Goal: Navigation & Orientation: Find specific page/section

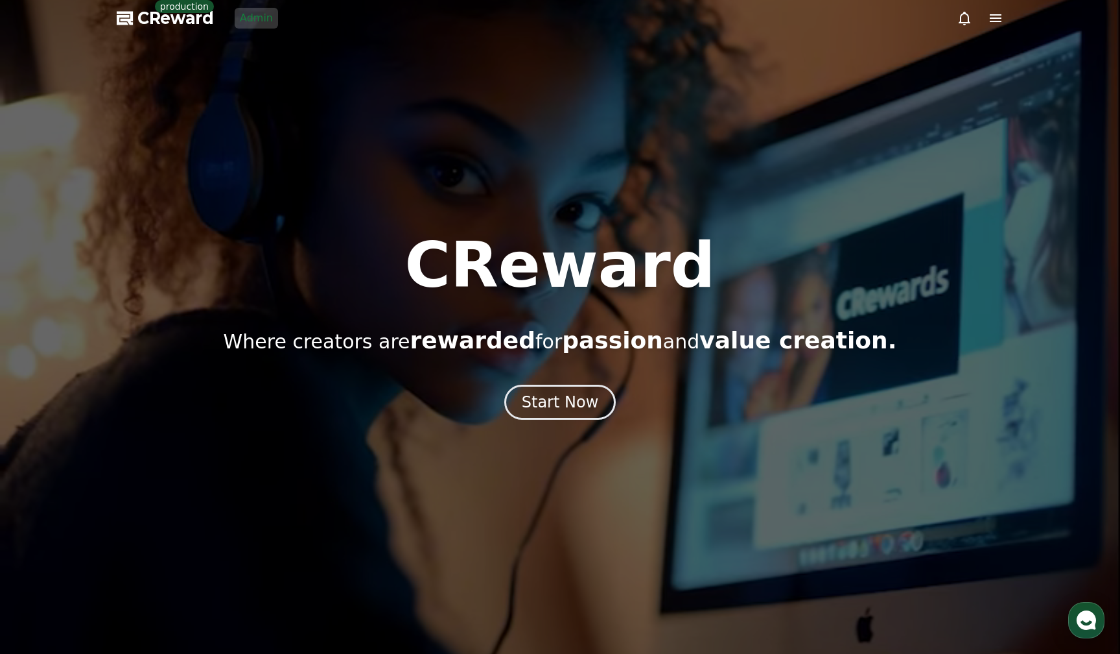
click at [249, 20] on link "Admin" at bounding box center [256, 18] width 43 height 21
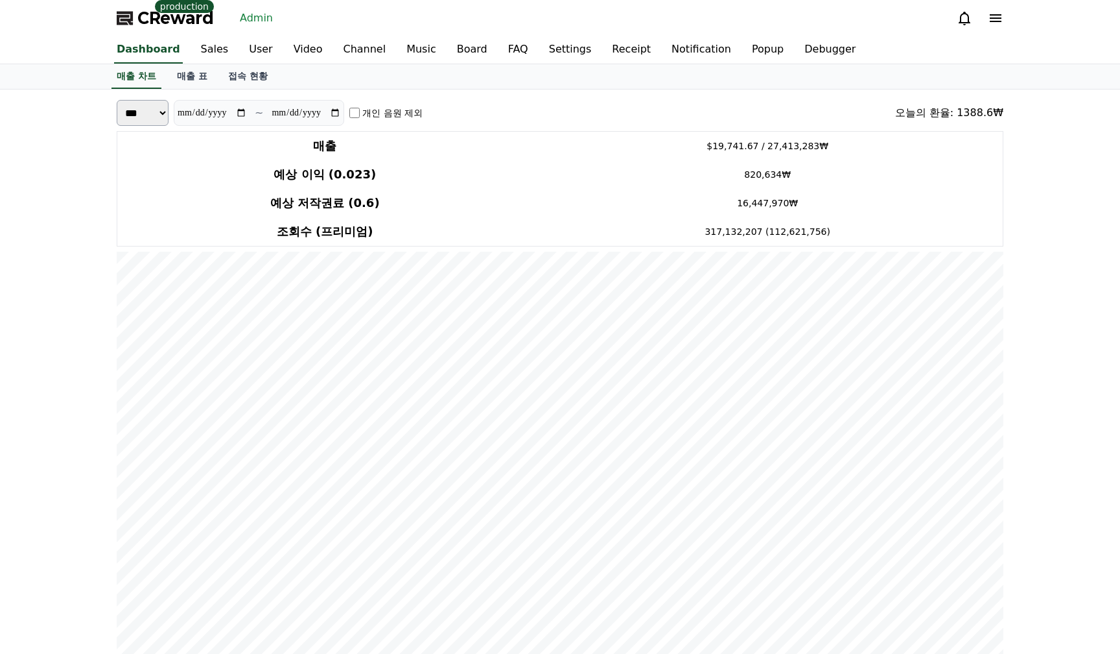
click at [589, 16] on div "CReward production Admin" at bounding box center [560, 18] width 908 height 36
click at [602, 51] on link "Receipt" at bounding box center [632, 49] width 60 height 27
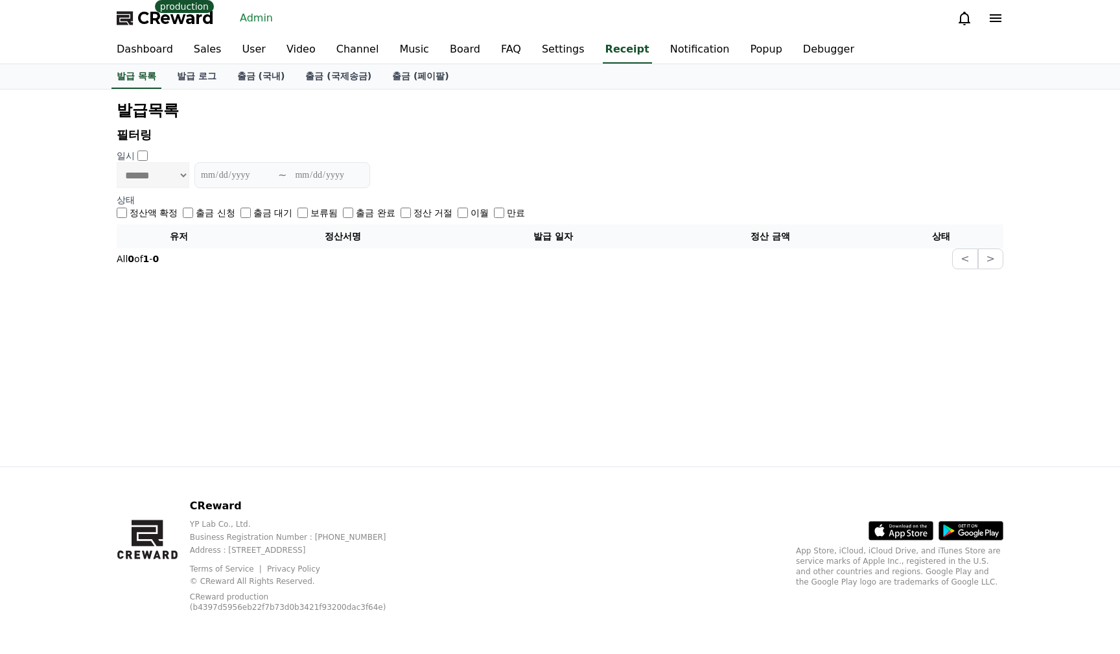
click at [229, 110] on h2 "발급목록" at bounding box center [560, 110] width 887 height 21
click at [204, 78] on link "발급 로그" at bounding box center [197, 76] width 60 height 25
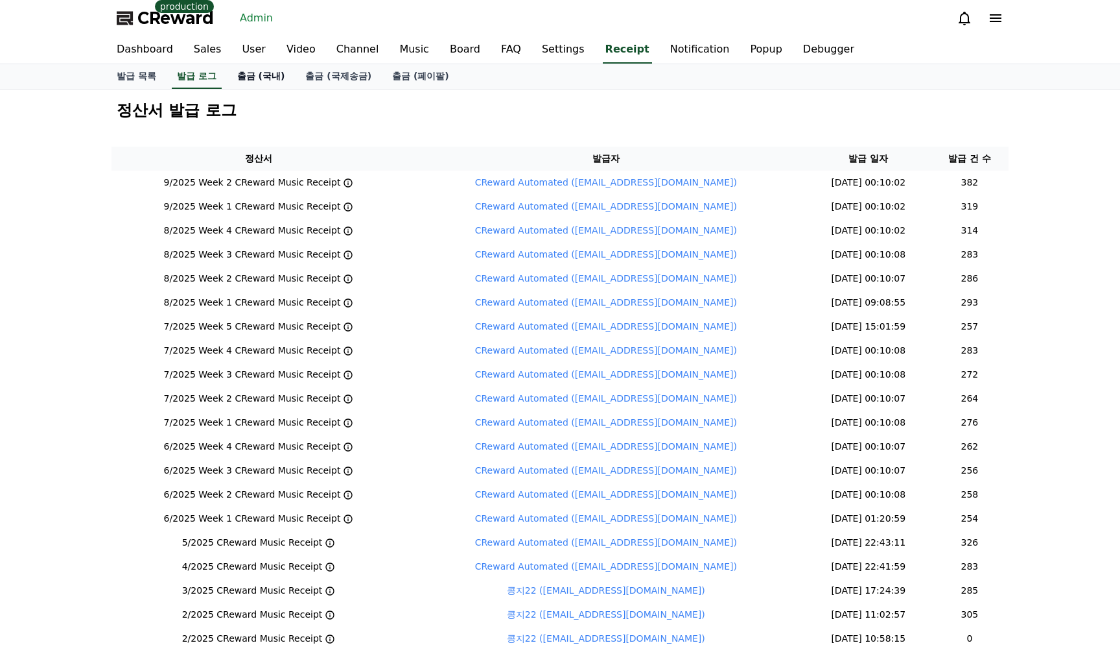
click at [237, 75] on link "출금 (국내)" at bounding box center [261, 76] width 69 height 25
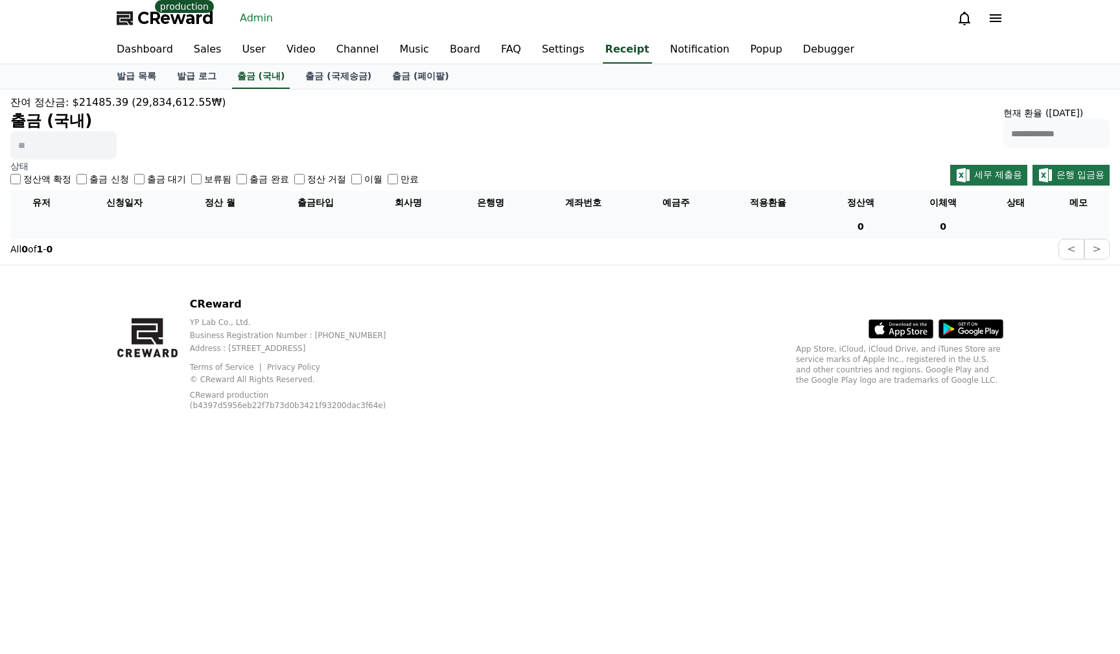
click at [220, 126] on div "**********" at bounding box center [560, 127] width 1100 height 65
click at [301, 81] on link "출금 (국제송금)" at bounding box center [338, 76] width 87 height 25
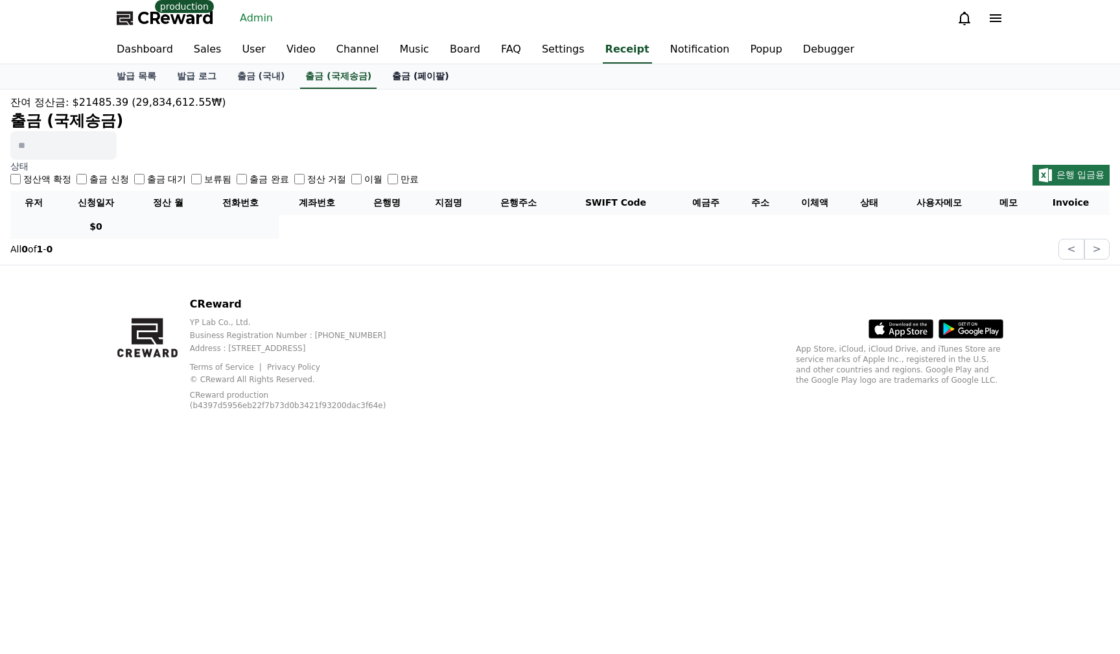
click at [382, 77] on link "출금 (페이팔)" at bounding box center [421, 76] width 78 height 25
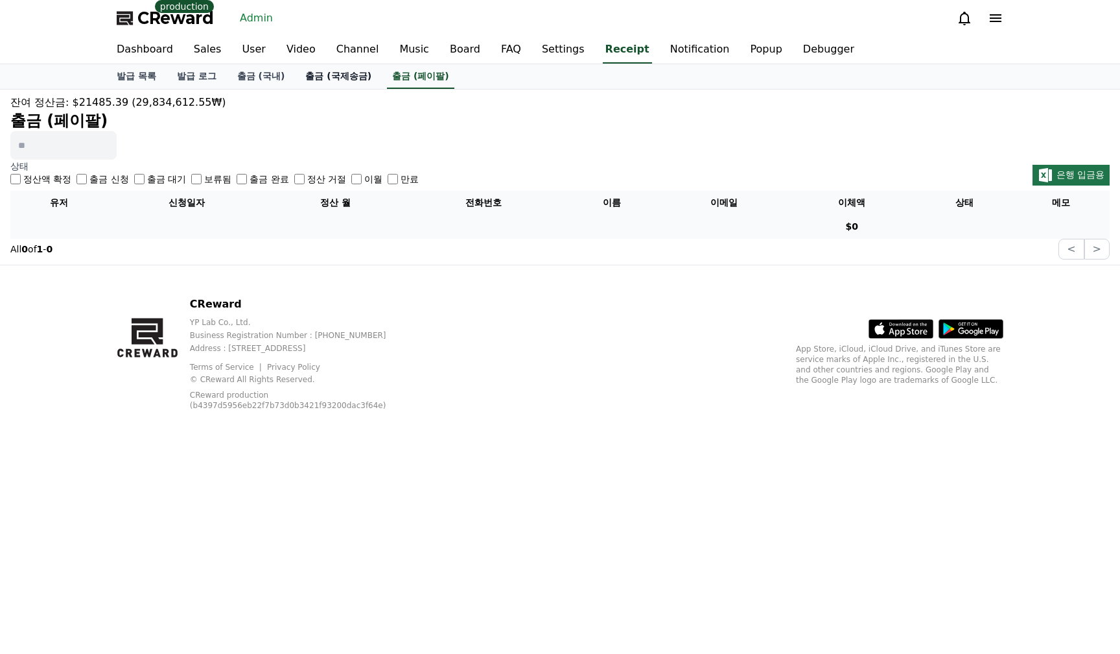
click at [315, 78] on link "출금 (국제송금)" at bounding box center [338, 76] width 87 height 25
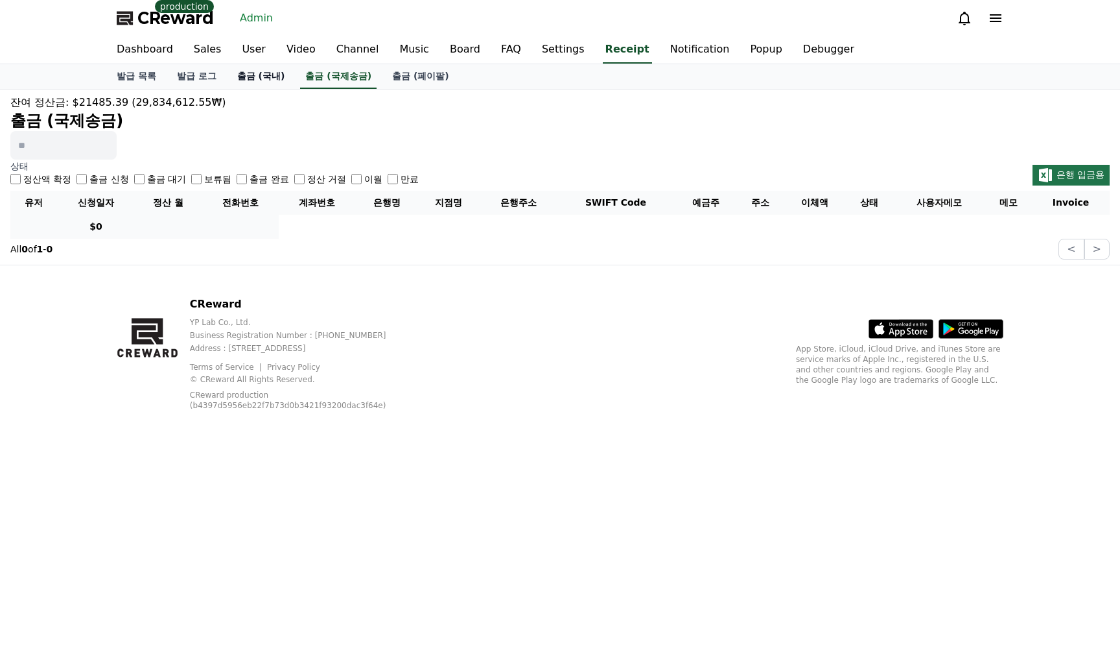
click at [258, 75] on link "출금 (국내)" at bounding box center [261, 76] width 69 height 25
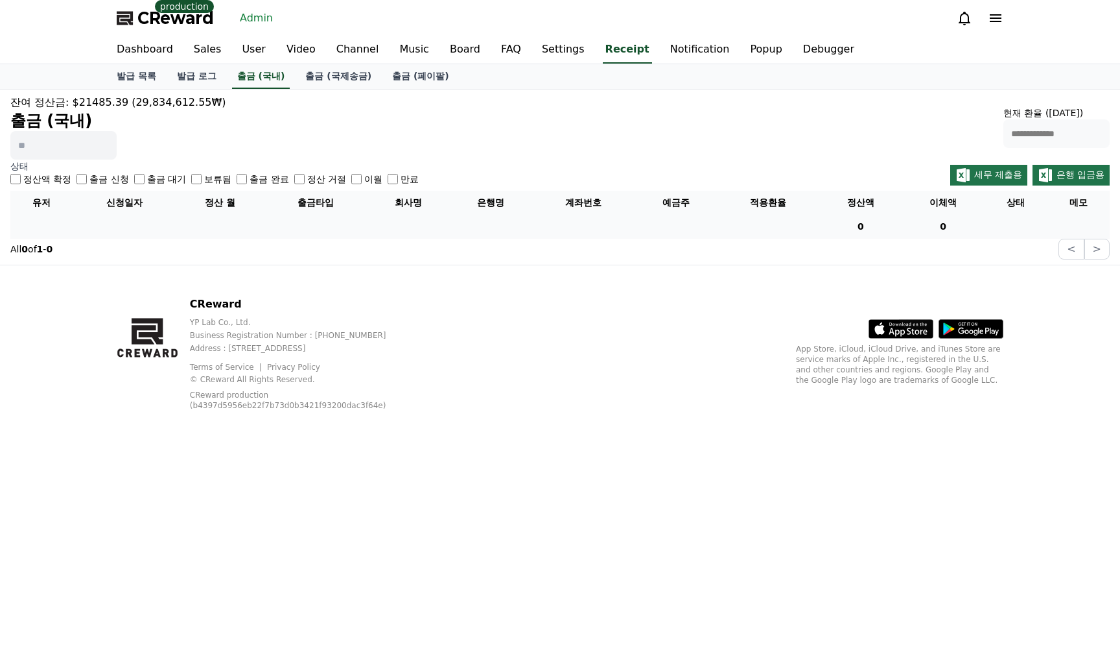
click at [219, 95] on div "**********" at bounding box center [560, 127] width 1100 height 65
click at [180, 77] on link "발급 로그" at bounding box center [197, 76] width 60 height 25
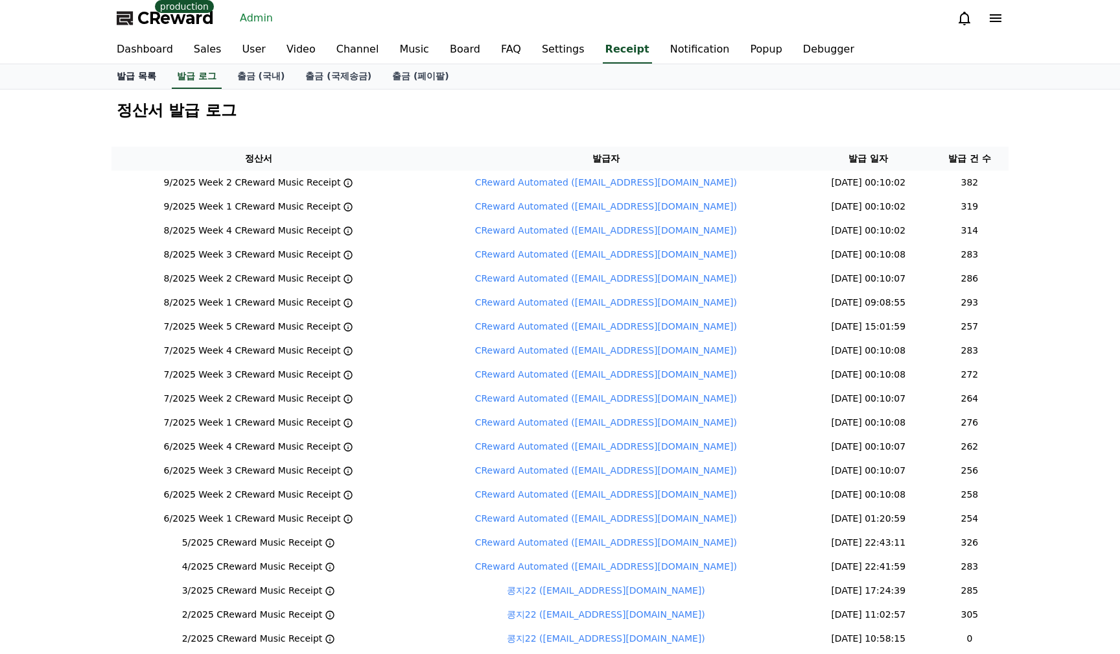
click at [143, 78] on link "발급 목록" at bounding box center [136, 76] width 60 height 25
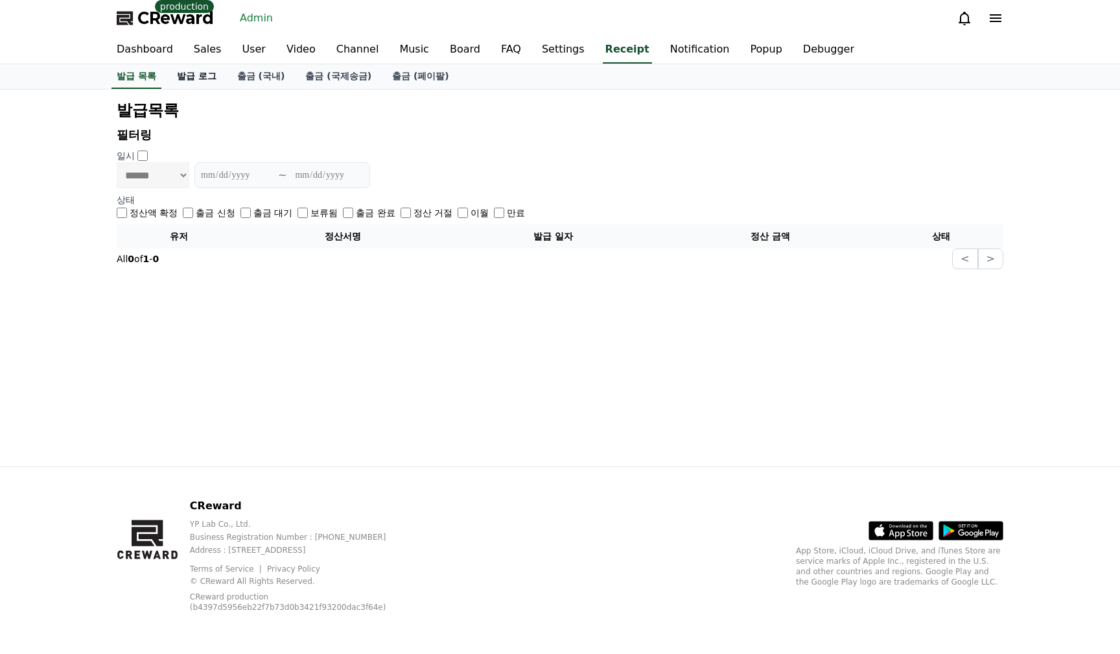
click at [187, 82] on link "발급 로그" at bounding box center [197, 76] width 60 height 25
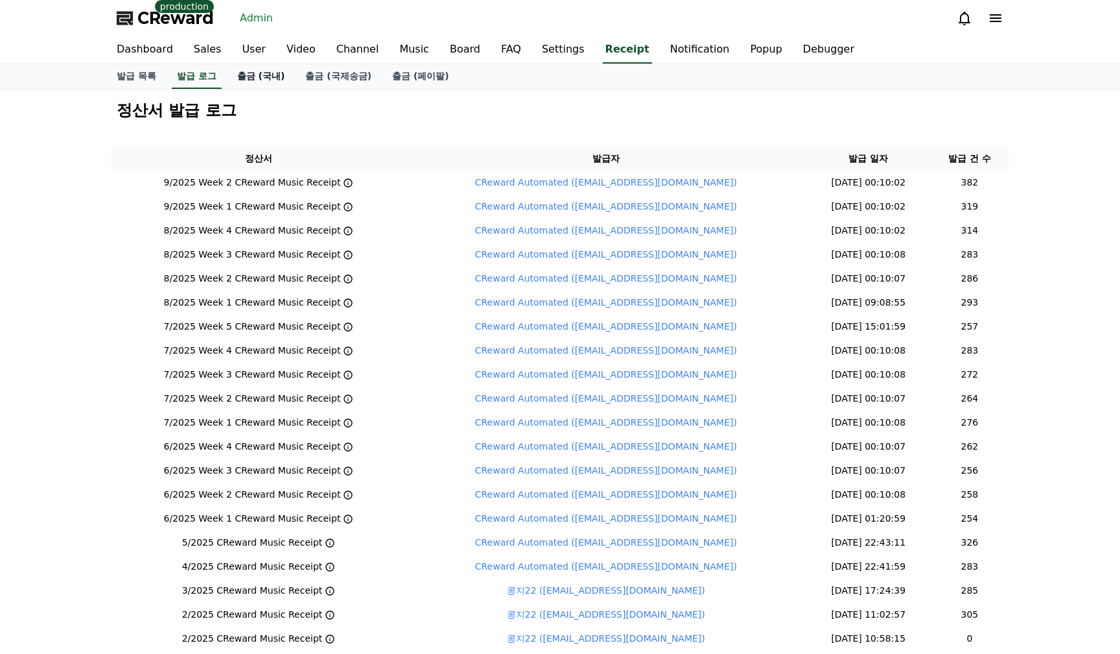
click at [230, 79] on link "출금 (국내)" at bounding box center [261, 76] width 69 height 25
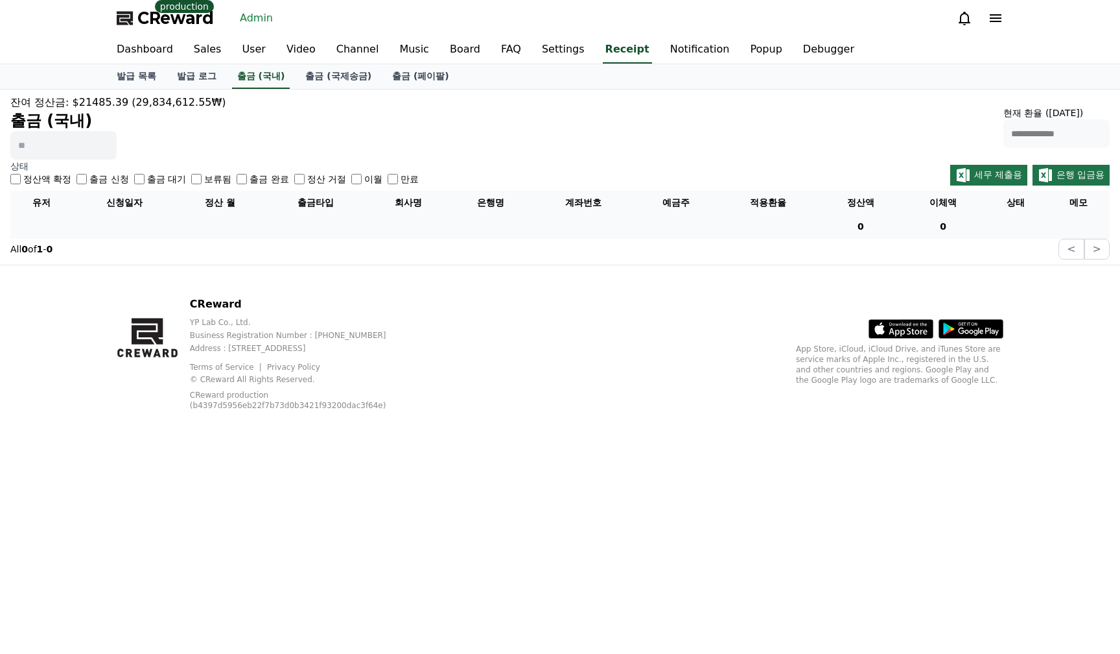
click at [302, 117] on div "**********" at bounding box center [560, 127] width 1100 height 65
click at [353, 119] on div "**********" at bounding box center [560, 127] width 1100 height 65
click at [123, 75] on link "발급 목록" at bounding box center [136, 76] width 60 height 25
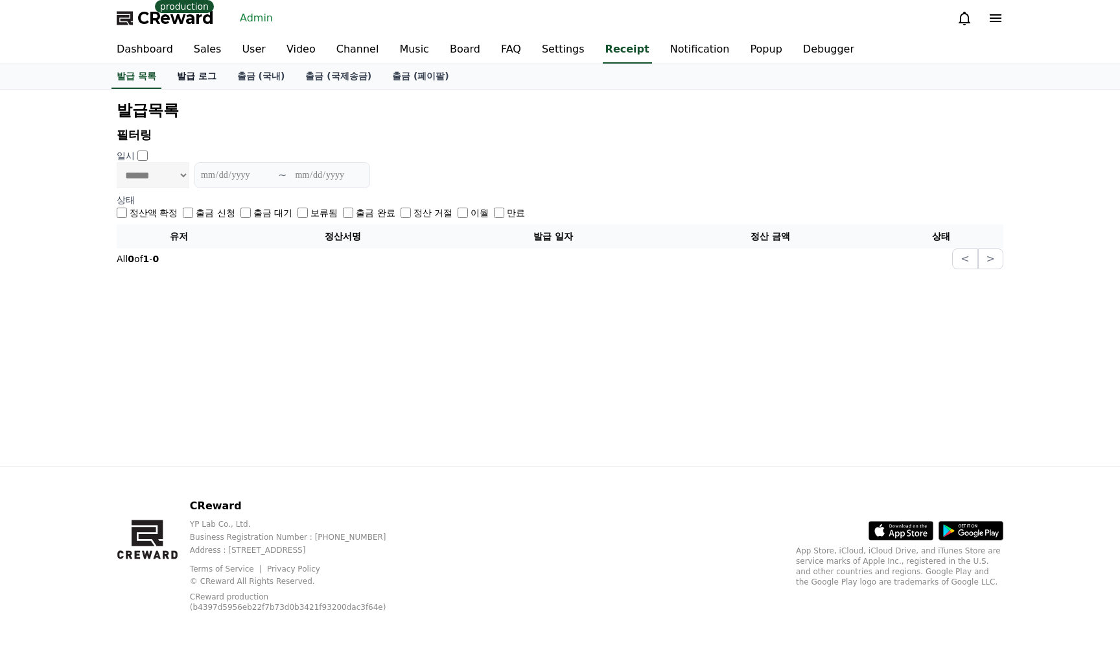
click at [183, 80] on link "발급 로그" at bounding box center [197, 76] width 60 height 25
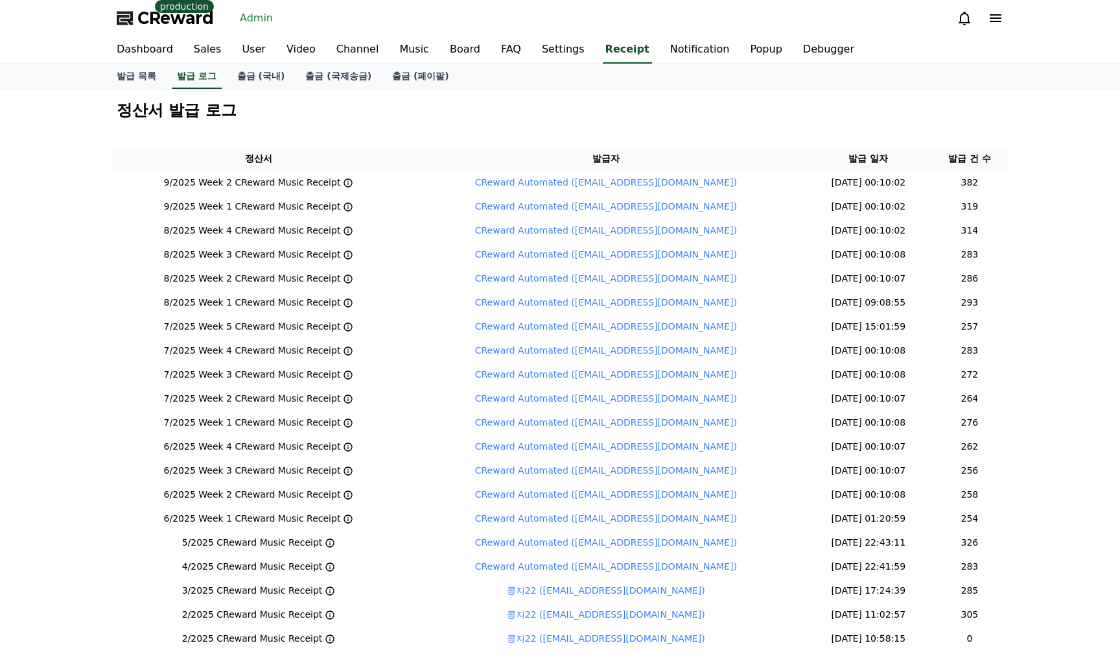
click at [405, 137] on div "정산서 발급 로그 정산서 발급자 발급 일자 발급 건 수 9/2025 Week 2 CReward Music Receipt CReward Auto…" at bounding box center [560, 396] width 908 height 614
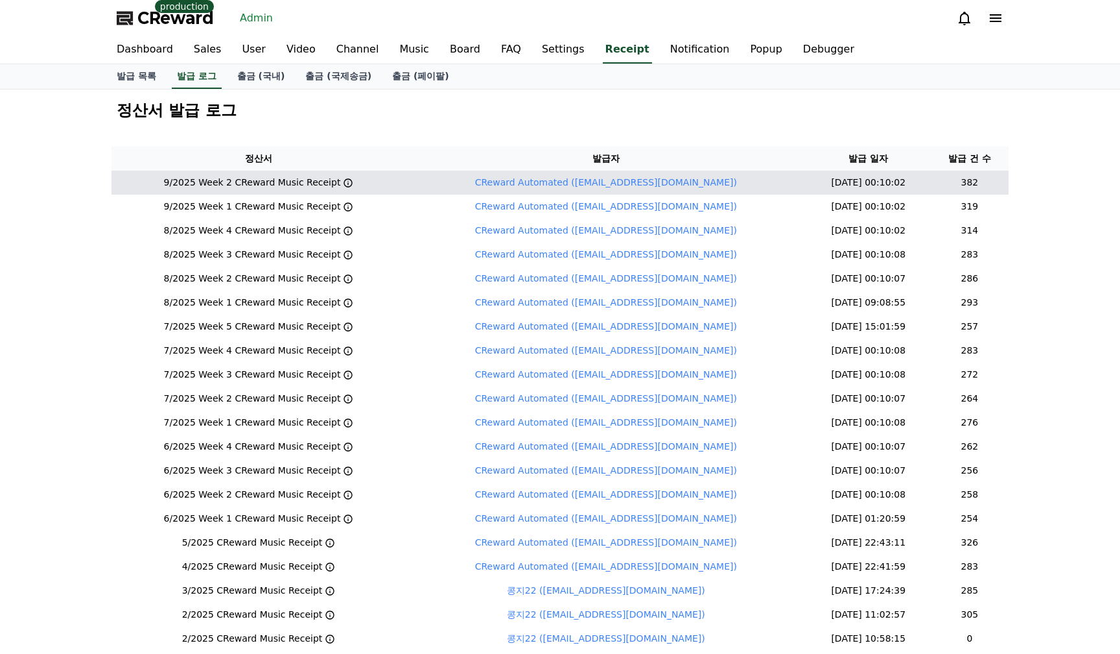
click at [353, 184] on icon at bounding box center [348, 183] width 10 height 10
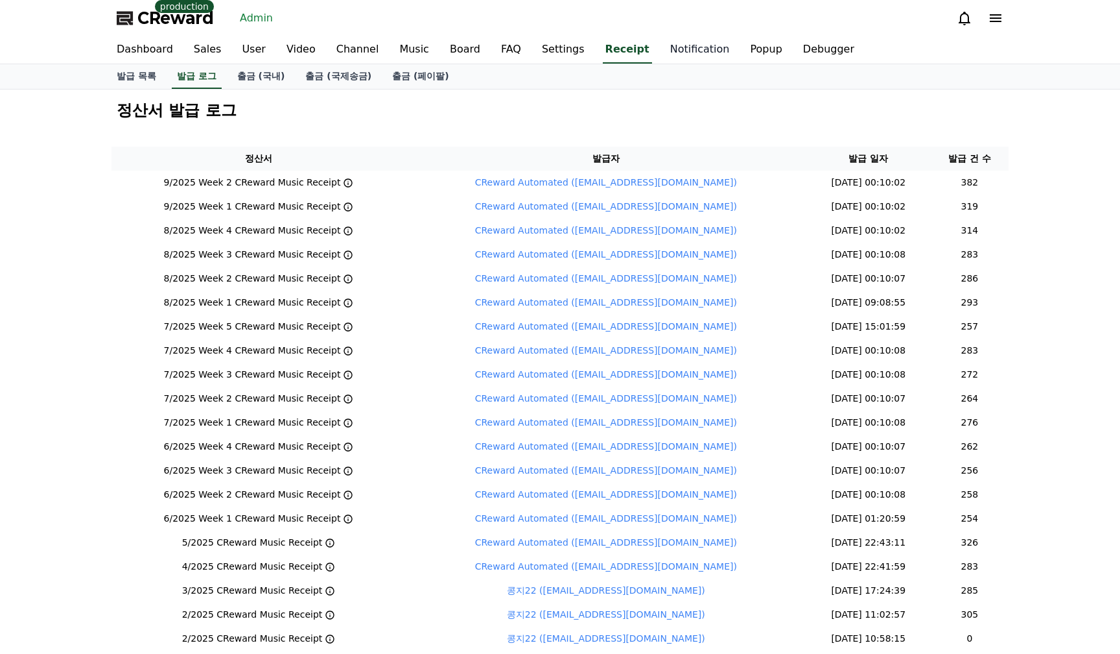
click at [670, 40] on link "Notification" at bounding box center [700, 49] width 80 height 27
select select
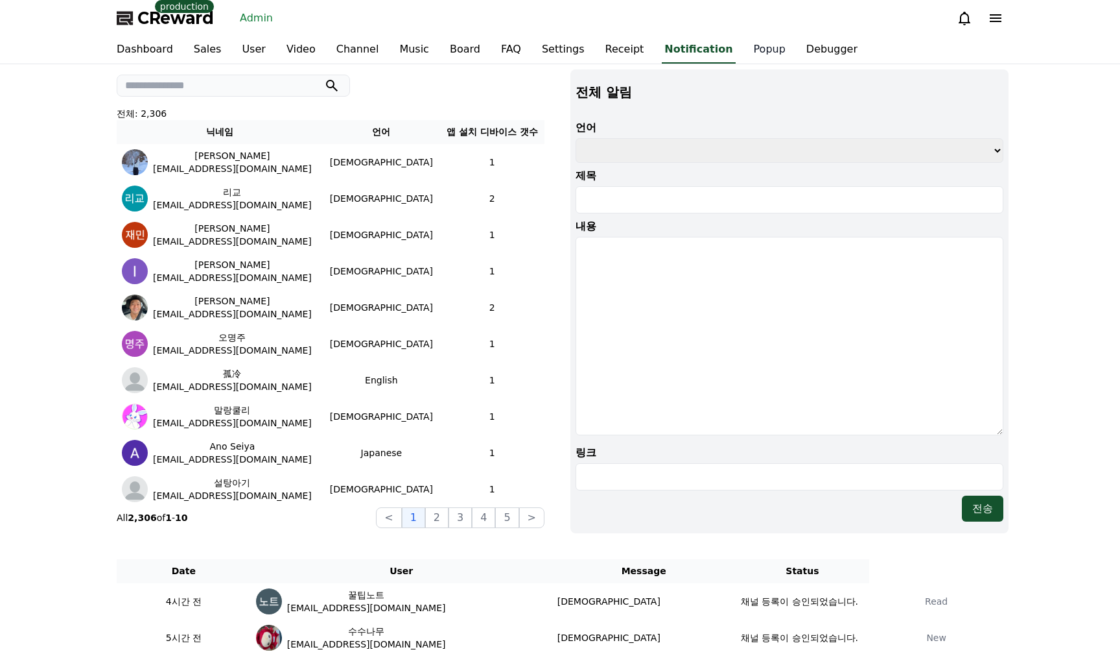
click at [744, 48] on link "Popup" at bounding box center [770, 49] width 53 height 27
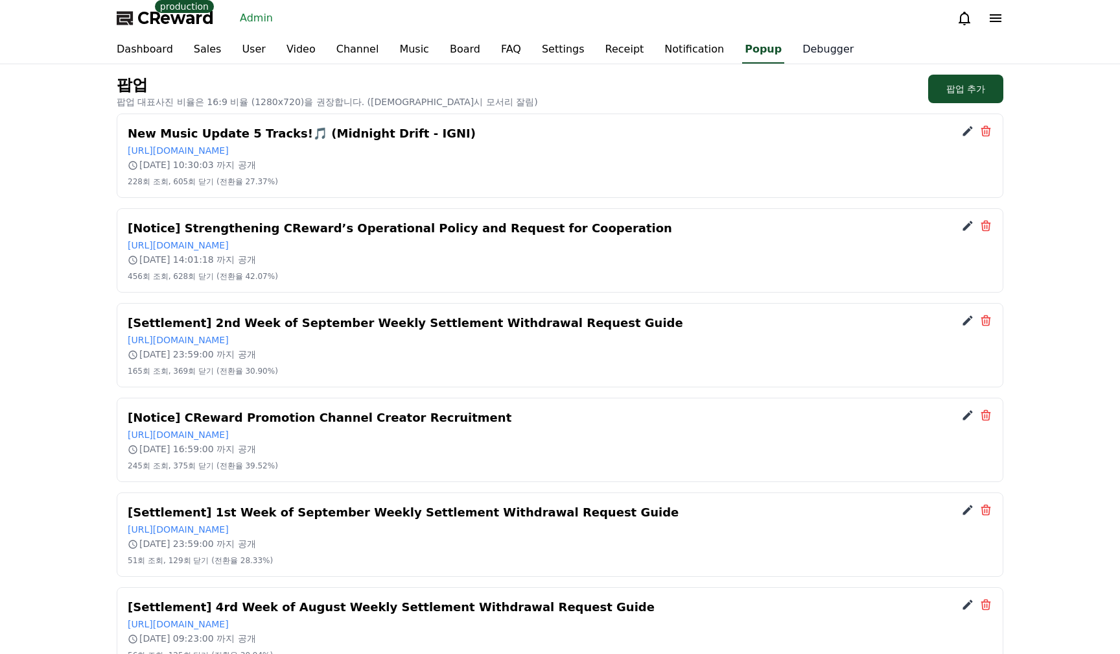
click at [792, 48] on link "Debugger" at bounding box center [828, 49] width 72 height 27
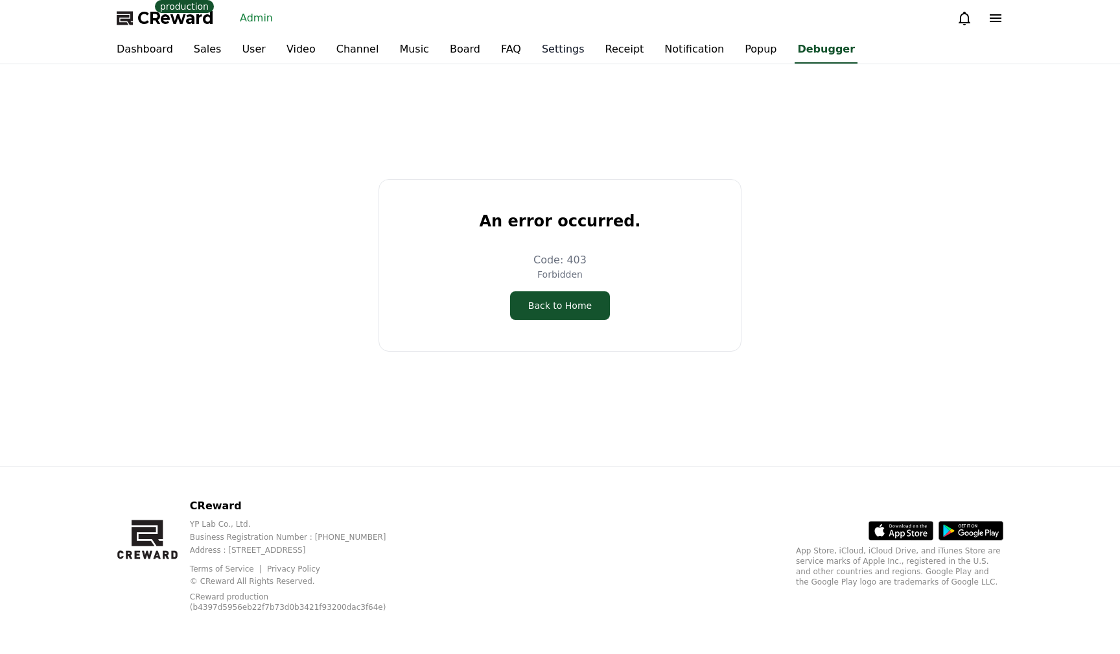
click at [595, 30] on div "CReward production Admin" at bounding box center [560, 18] width 908 height 36
click at [452, 47] on link "Board" at bounding box center [465, 49] width 51 height 27
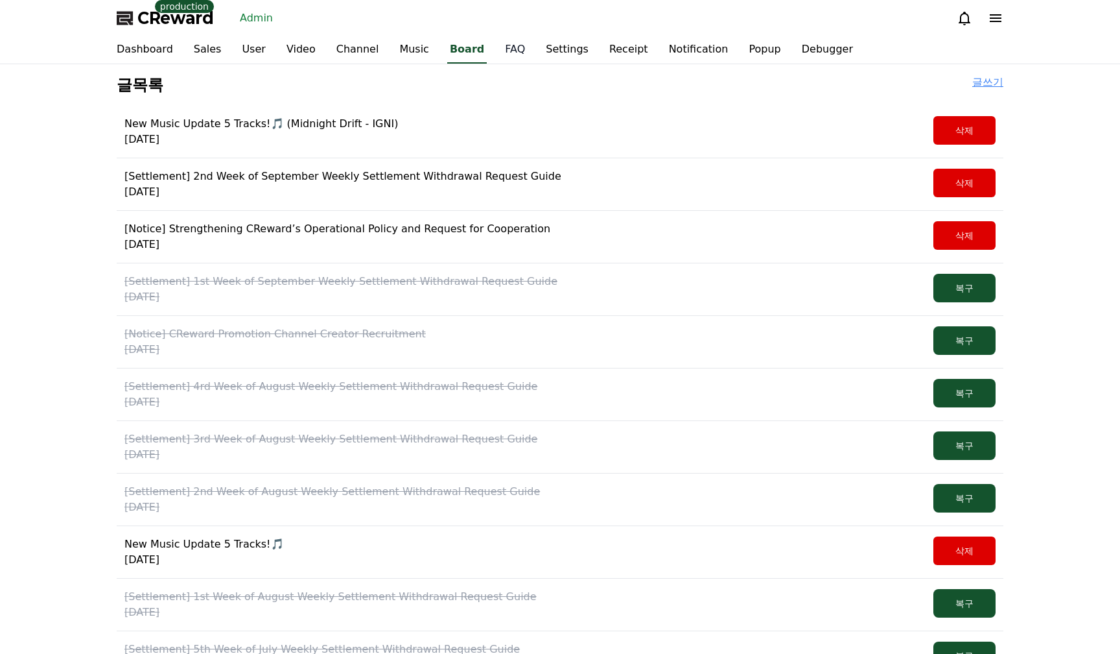
click at [500, 49] on link "FAQ" at bounding box center [515, 49] width 41 height 27
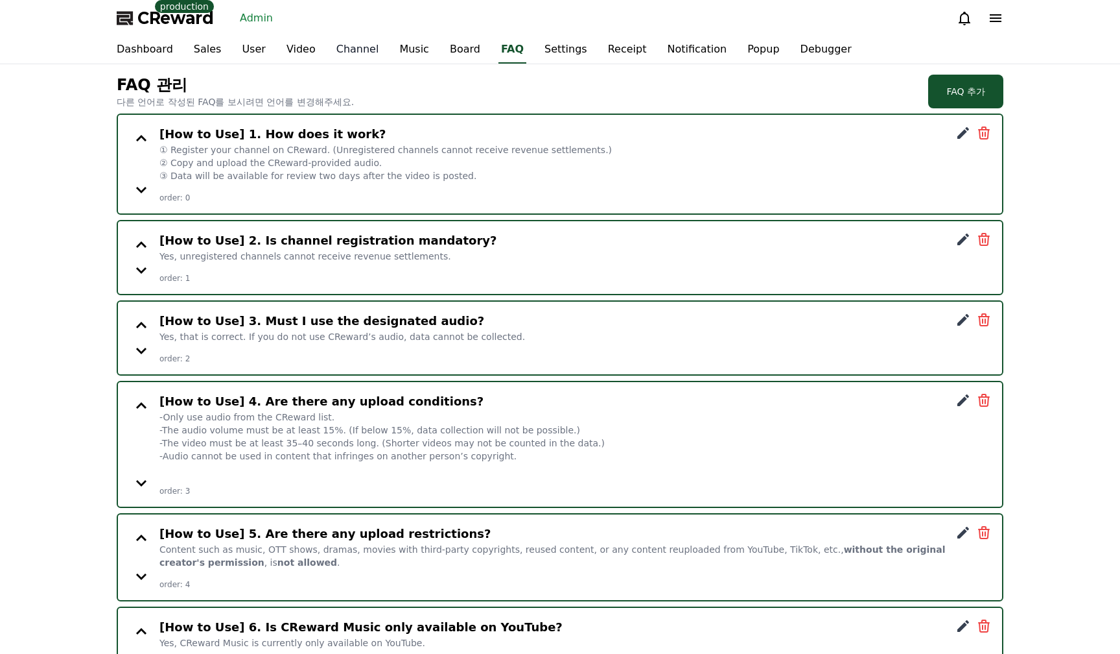
click at [359, 53] on link "Channel" at bounding box center [358, 49] width 64 height 27
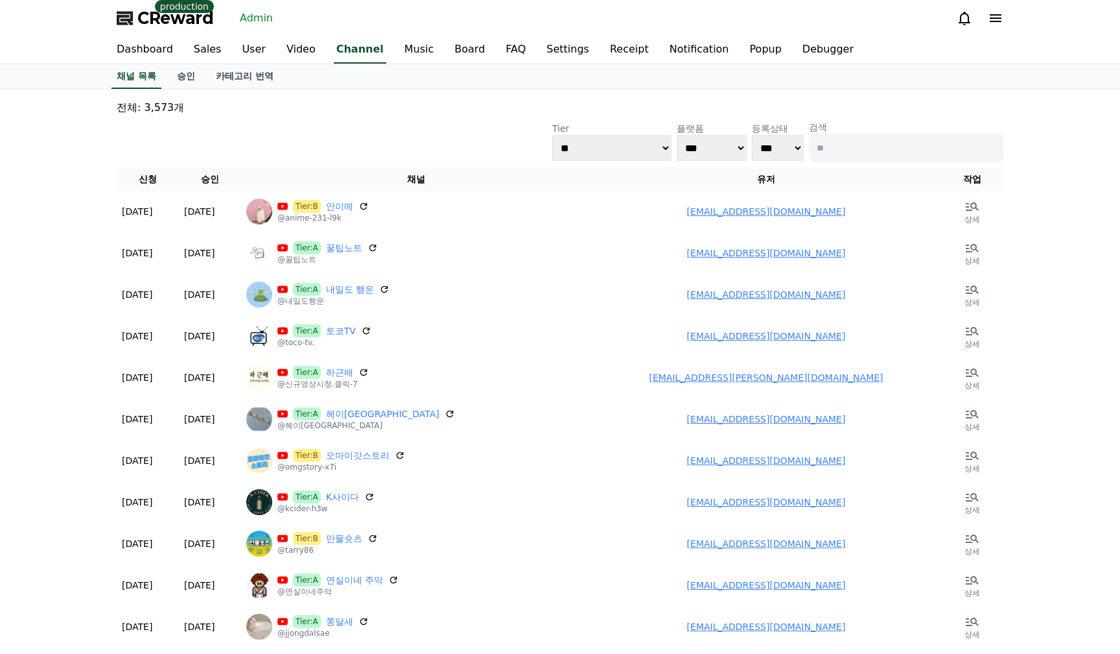
click at [380, 152] on div "**********" at bounding box center [560, 141] width 887 height 41
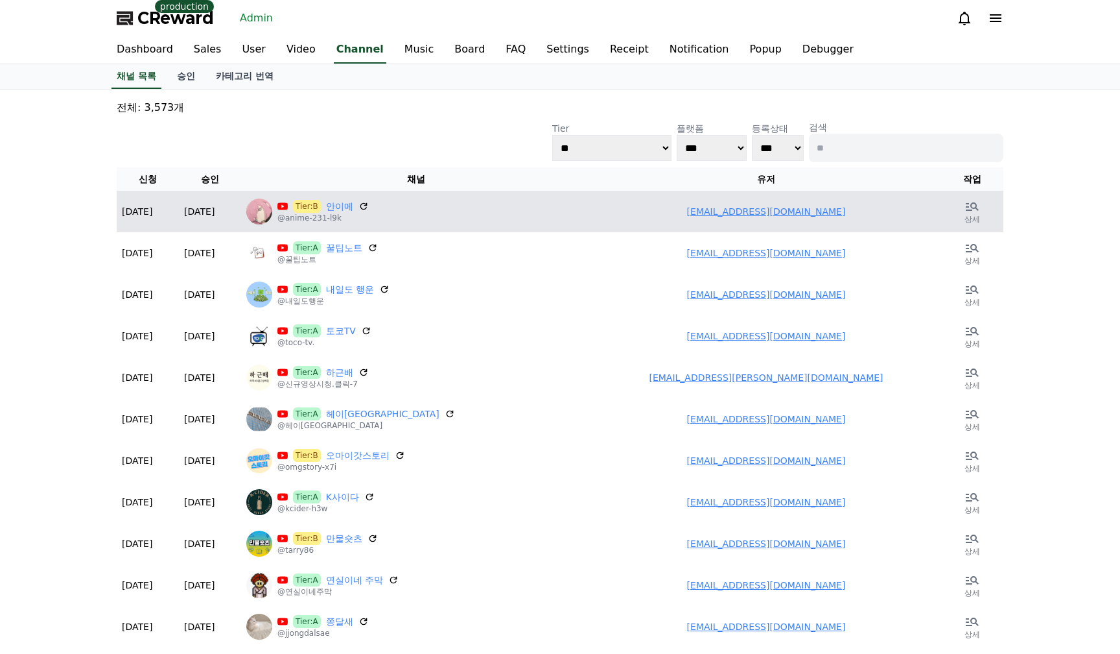
click at [311, 206] on span "Tier:B" at bounding box center [307, 206] width 28 height 13
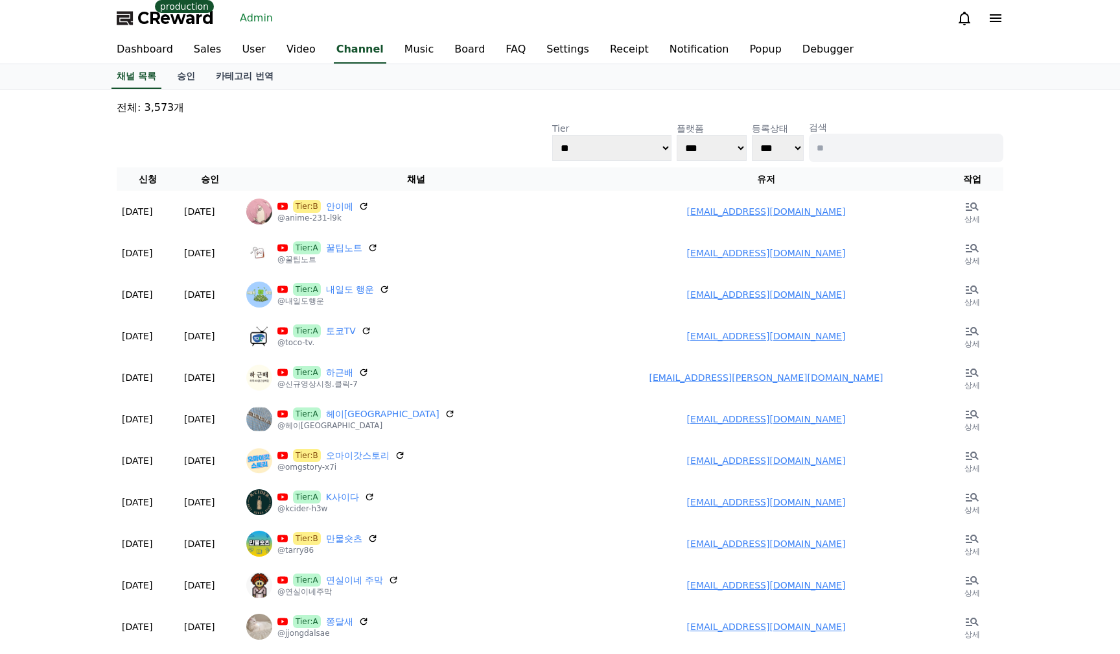
click at [410, 119] on div "**********" at bounding box center [560, 571] width 897 height 952
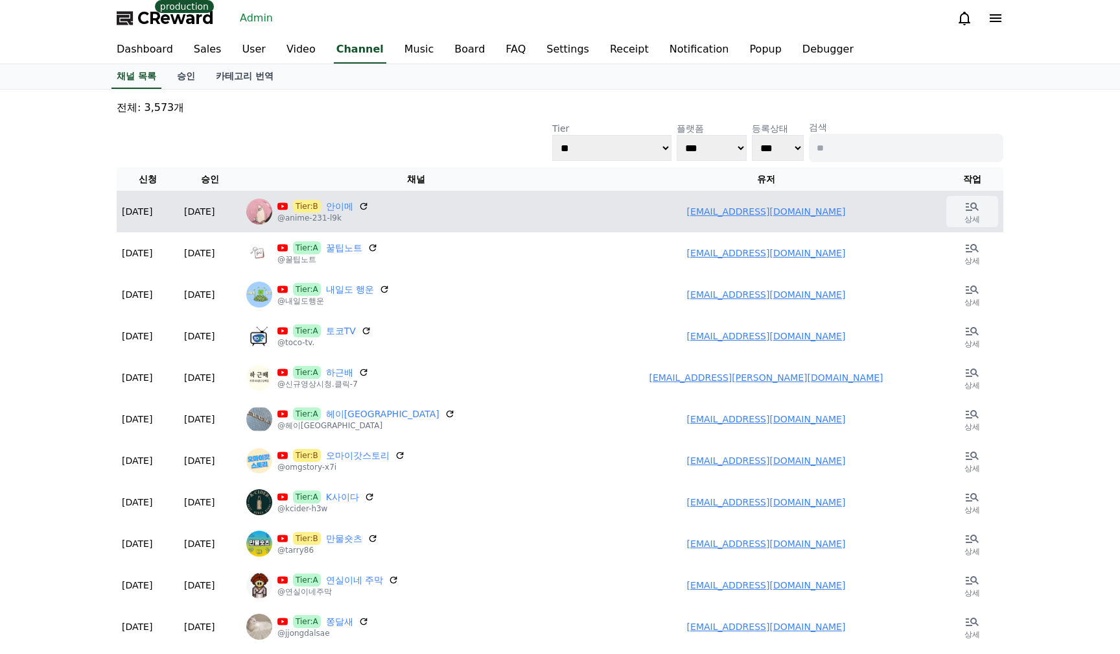
click at [963, 206] on link "상세" at bounding box center [973, 211] width 52 height 31
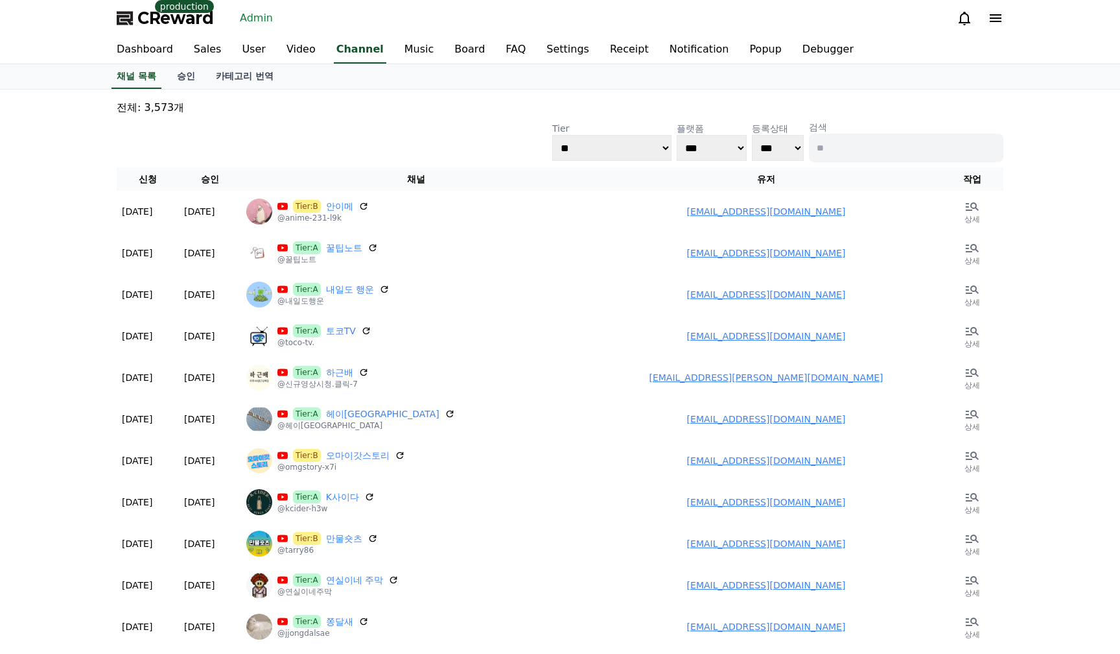
click at [405, 118] on div "**********" at bounding box center [560, 571] width 897 height 952
click at [198, 51] on link "Sales" at bounding box center [207, 49] width 49 height 27
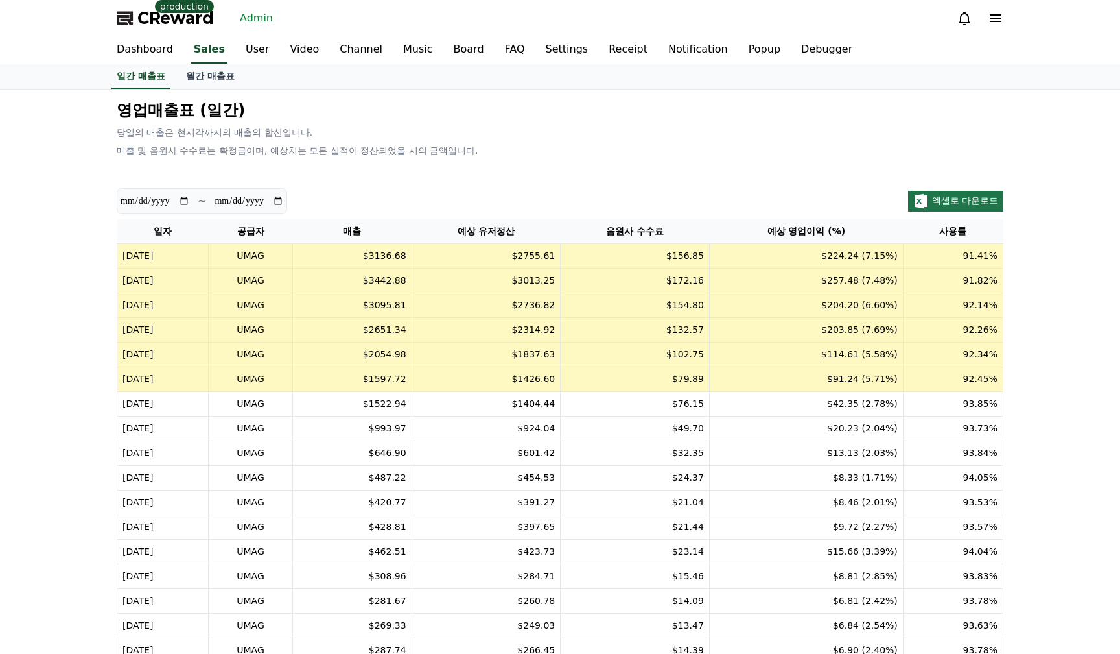
click at [475, 137] on p "당일의 매출은 현시각까지의 매출의 합산입니다." at bounding box center [560, 132] width 887 height 13
click at [458, 149] on p "매출 및 음원사 수수료는 확정금이며, 예상치는 모든 실적이 정산되었을 시의 금액입니다." at bounding box center [560, 150] width 887 height 13
click at [201, 69] on link "월간 매출표" at bounding box center [210, 76] width 69 height 25
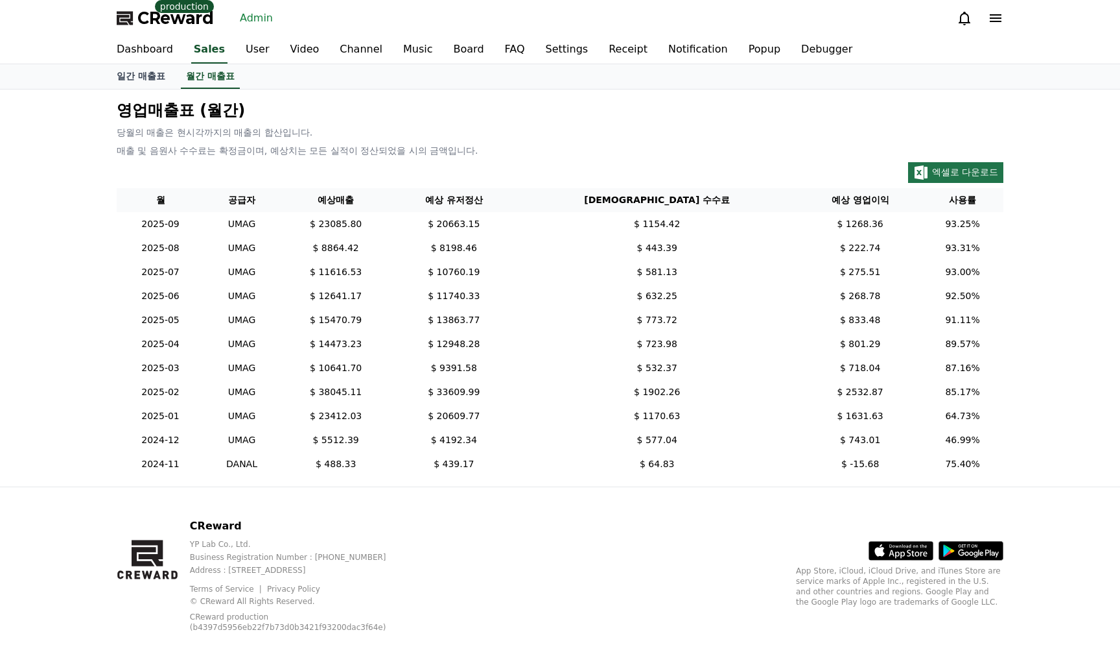
click at [532, 130] on p "당월의 매출은 현시각까지의 매출의 합산입니다." at bounding box center [560, 132] width 887 height 13
click at [158, 88] on link "일간 매출표" at bounding box center [140, 76] width 69 height 25
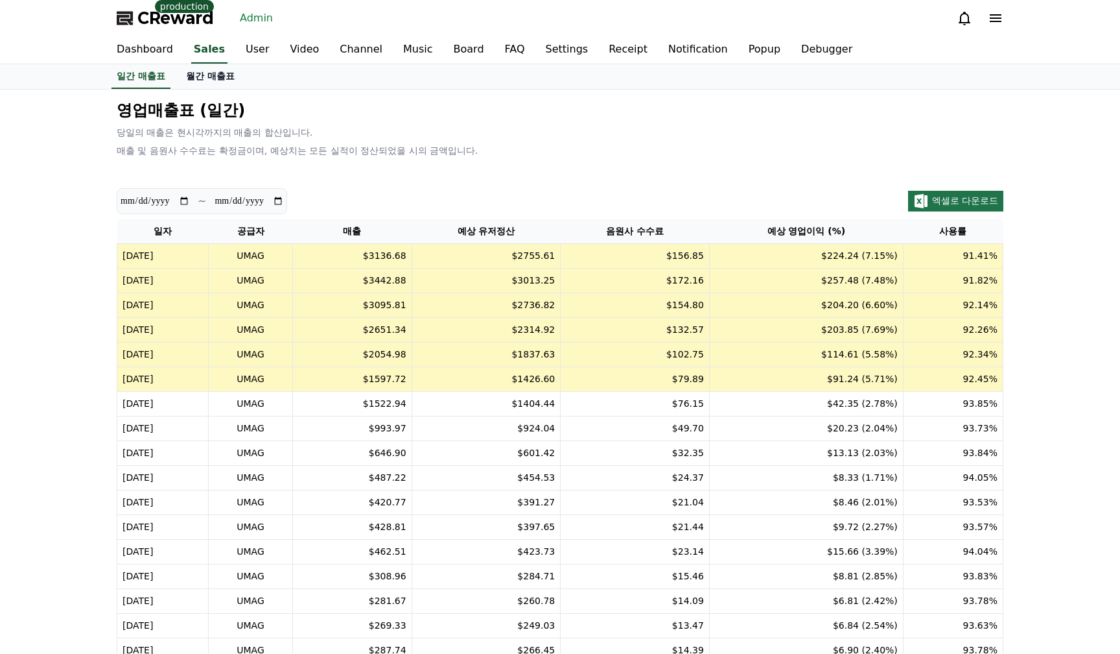
click at [209, 82] on link "월간 매출표" at bounding box center [210, 76] width 69 height 25
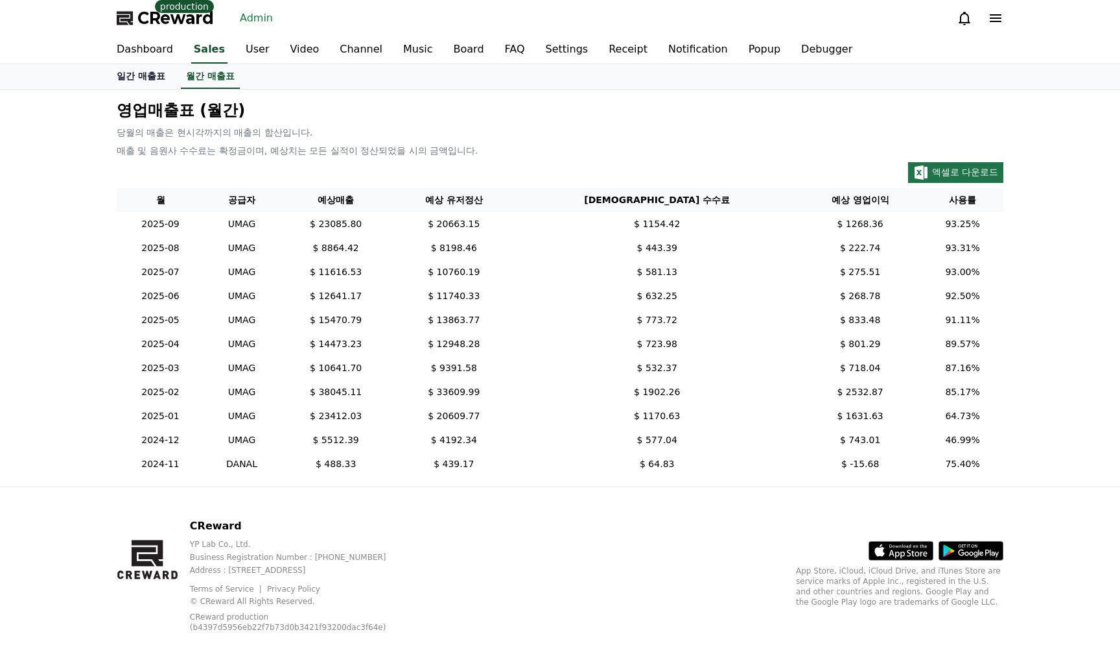
click at [147, 81] on link "일간 매출표" at bounding box center [140, 76] width 69 height 25
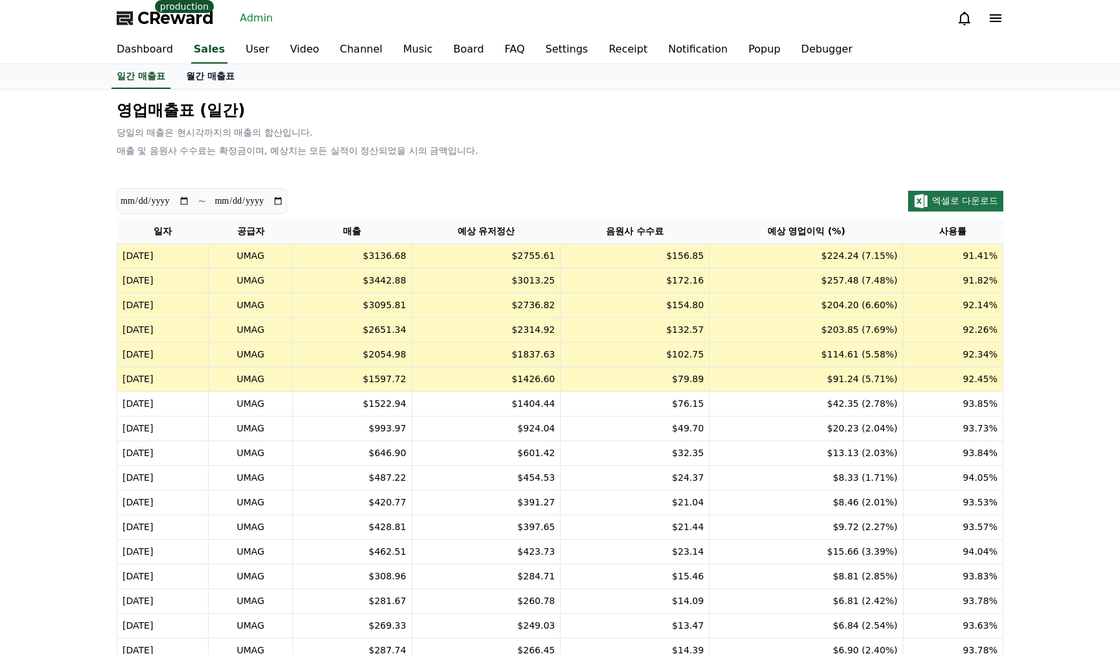
click at [202, 85] on link "월간 매출표" at bounding box center [210, 76] width 69 height 25
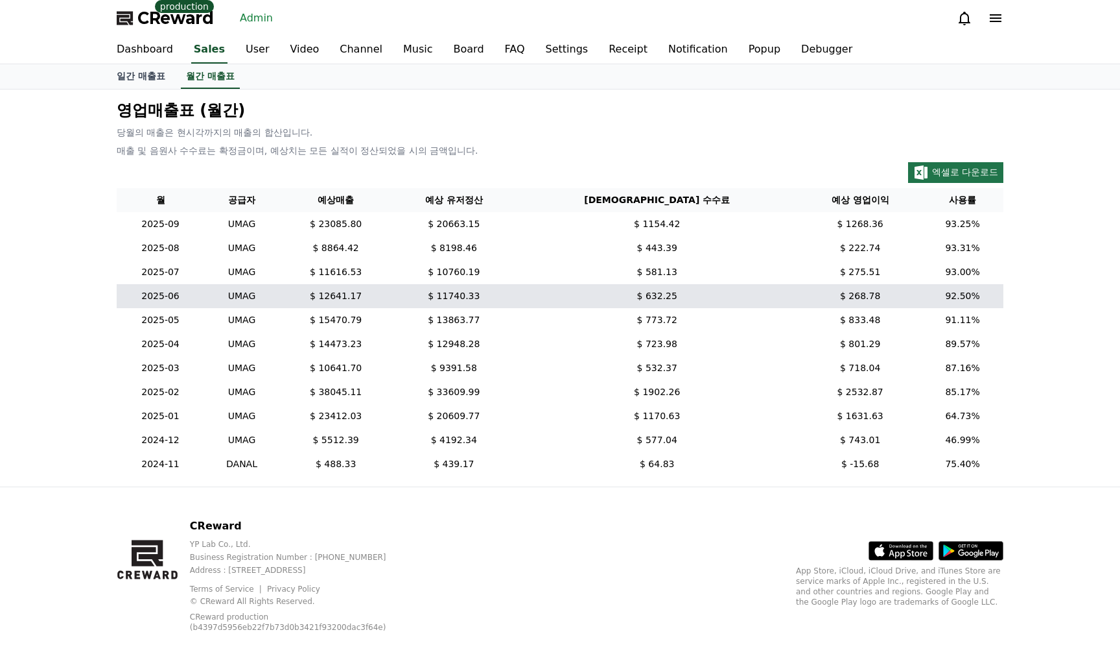
click at [353, 284] on td "$ 12641.17" at bounding box center [335, 296] width 113 height 24
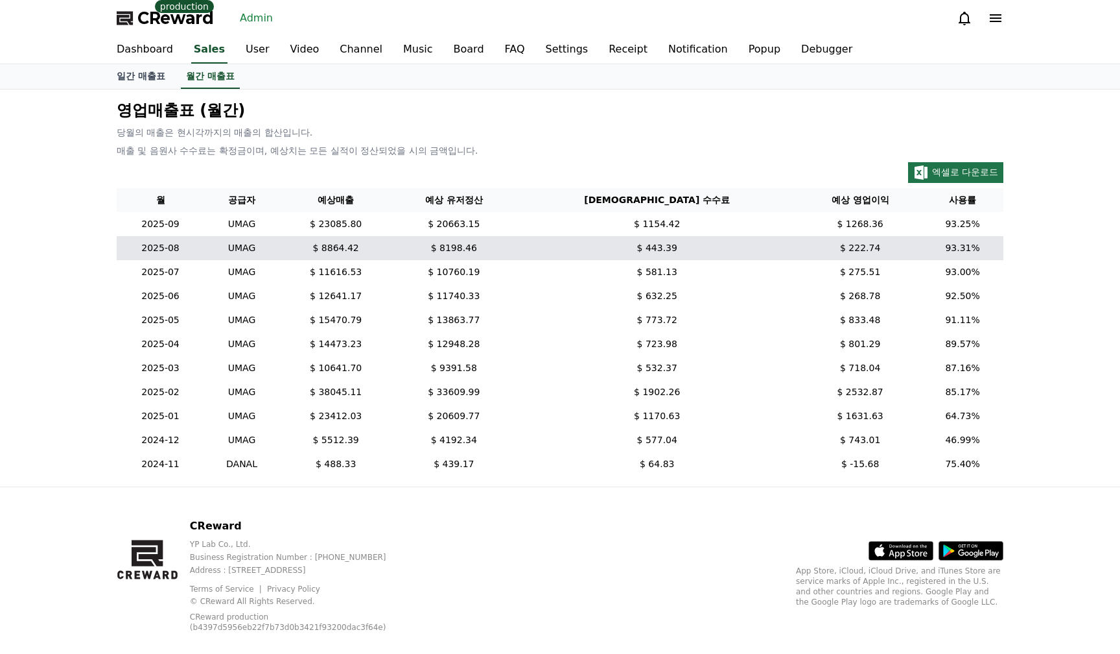
click at [204, 254] on td "2025-08" at bounding box center [161, 248] width 88 height 24
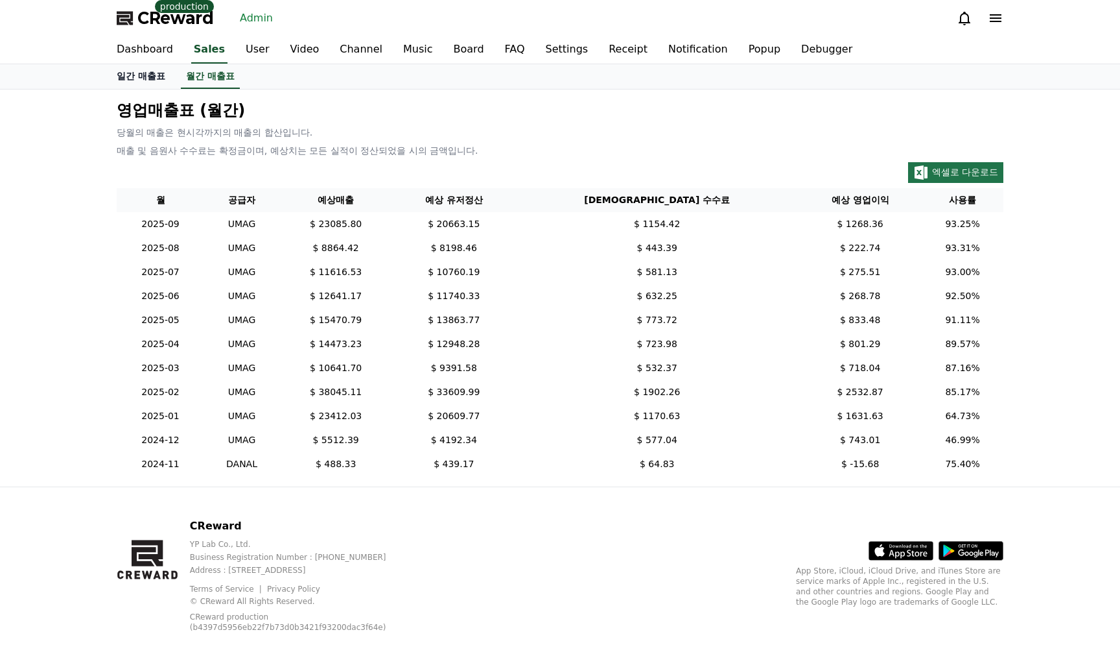
click at [147, 79] on link "일간 매출표" at bounding box center [140, 76] width 69 height 25
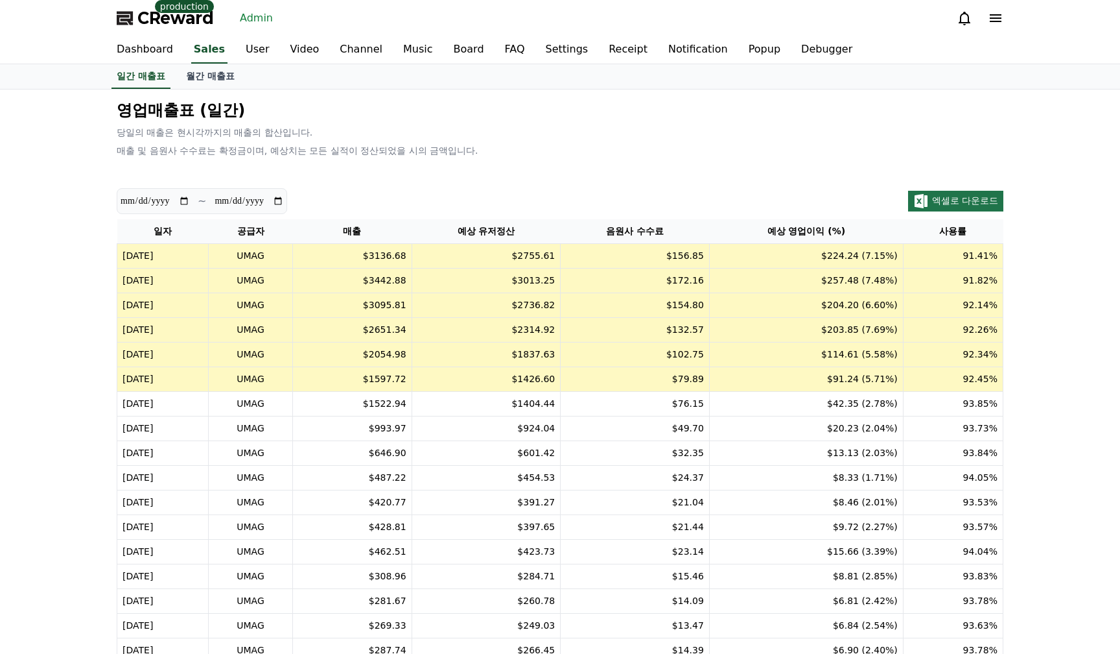
click at [158, 253] on td "2025-09-20" at bounding box center [162, 256] width 91 height 25
click at [209, 265] on td "2025-09-20" at bounding box center [162, 256] width 91 height 25
click at [547, 286] on td "$3013.25" at bounding box center [486, 280] width 149 height 25
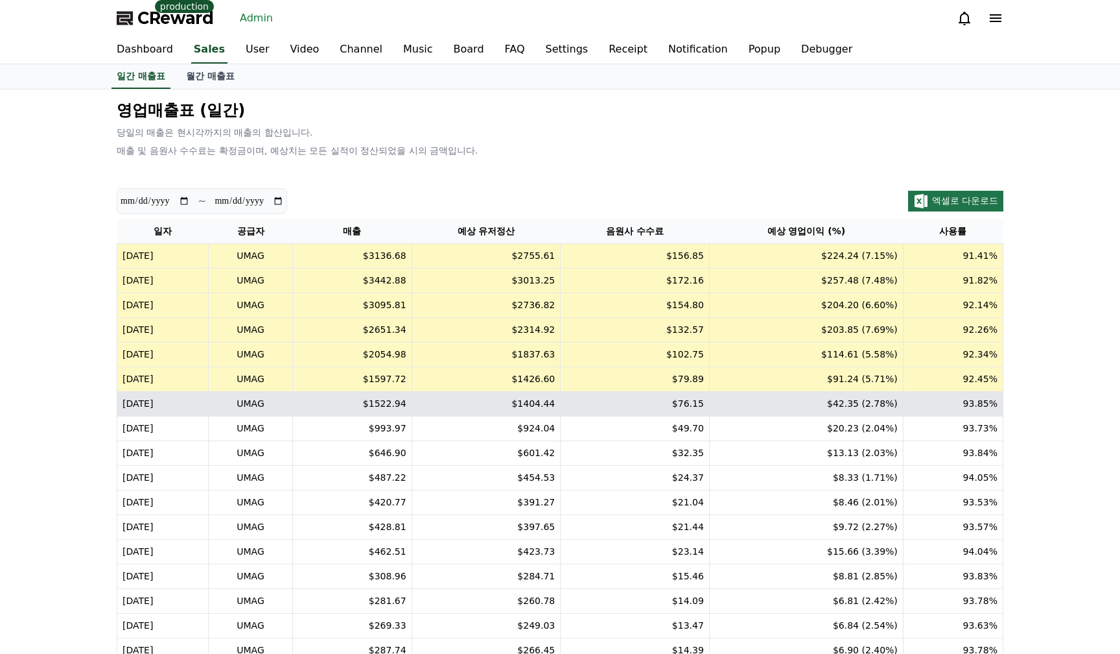
drag, startPoint x: 919, startPoint y: 390, endPoint x: 889, endPoint y: 404, distance: 32.8
click at [919, 390] on td "92.45%" at bounding box center [953, 379] width 100 height 25
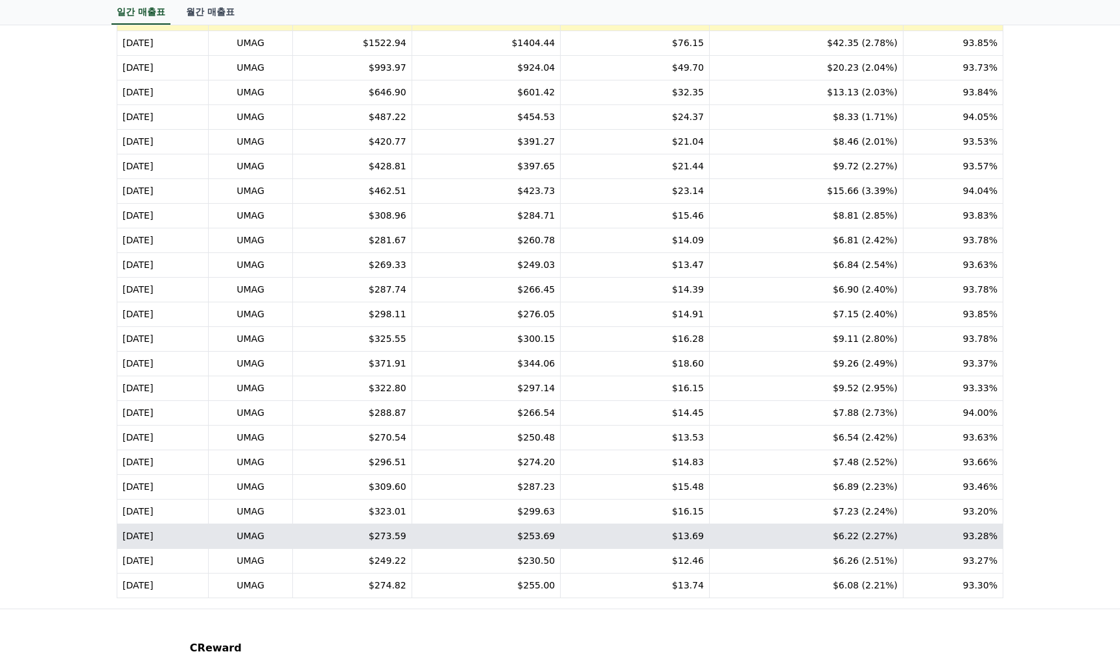
scroll to position [502, 0]
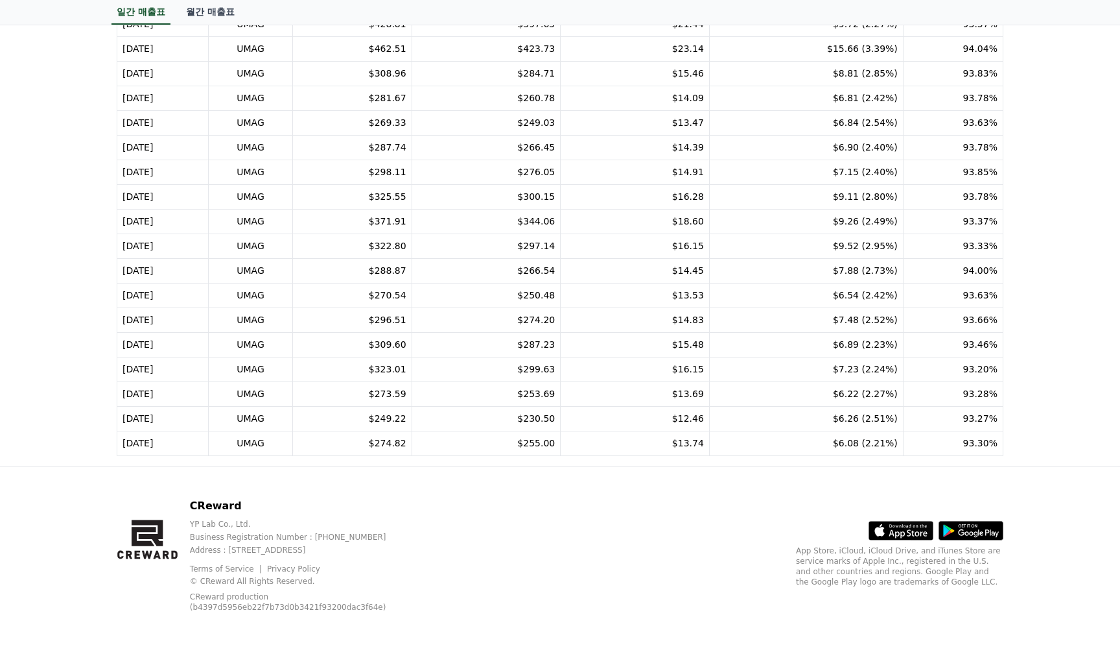
click at [657, 477] on div "CReward YP Lab Co., Ltd. Business Registration Number : 655-81-03655 Address : …" at bounding box center [560, 560] width 908 height 187
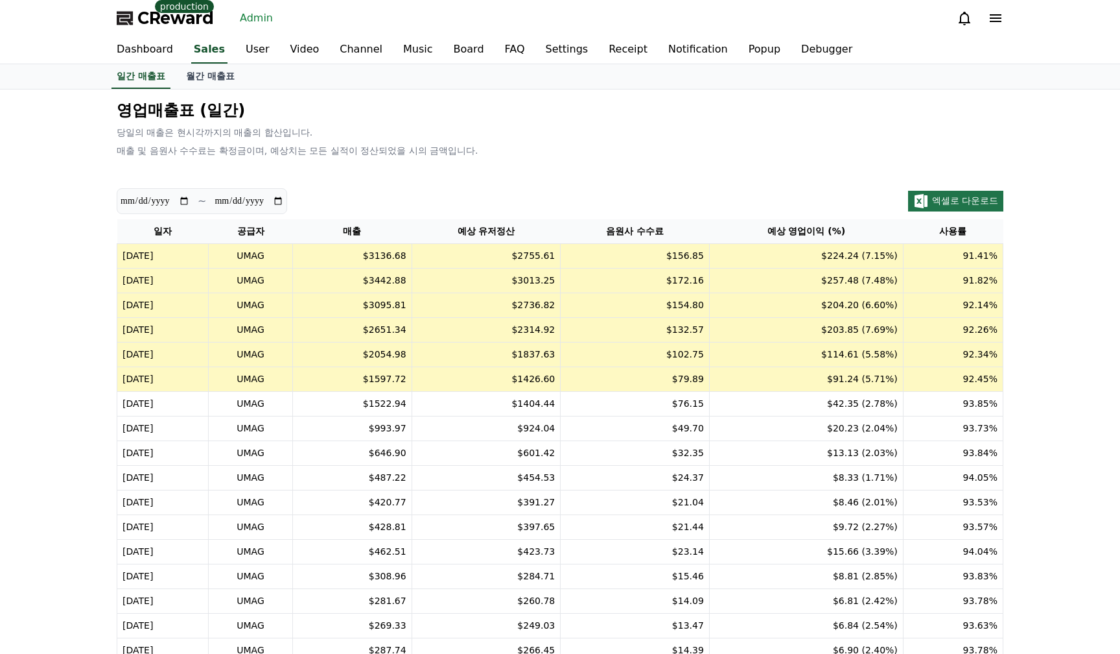
click at [673, 124] on div "영업매출표 (일간) 당일의 매출은 현시각까지의 매출의 합산입니다. 매출 및 음원사 수수료는 확정금이며, 예상치는 모든 실적이 정산되었을 시의 …" at bounding box center [560, 128] width 897 height 67
click at [493, 150] on p "매출 및 음원사 수수료는 확정금이며, 예상치는 모든 실적이 정산되었을 시의 금액입니다." at bounding box center [560, 150] width 887 height 13
click at [569, 165] on div "**********" at bounding box center [560, 528] width 908 height 879
click at [868, 256] on td "$224.24 (7.15%)" at bounding box center [806, 256] width 194 height 25
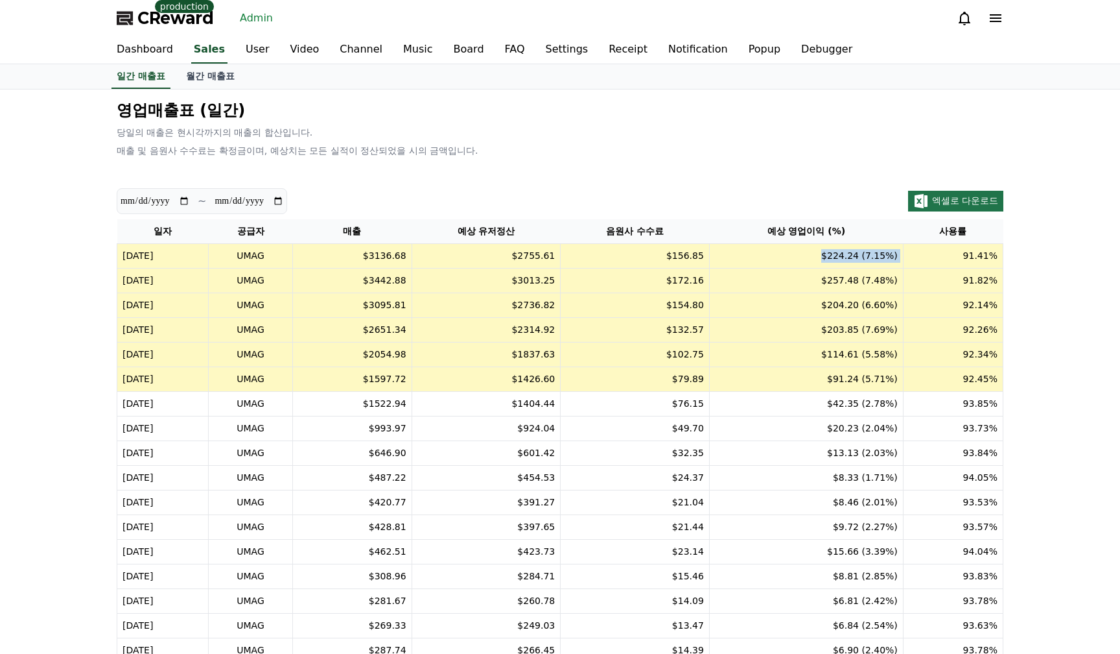
click at [868, 256] on td "$224.24 (7.15%)" at bounding box center [806, 256] width 194 height 25
click at [869, 296] on td "$204.20 (6.60%)" at bounding box center [806, 305] width 194 height 25
click at [1093, 349] on div "**********" at bounding box center [560, 528] width 1120 height 879
click at [1080, 349] on div "**********" at bounding box center [560, 528] width 1120 height 879
click at [1083, 348] on div "**********" at bounding box center [560, 528] width 1120 height 879
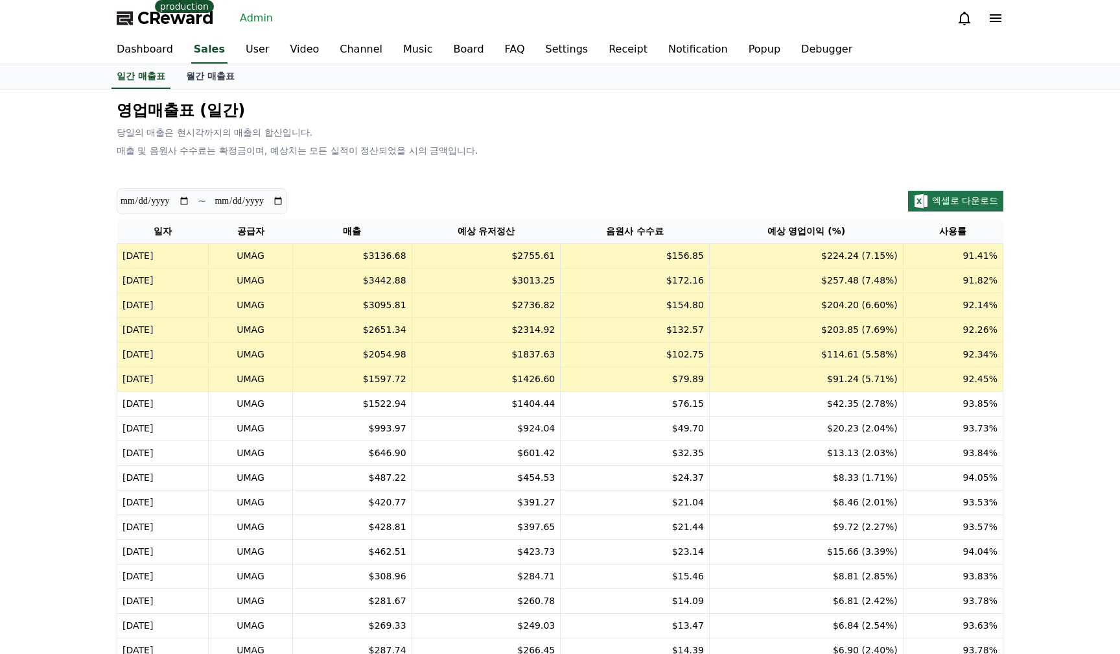
click at [1083, 348] on div "**********" at bounding box center [560, 528] width 1120 height 879
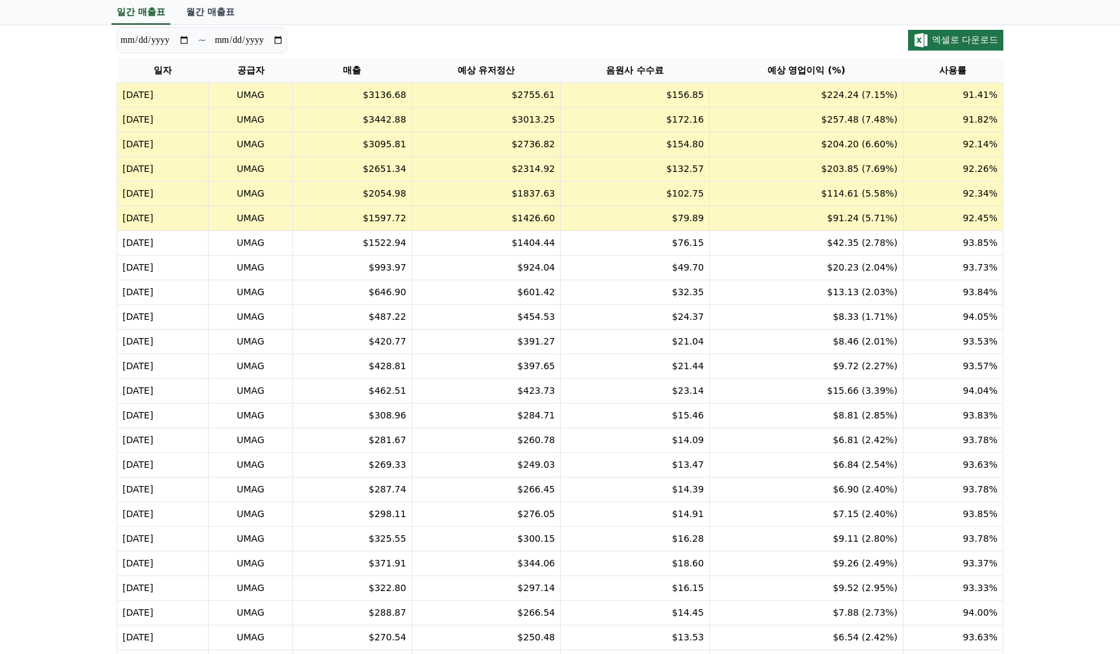
scroll to position [178, 0]
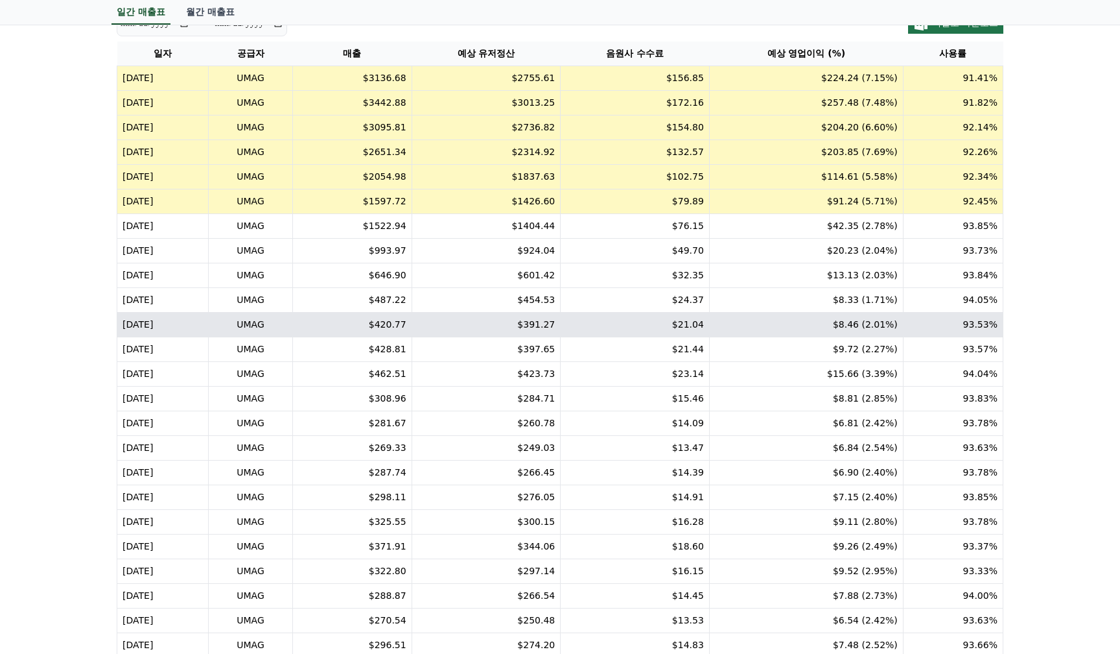
click at [889, 318] on td "$8.46 (2.01%)" at bounding box center [806, 324] width 194 height 25
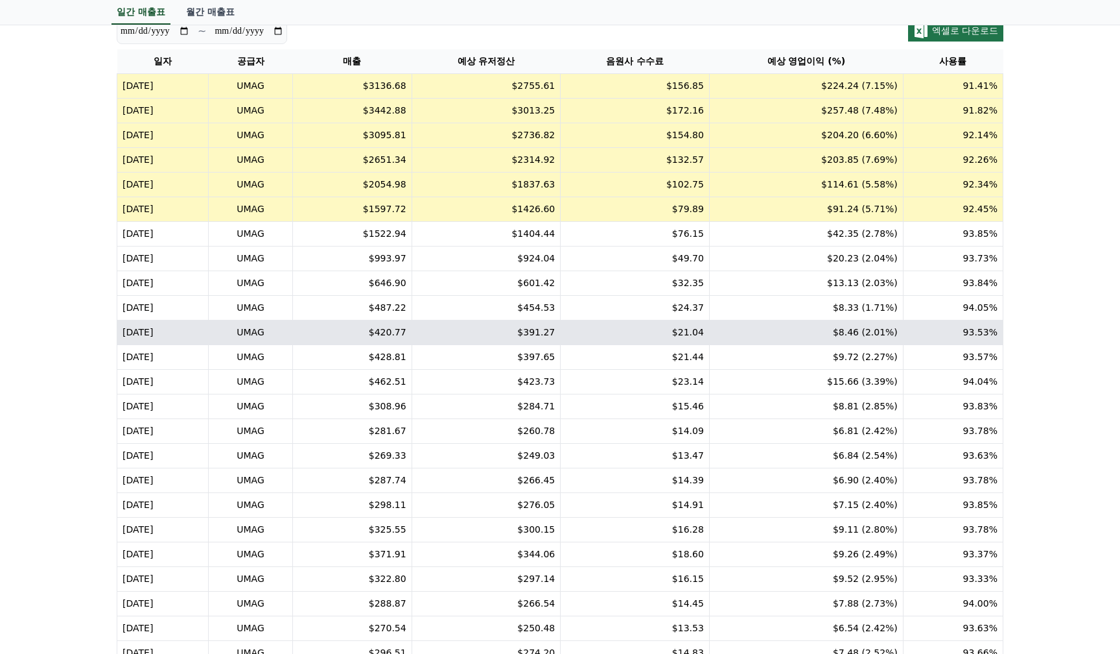
scroll to position [90, 0]
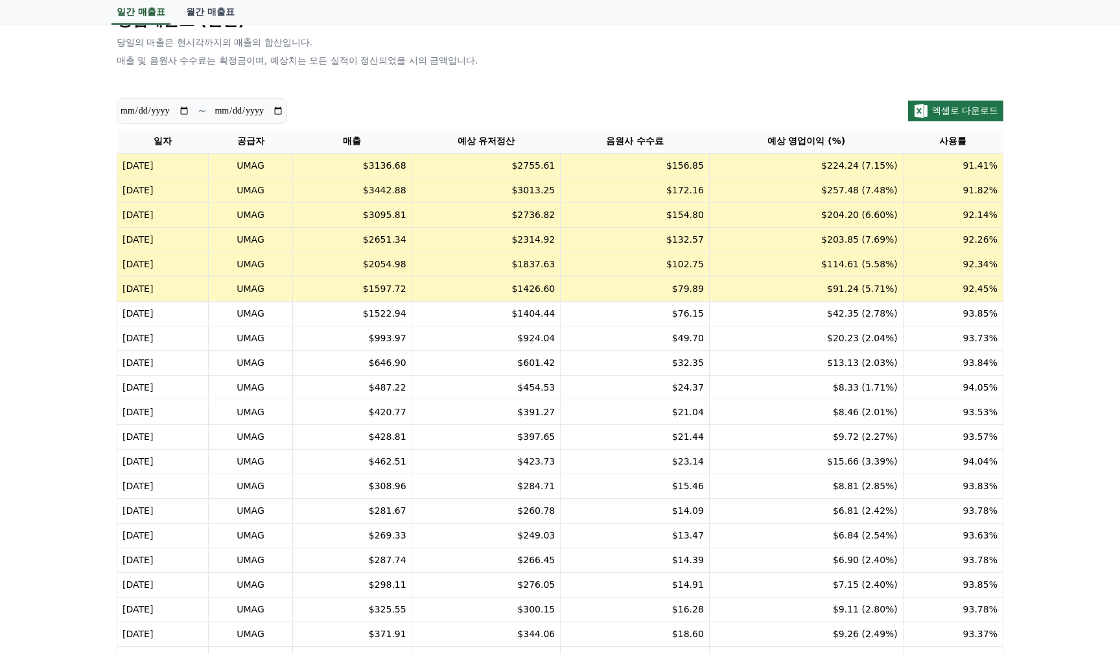
click at [1043, 213] on div "**********" at bounding box center [560, 438] width 1120 height 879
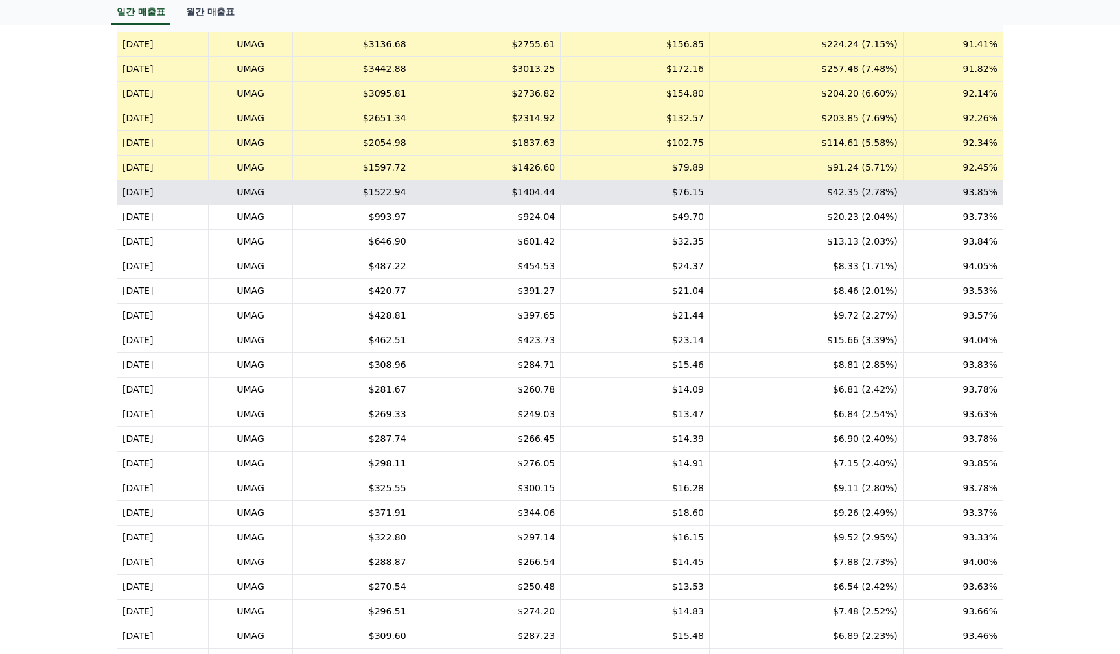
scroll to position [0, 0]
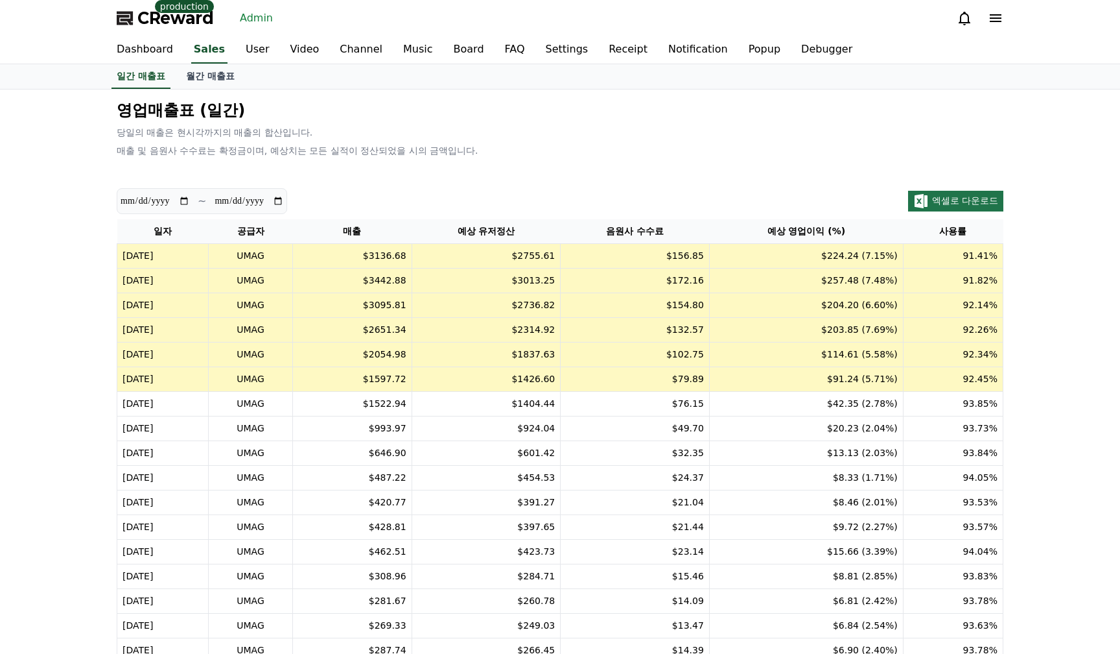
click at [747, 308] on td "$204.20 (6.60%)" at bounding box center [806, 305] width 194 height 25
click at [690, 257] on td "$156.85" at bounding box center [635, 256] width 149 height 25
click at [701, 306] on td "$154.80" at bounding box center [635, 305] width 149 height 25
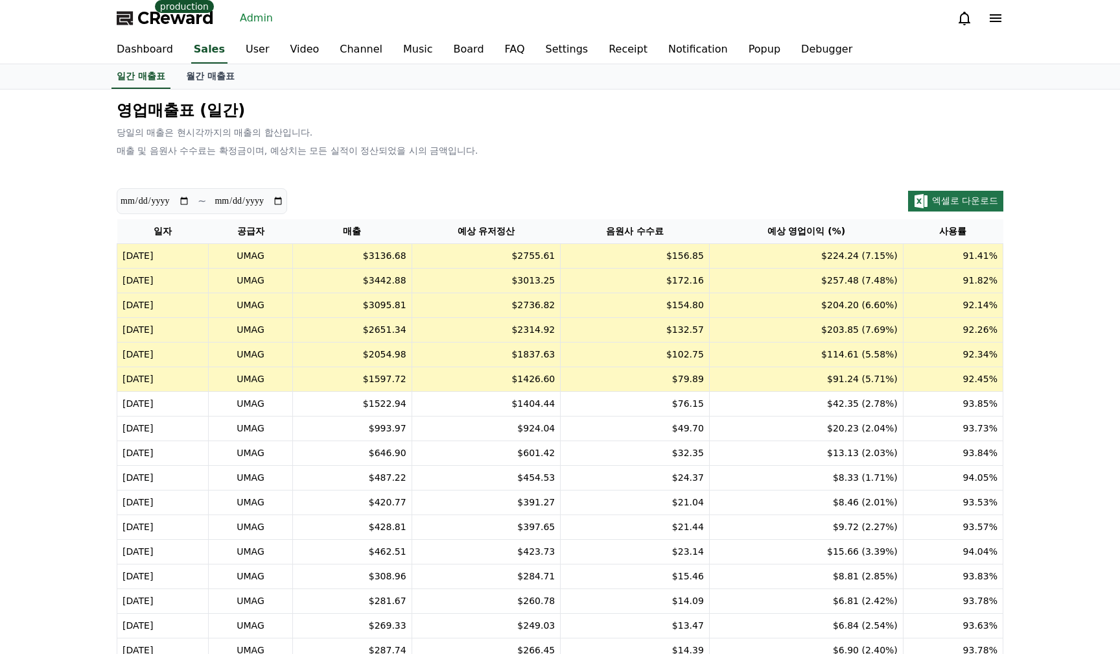
click at [591, 119] on p "영업매출표 (일간)" at bounding box center [560, 110] width 887 height 21
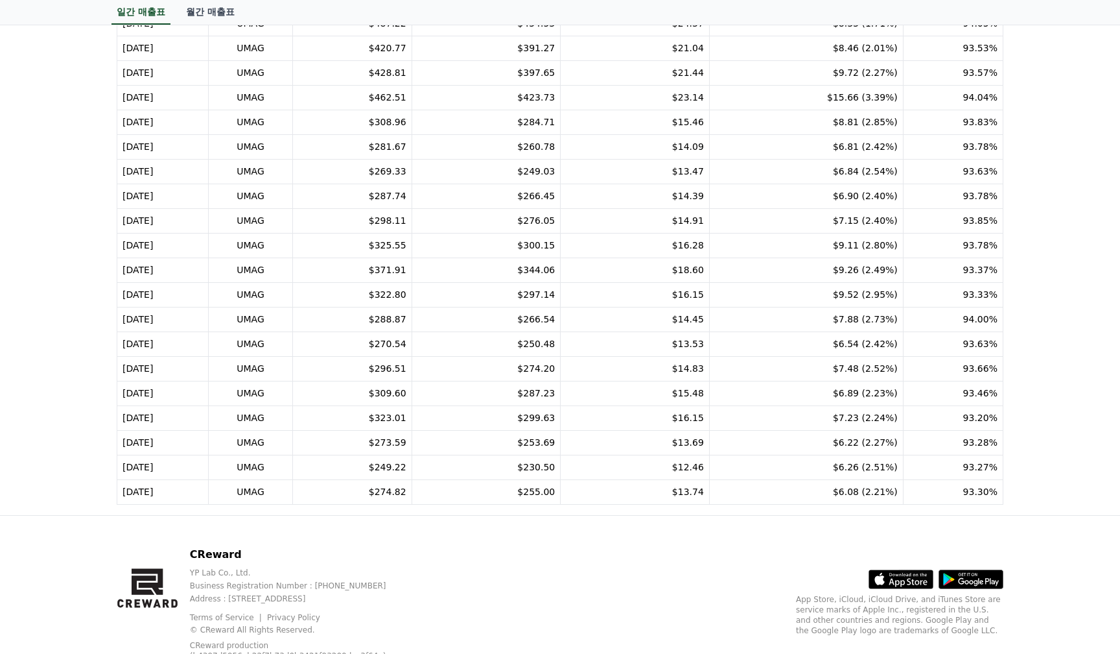
click at [359, 541] on div "CReward YP Lab Co., Ltd. Business Registration Number : 655-81-03655 Address : …" at bounding box center [560, 608] width 908 height 187
click at [35, 349] on div "**********" at bounding box center [560, 75] width 1120 height 879
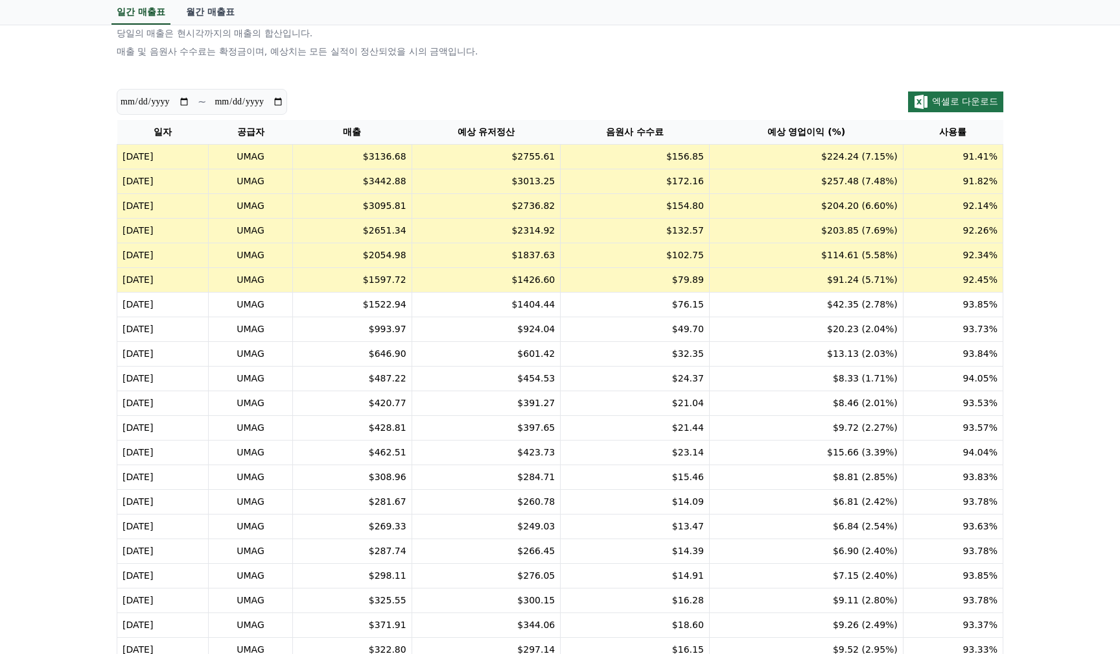
scroll to position [0, 0]
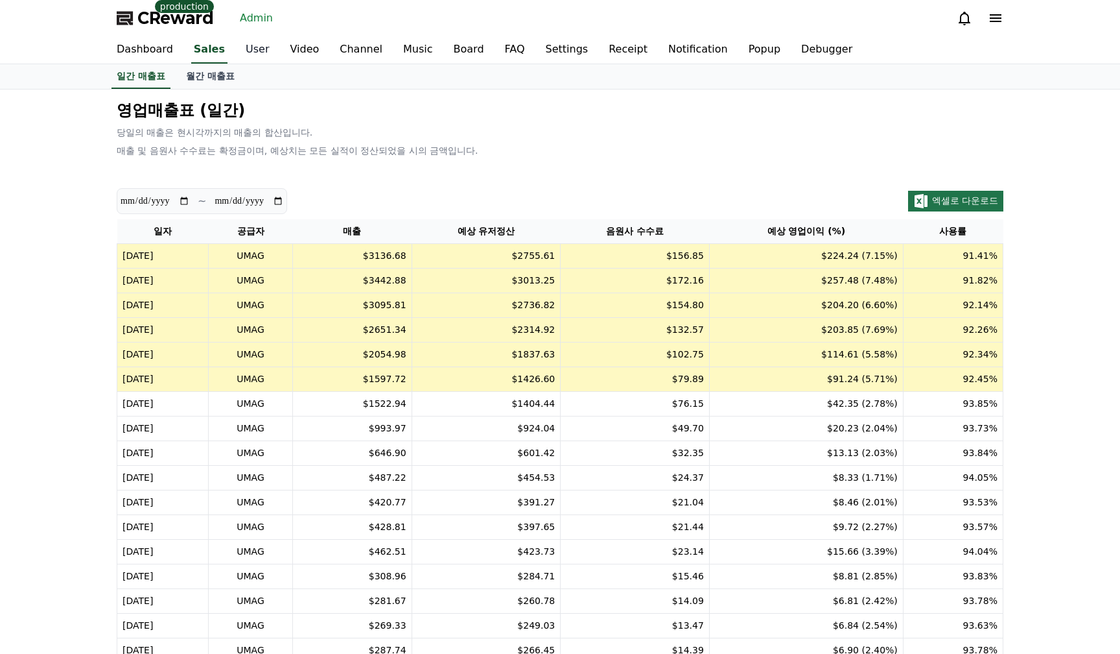
click at [250, 49] on link "User" at bounding box center [257, 49] width 44 height 27
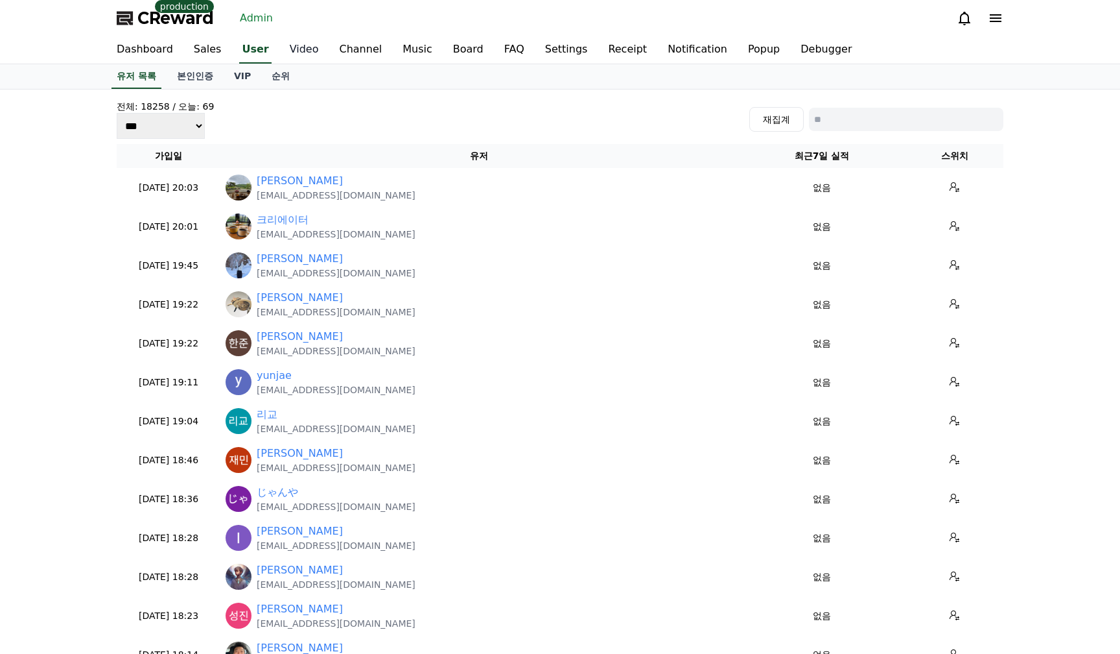
click at [292, 51] on link "Video" at bounding box center [304, 49] width 50 height 27
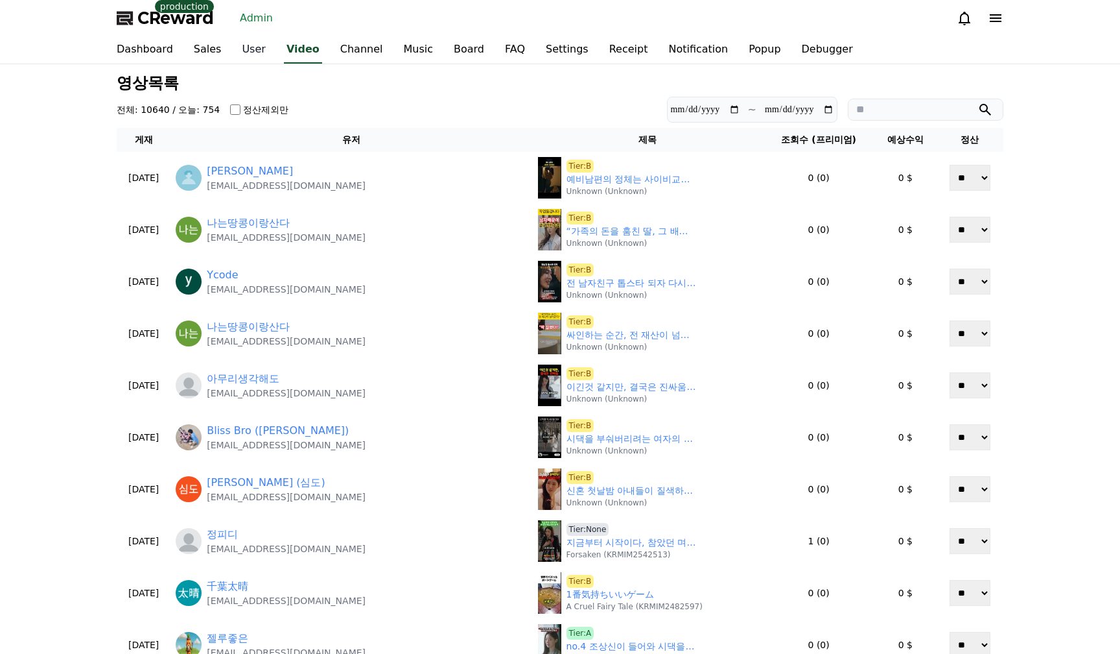
click at [246, 54] on link "User" at bounding box center [253, 49] width 44 height 27
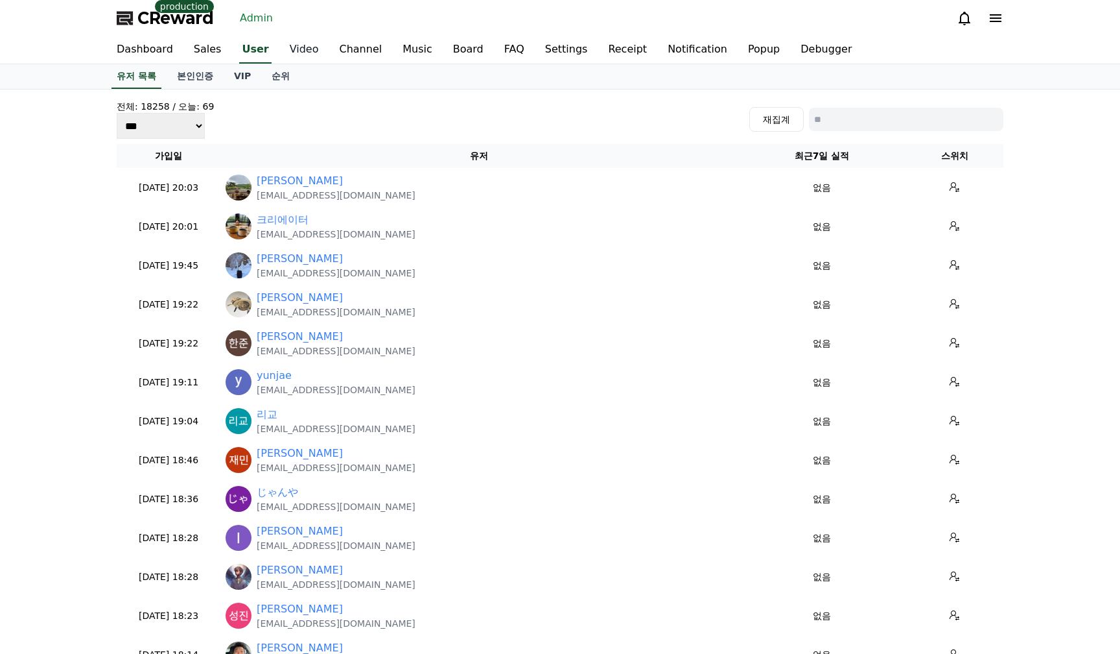
click at [287, 53] on link "Video" at bounding box center [304, 49] width 50 height 27
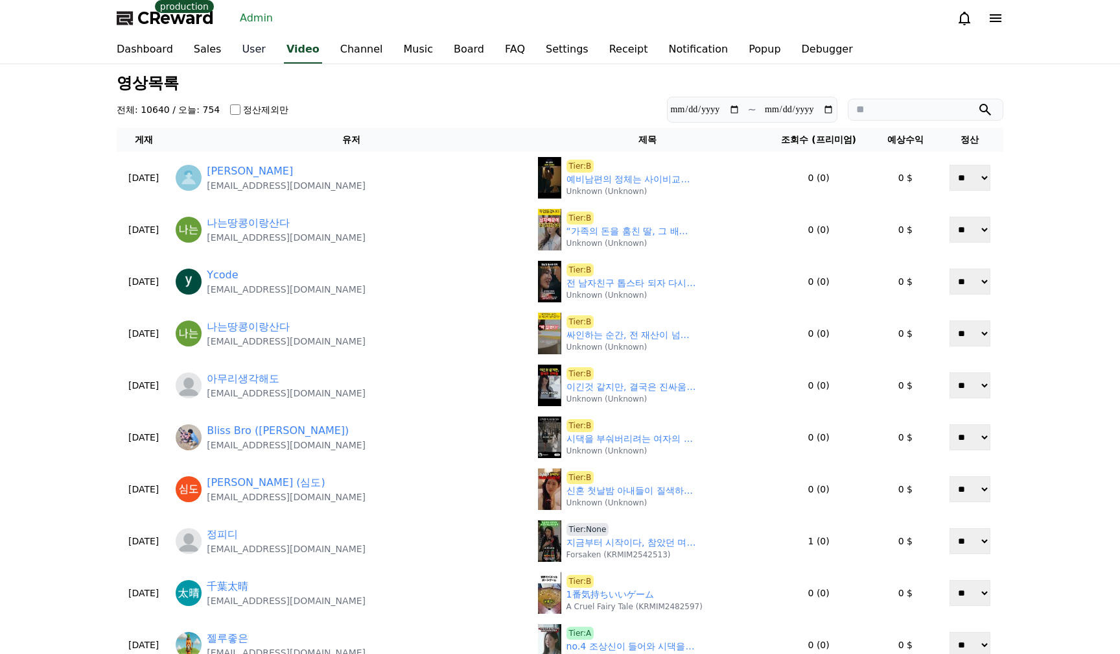
click at [253, 50] on link "User" at bounding box center [253, 49] width 44 height 27
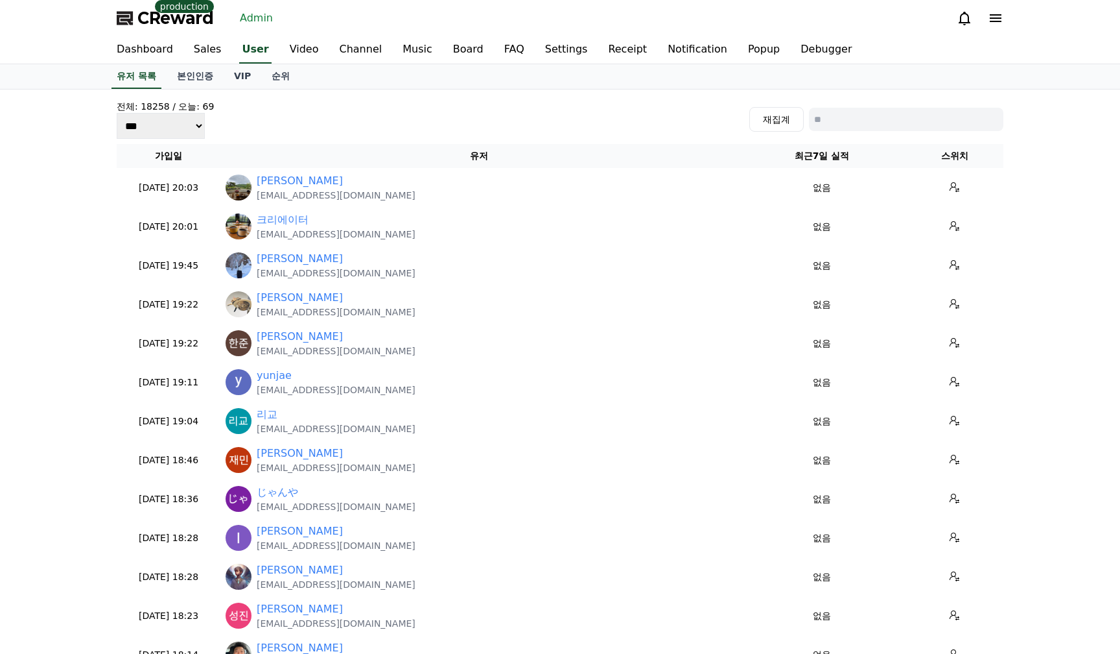
click at [491, 119] on div "전체: 18258 / 오늘: 69 *** *** *** 재집계" at bounding box center [560, 119] width 887 height 39
click at [412, 115] on div "전체: 18258 / 오늘: 69 *** *** *** 재집계" at bounding box center [560, 119] width 887 height 39
click at [292, 47] on link "Video" at bounding box center [304, 49] width 50 height 27
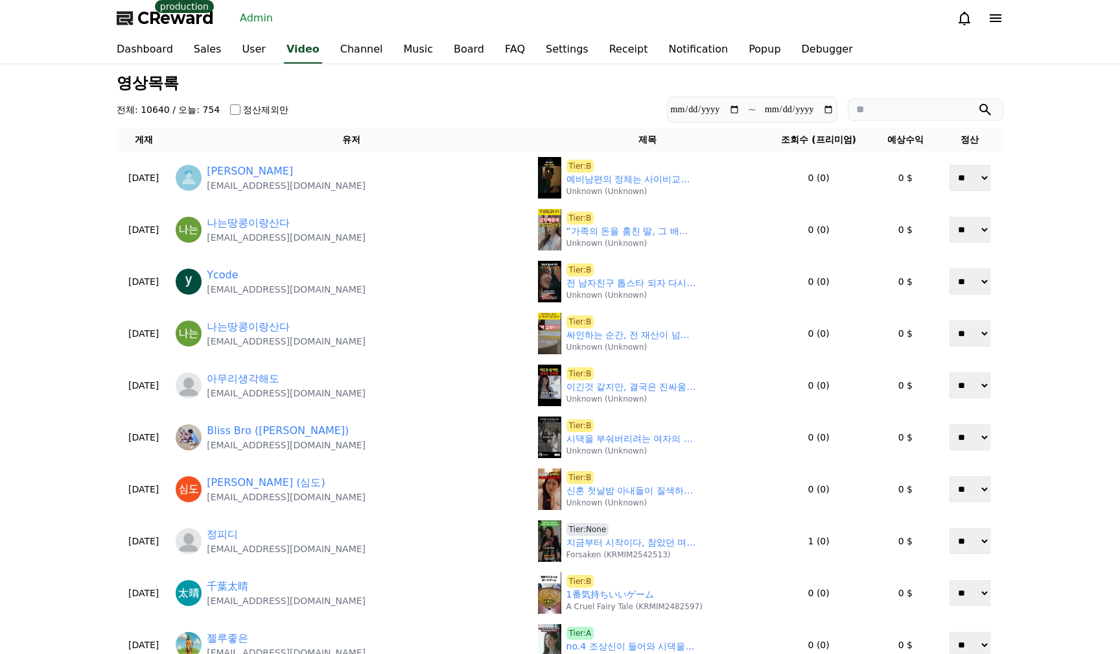
click at [420, 84] on h3 "영상목록" at bounding box center [560, 83] width 887 height 17
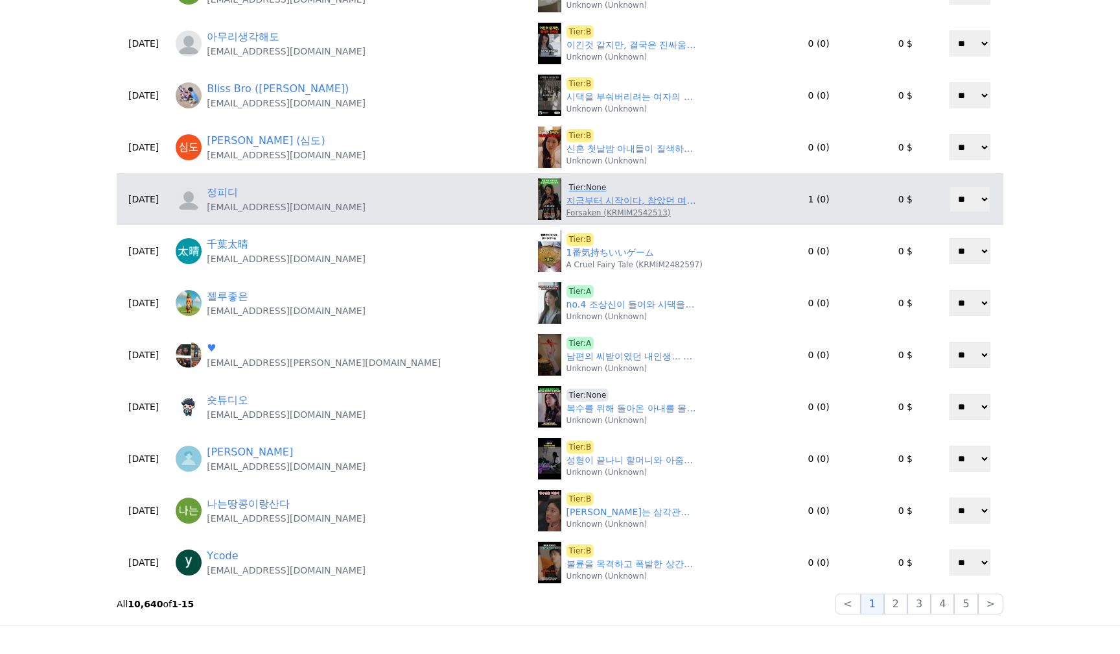
scroll to position [500, 0]
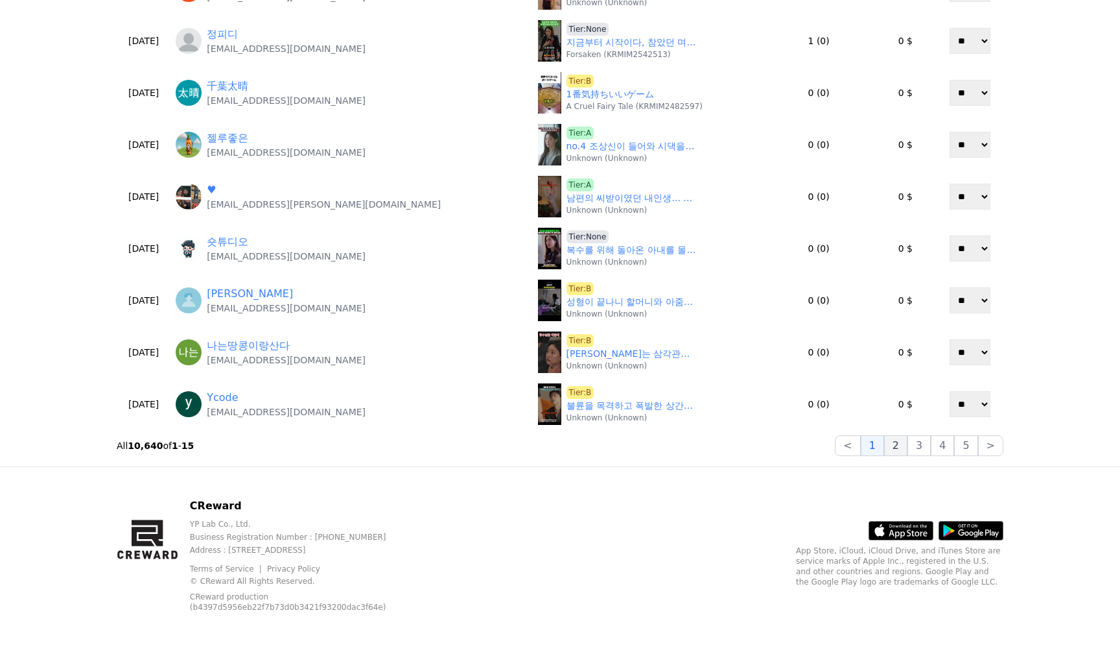
click at [899, 449] on button "2" at bounding box center [895, 445] width 23 height 21
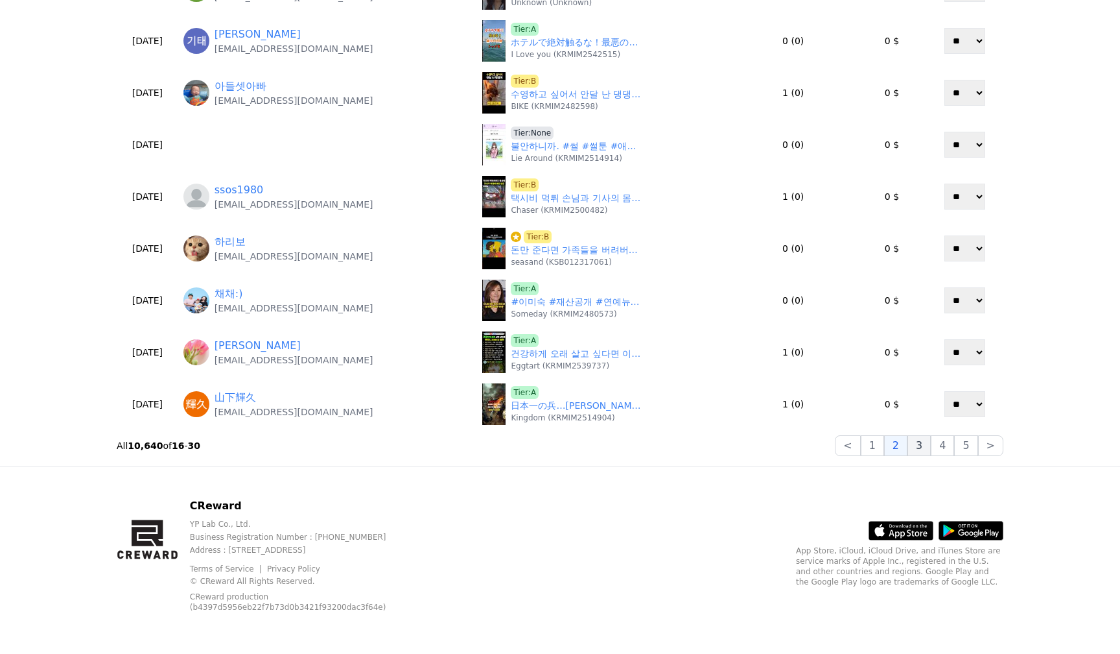
click at [924, 450] on button "3" at bounding box center [919, 445] width 23 height 21
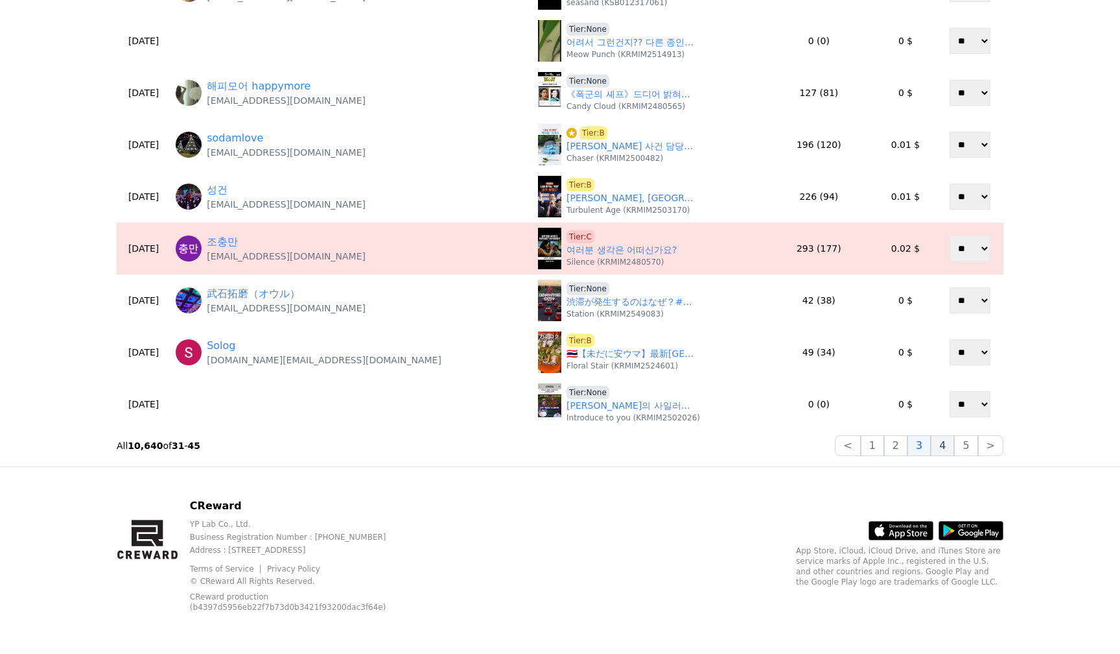
click at [939, 449] on button "4" at bounding box center [942, 445] width 23 height 21
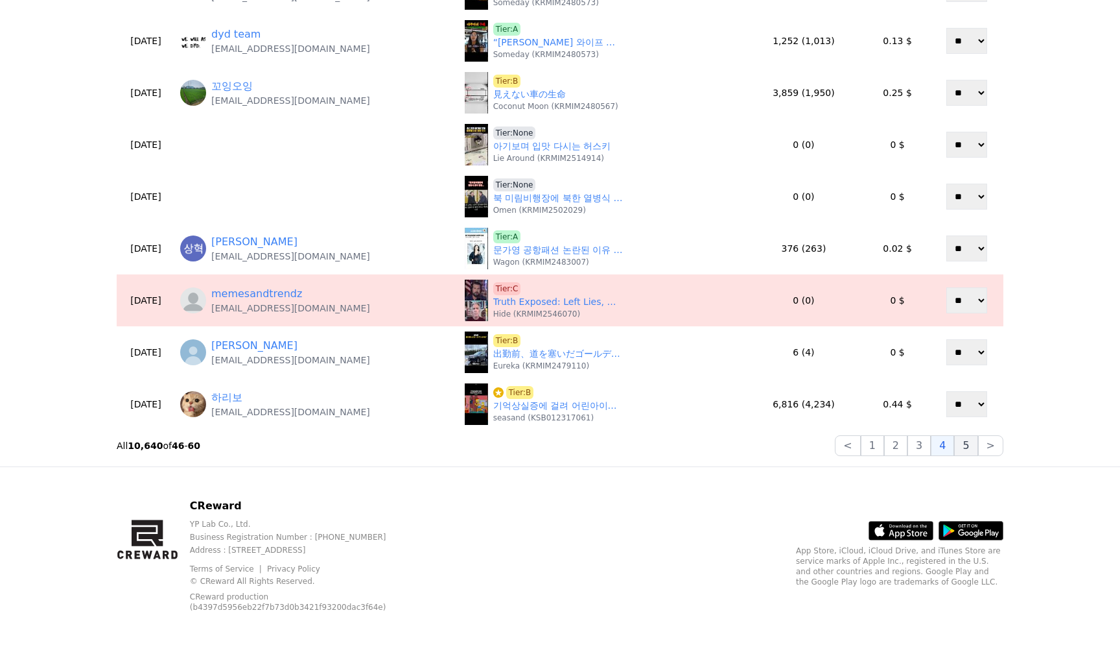
click at [970, 446] on button "5" at bounding box center [965, 445] width 23 height 21
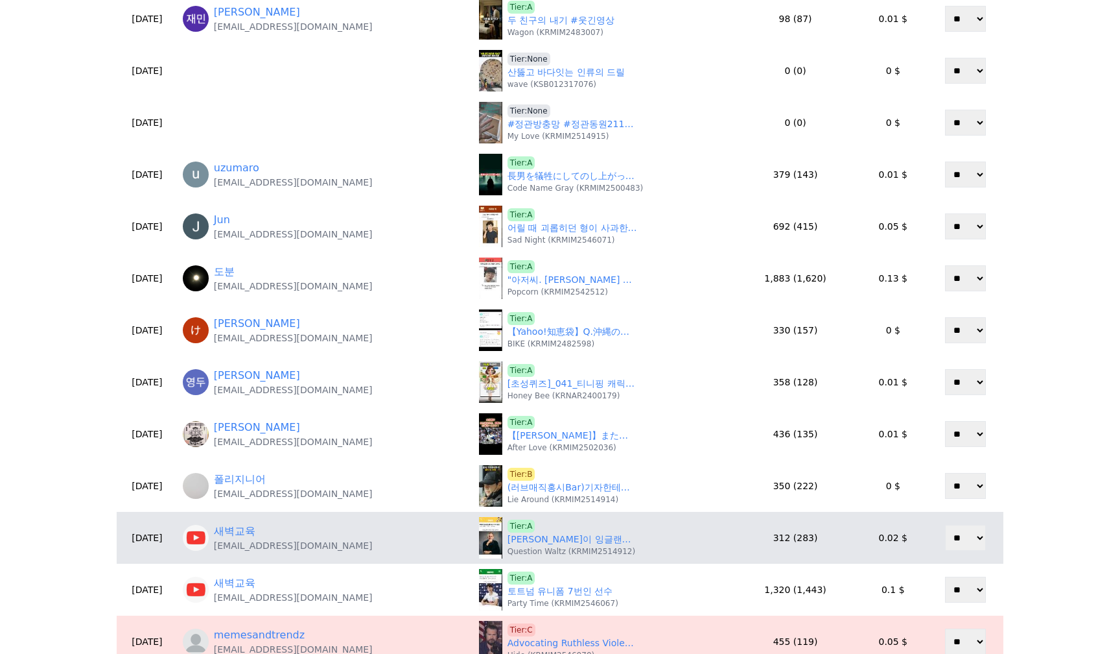
scroll to position [0, 0]
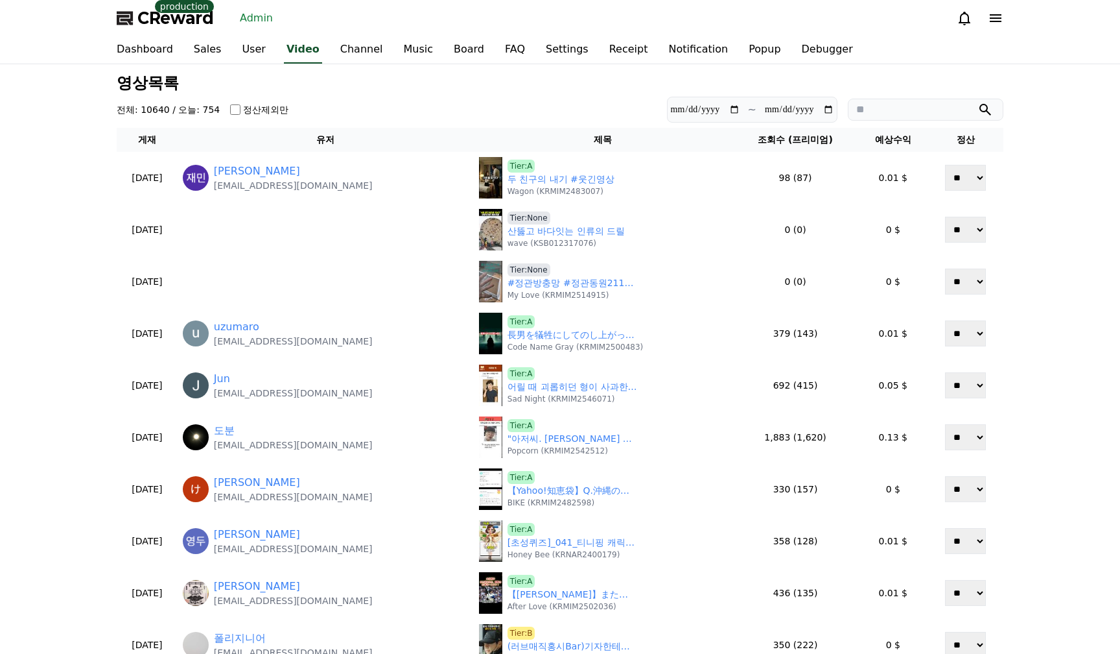
click at [517, 111] on section "**********" at bounding box center [560, 110] width 887 height 26
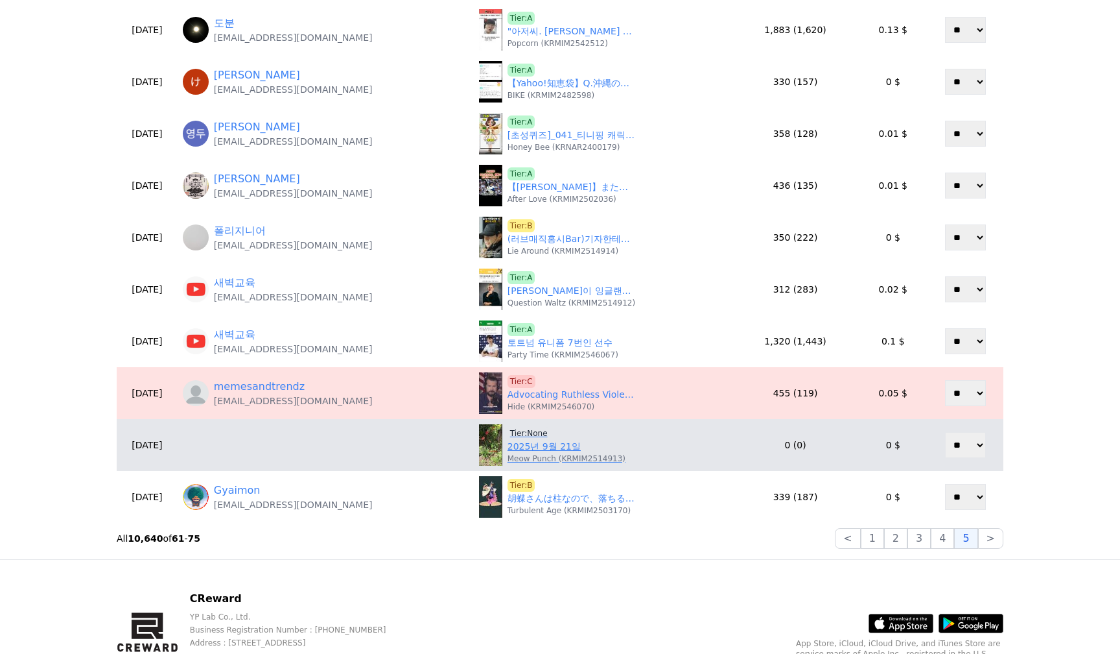
scroll to position [500, 0]
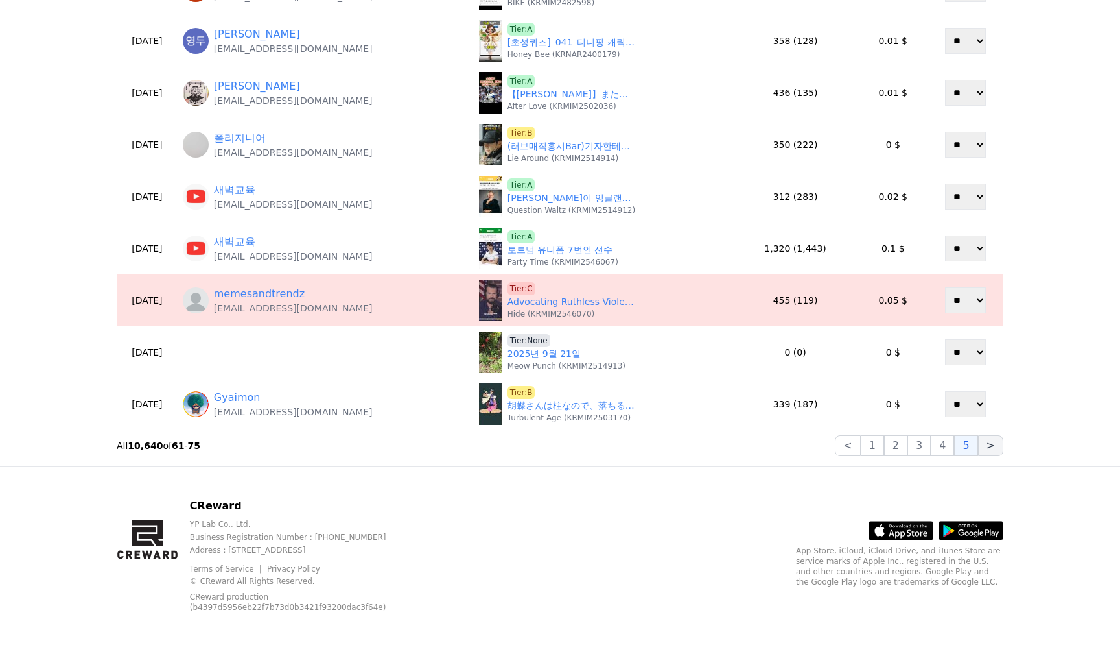
click at [991, 446] on button ">" at bounding box center [990, 445] width 25 height 21
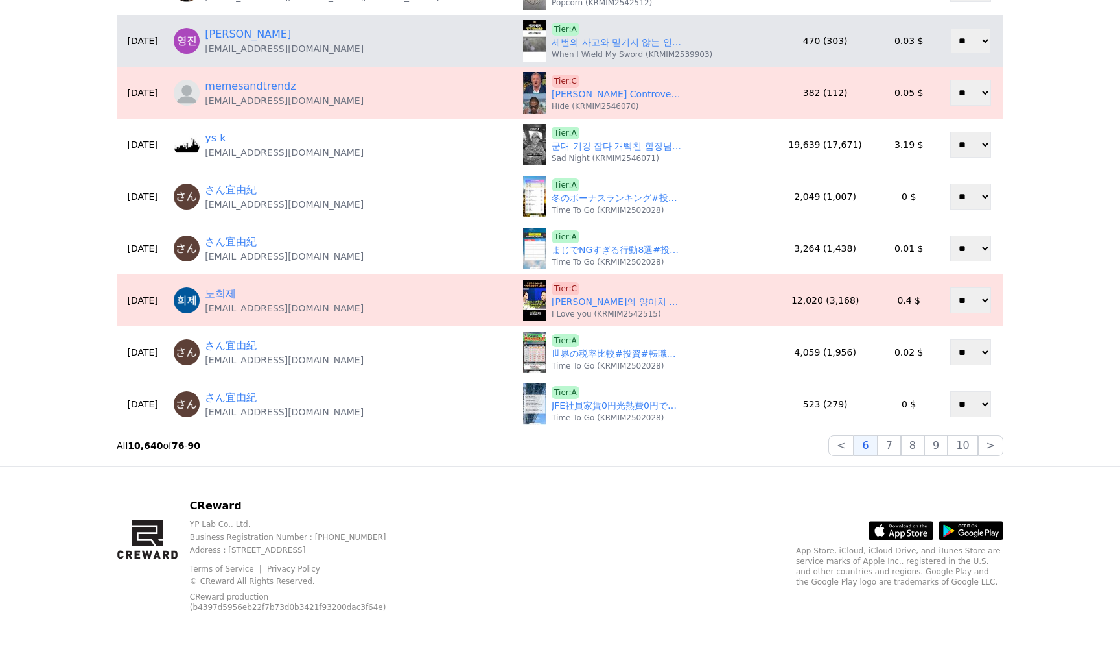
scroll to position [0, 0]
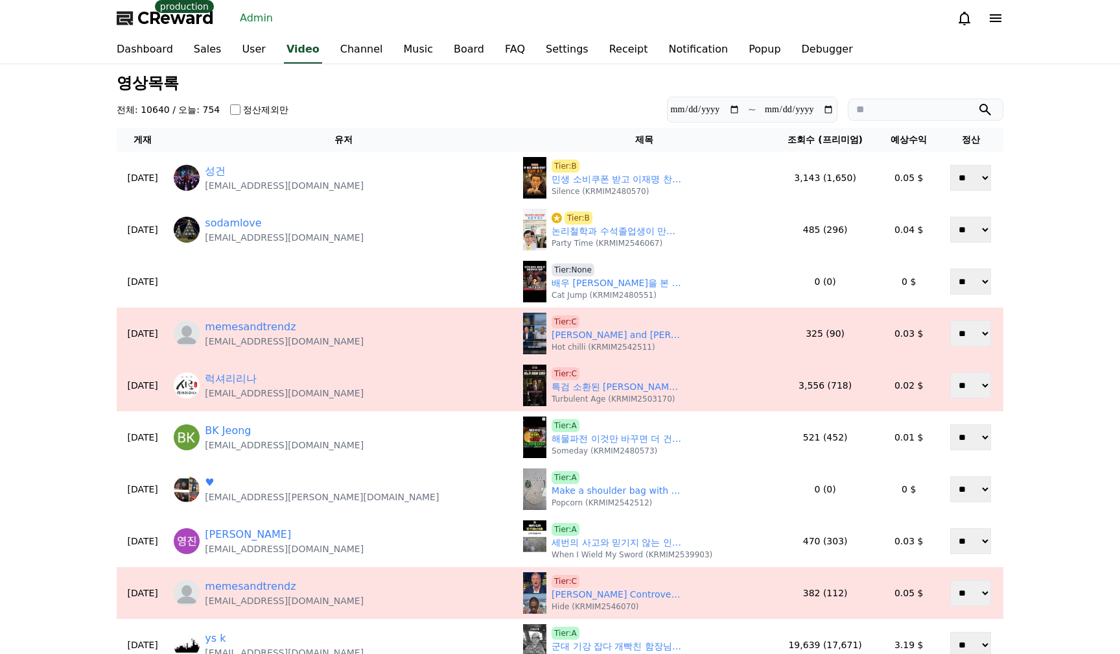
click at [480, 98] on section "**********" at bounding box center [560, 110] width 887 height 26
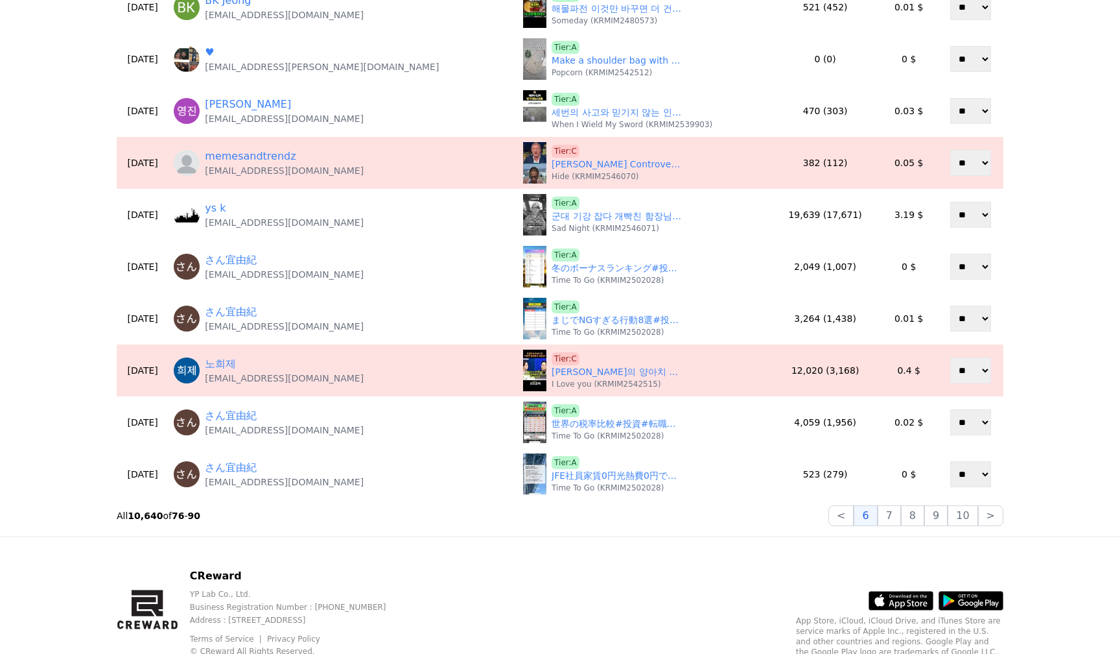
scroll to position [447, 0]
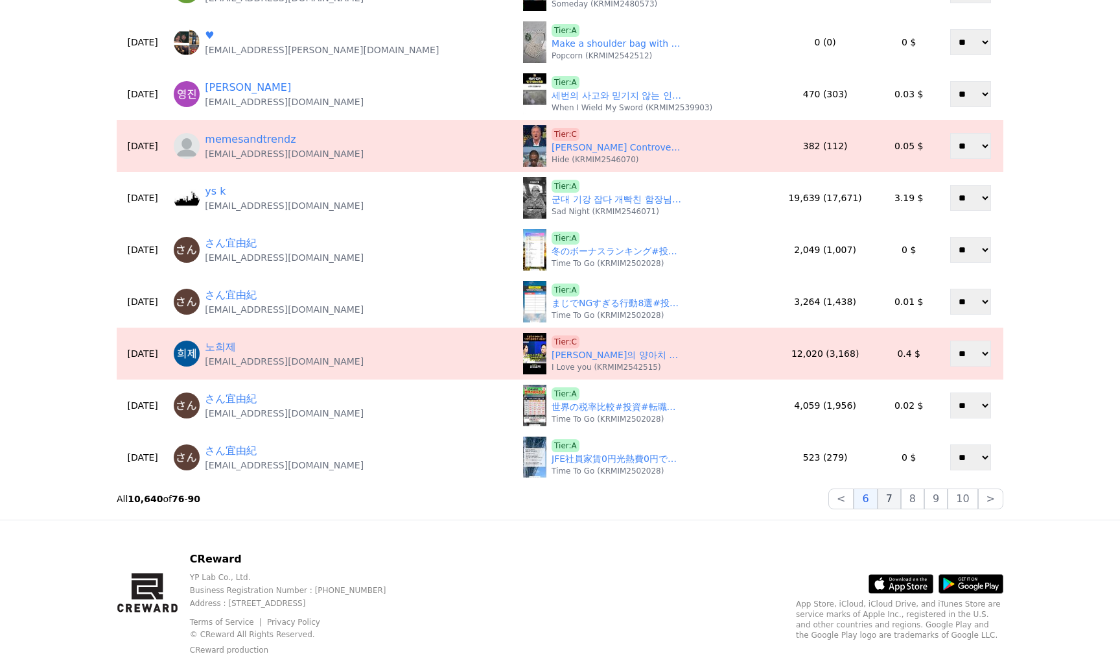
click at [889, 493] on button "7" at bounding box center [889, 498] width 23 height 21
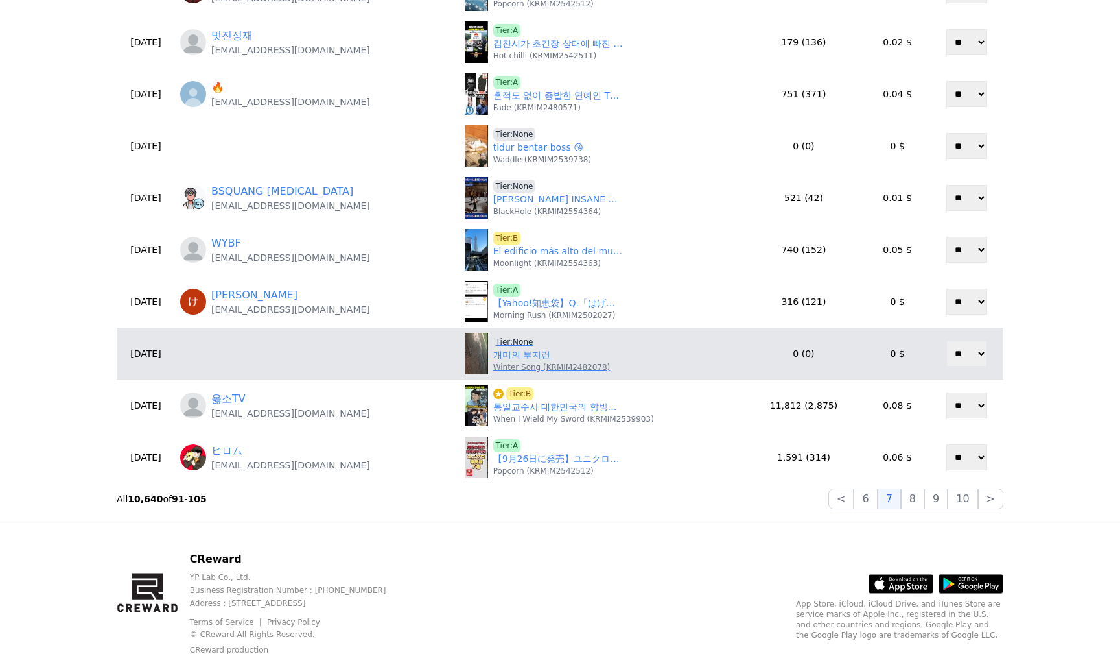
click at [712, 349] on div "Tier:None 개미의 부지런 Winter Song (KRMIM2482078)" at bounding box center [602, 353] width 274 height 41
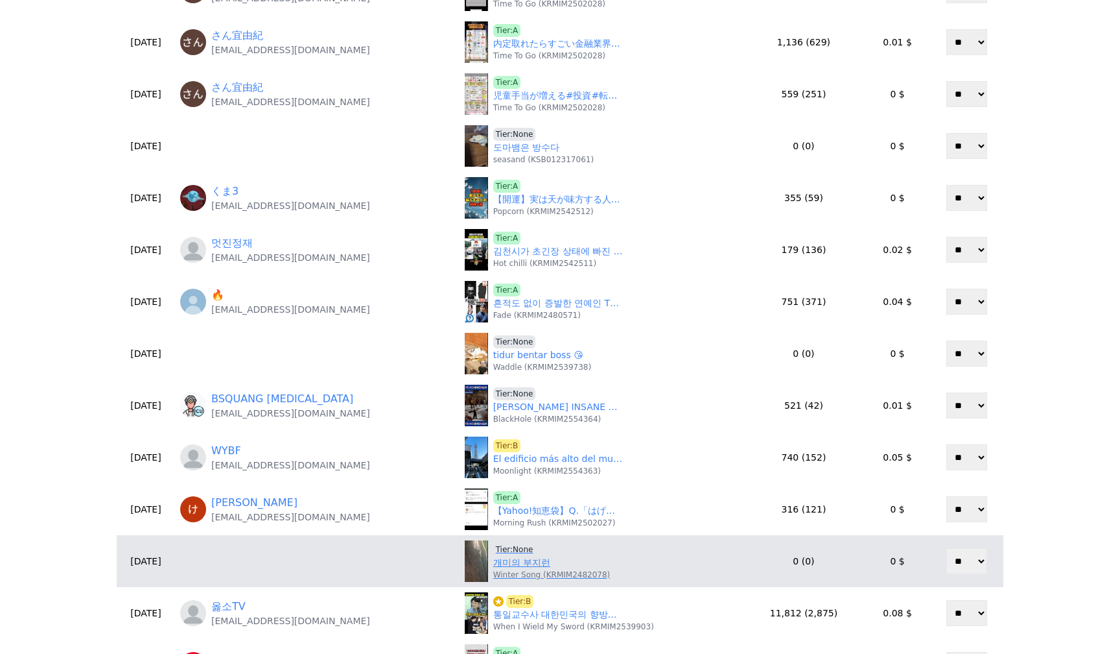
scroll to position [0, 0]
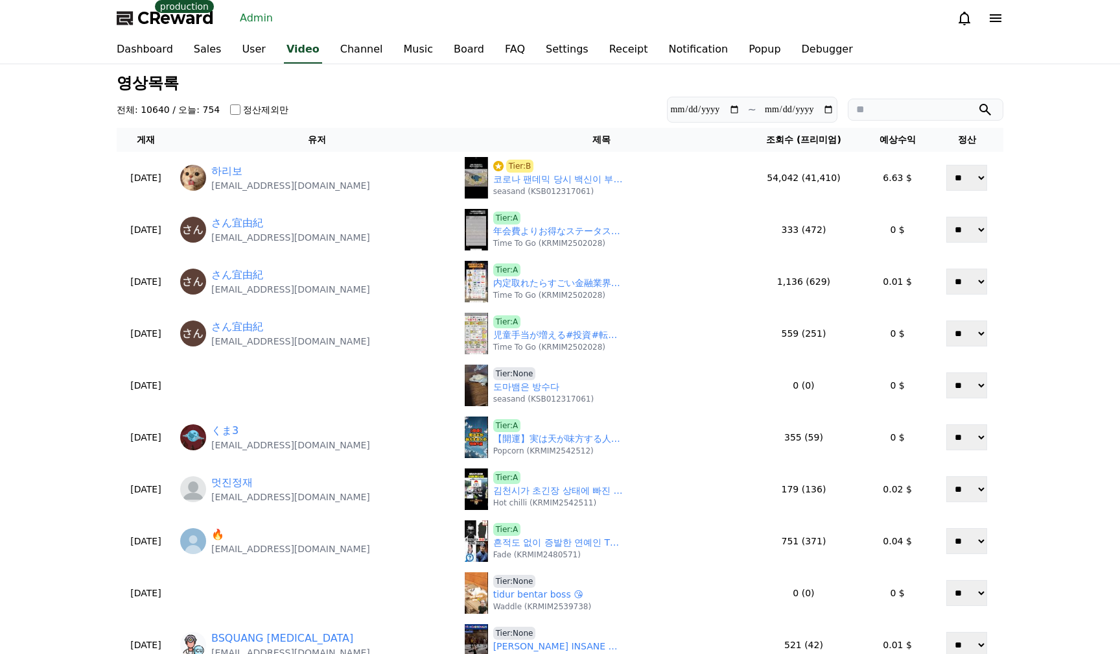
click at [516, 102] on section "**********" at bounding box center [560, 110] width 887 height 26
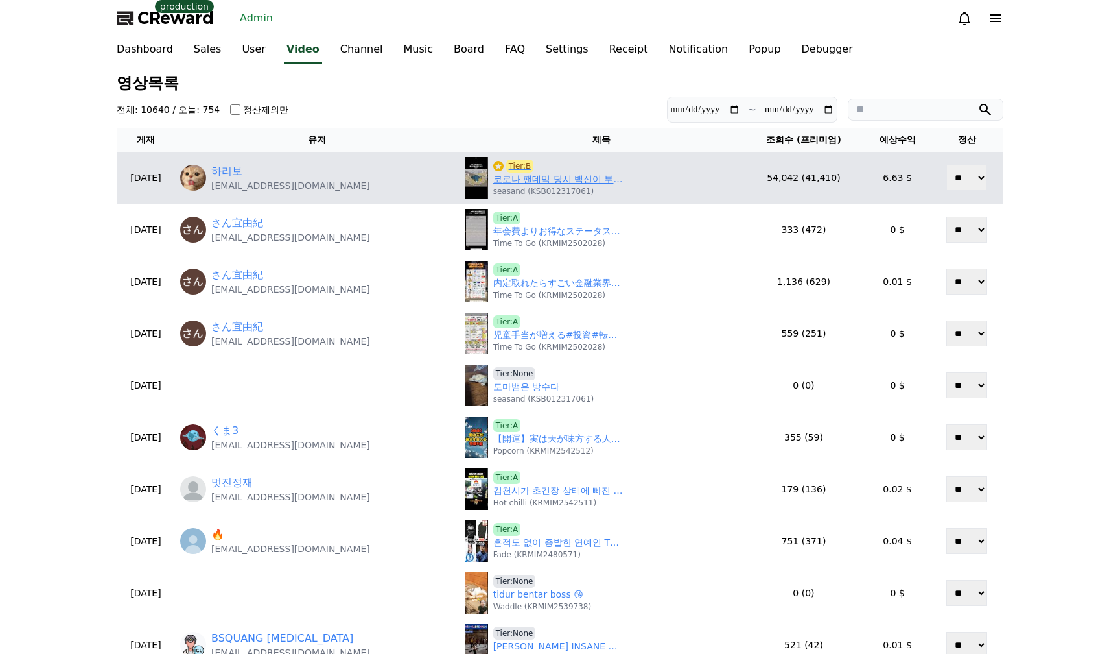
click at [495, 169] on icon at bounding box center [498, 166] width 10 height 10
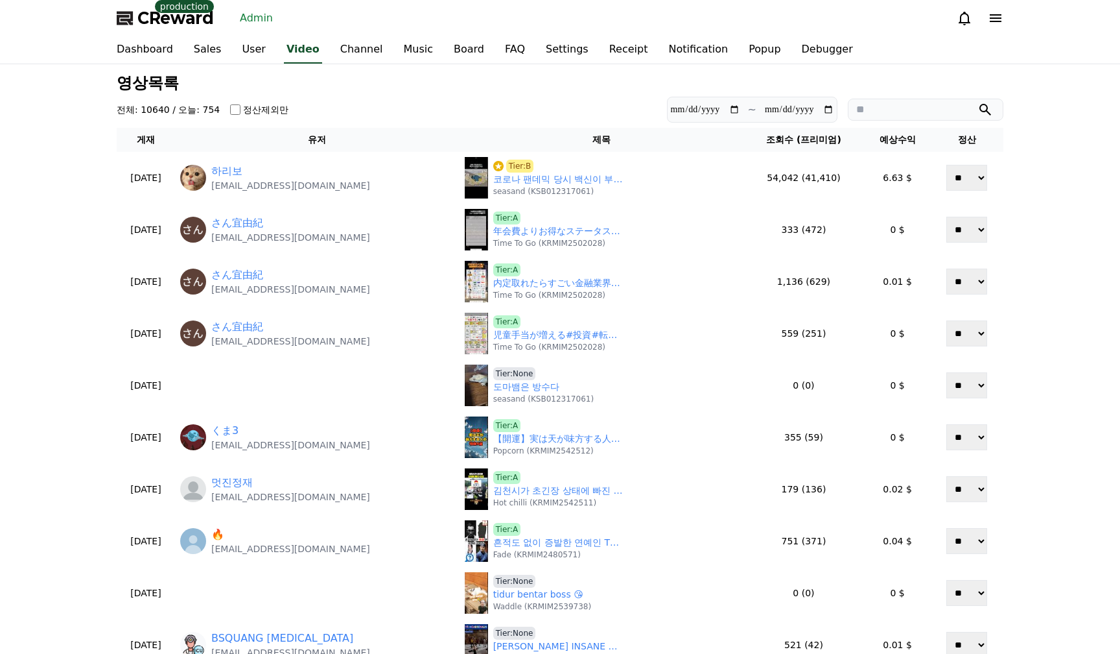
click at [1037, 226] on div "**********" at bounding box center [560, 515] width 1120 height 902
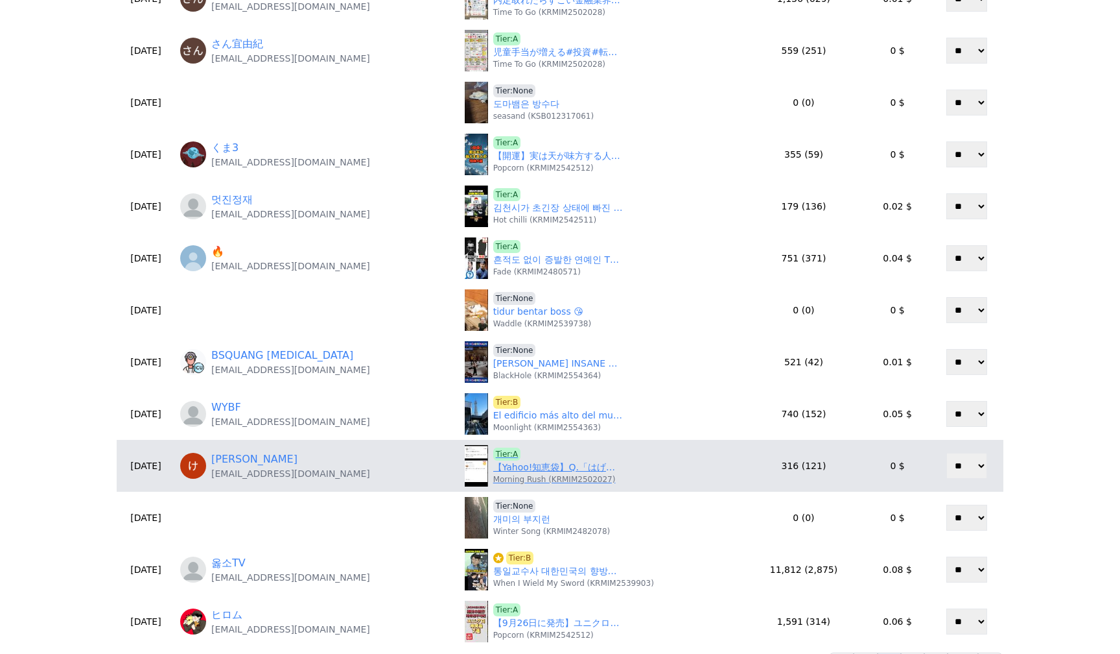
scroll to position [500, 0]
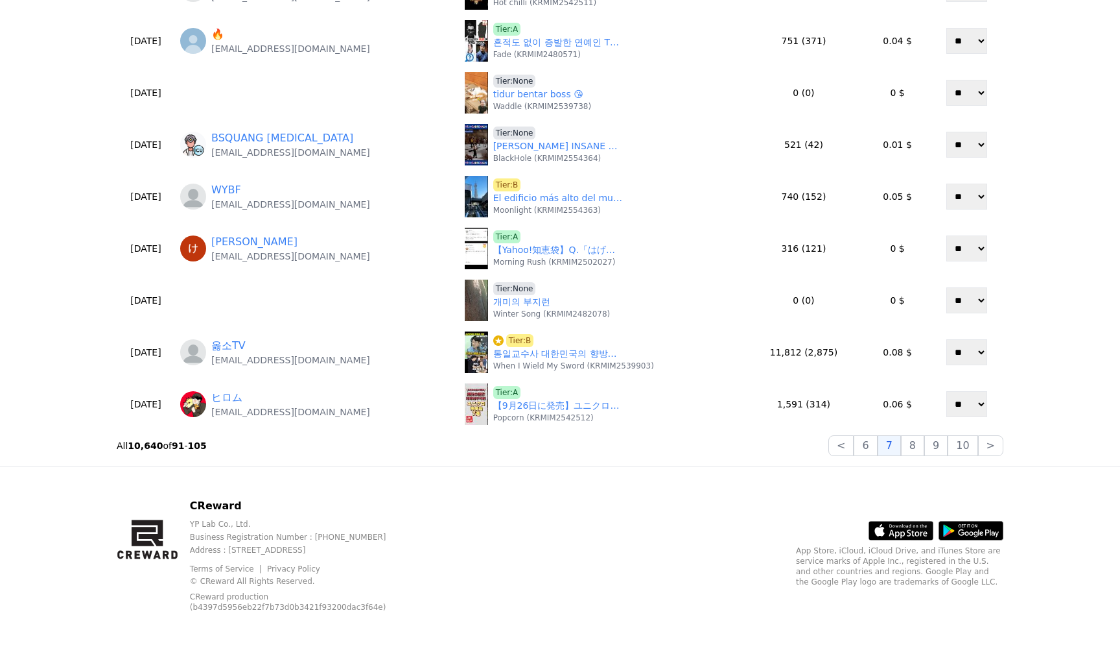
drag, startPoint x: 692, startPoint y: 454, endPoint x: 802, endPoint y: 448, distance: 110.4
click at [692, 454] on section "All 10,640 of 91 - 105 < 6 7 8 9 10 >" at bounding box center [560, 445] width 887 height 21
click at [912, 445] on button "8" at bounding box center [912, 445] width 23 height 21
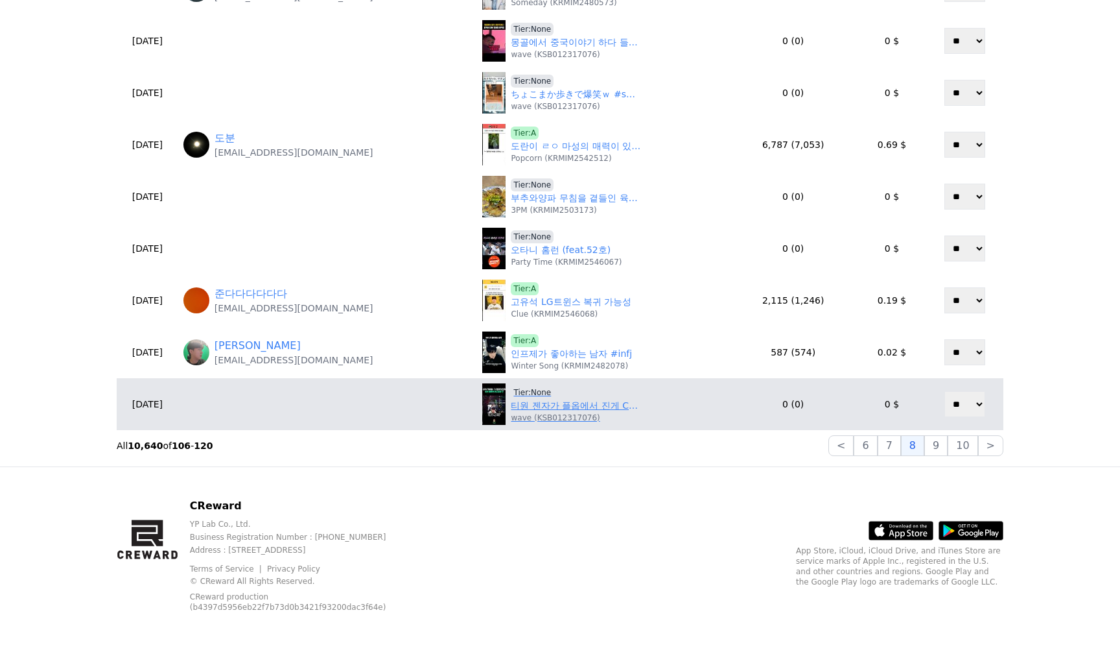
drag, startPoint x: 681, startPoint y: 452, endPoint x: 678, endPoint y: 424, distance: 28.0
click at [681, 452] on section "All 10,640 of 106 - 120 < 6 7 8 9 10 >" at bounding box center [560, 445] width 887 height 21
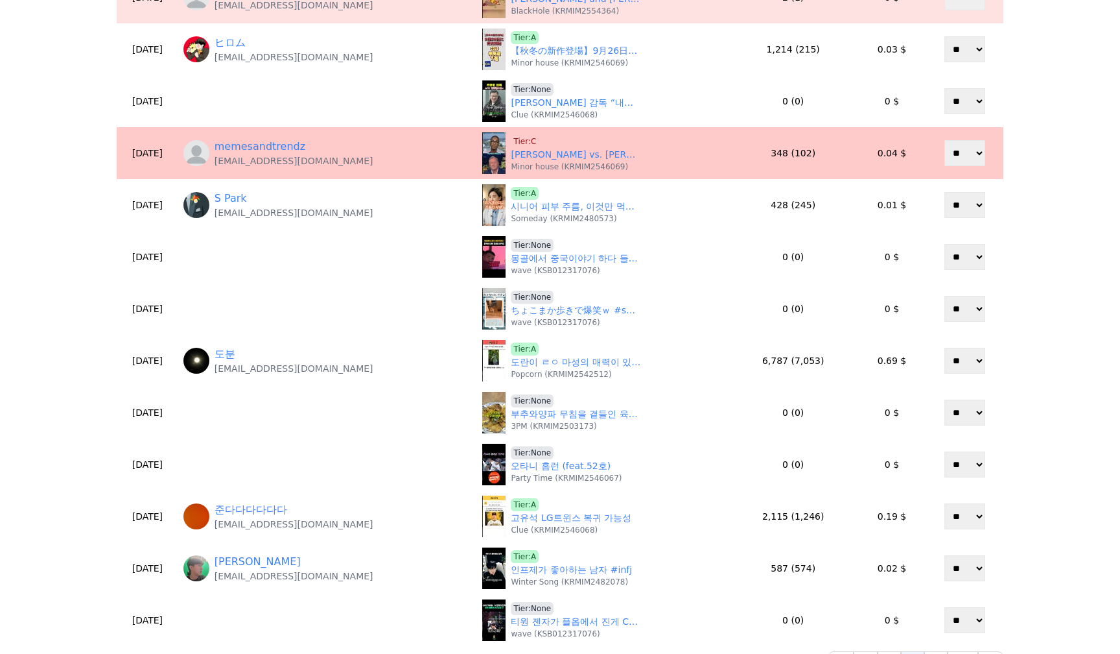
scroll to position [125, 0]
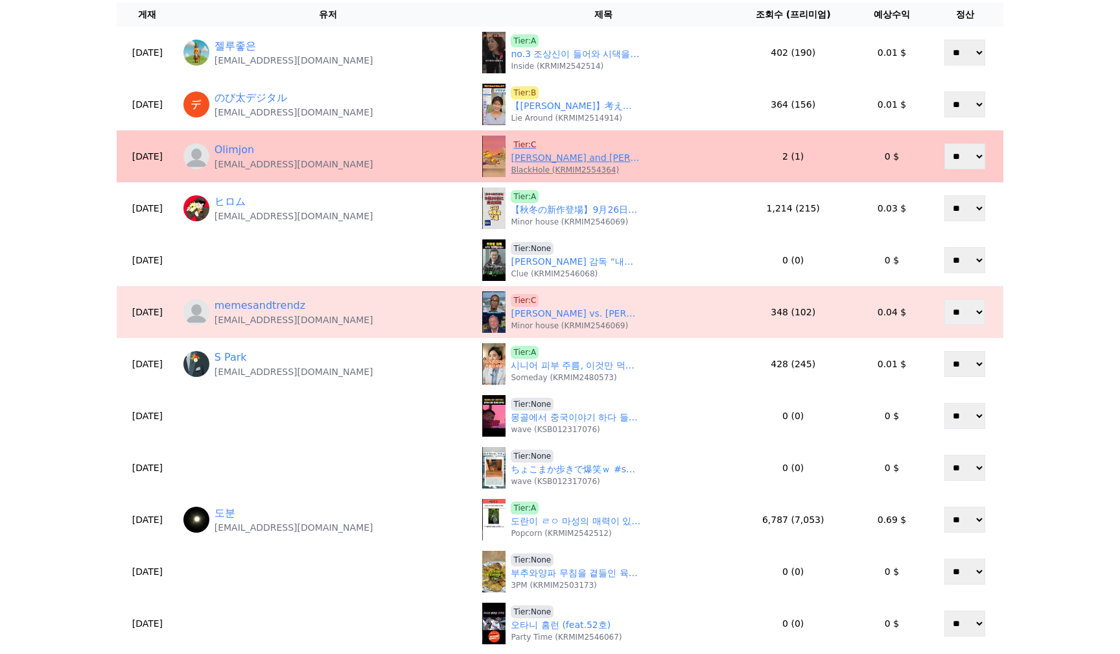
click at [580, 158] on link "Bart and Lisa spent time playing games💻 #simpsons #shorts" at bounding box center [576, 158] width 130 height 14
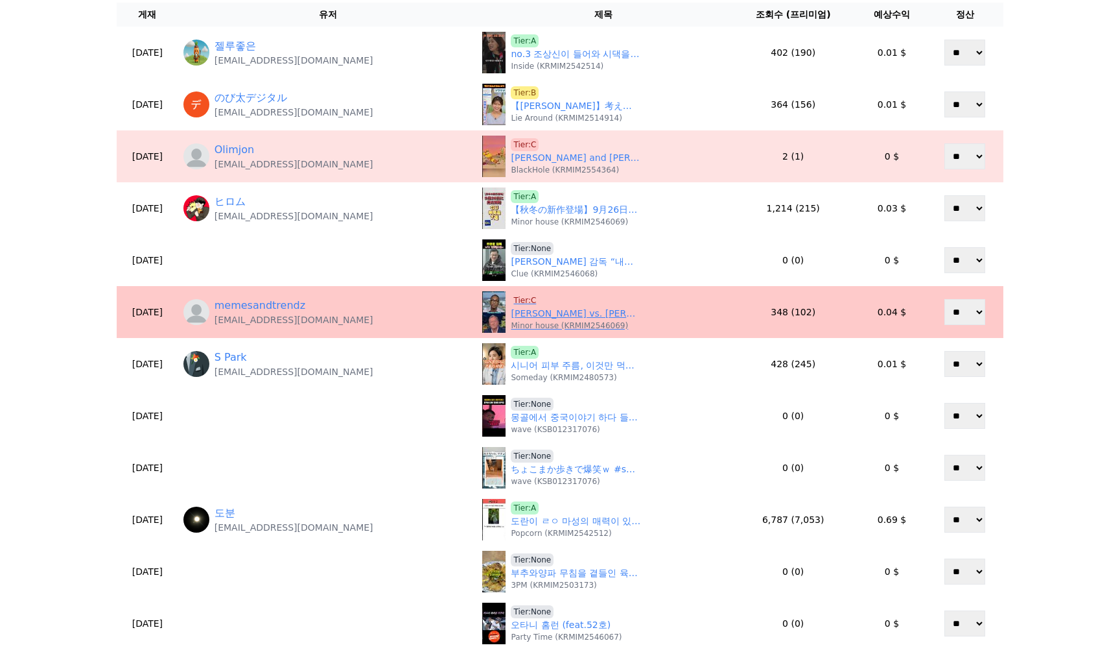
click at [578, 317] on link "Don Lemon vs. Piers Morgan: Heated Debate Over Charlie Kirk's Comments #shorts …" at bounding box center [576, 314] width 130 height 14
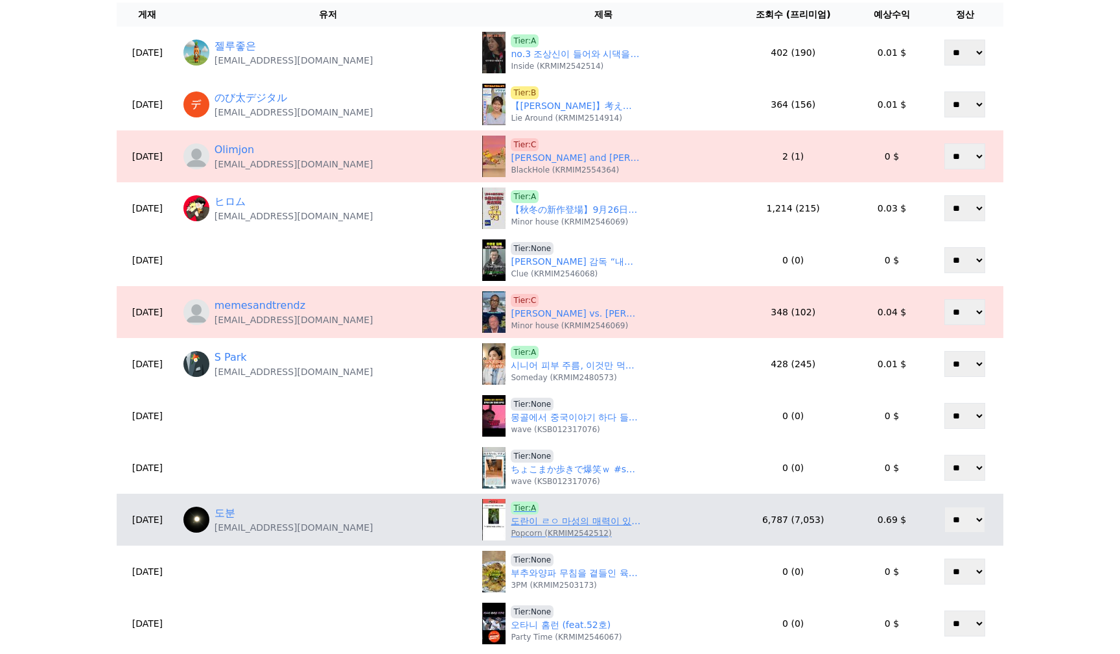
scroll to position [439, 0]
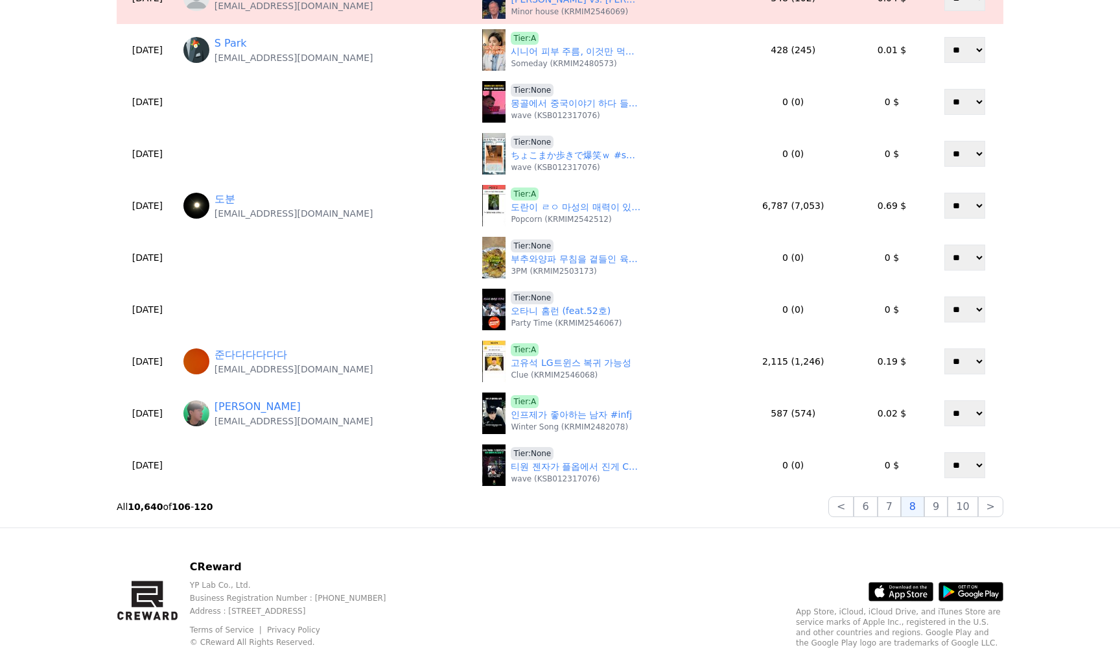
click at [681, 531] on div "CReward YP Lab Co., Ltd. Business Registration Number : 655-81-03655 Address : …" at bounding box center [560, 621] width 908 height 187
click at [943, 503] on button "9" at bounding box center [936, 506] width 23 height 21
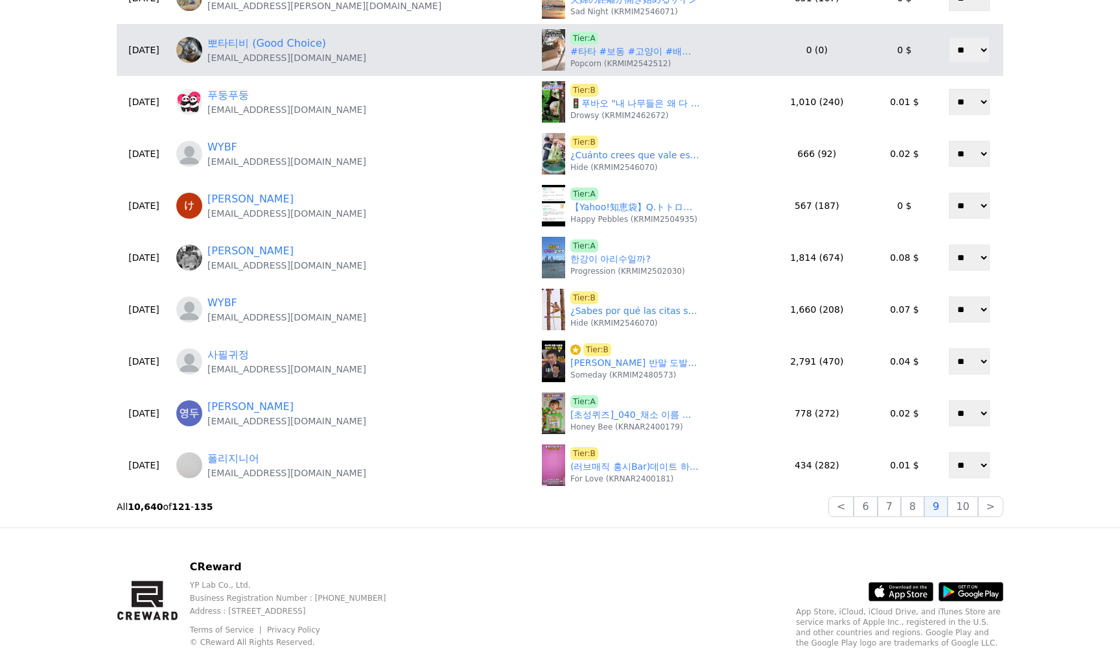
scroll to position [0, 0]
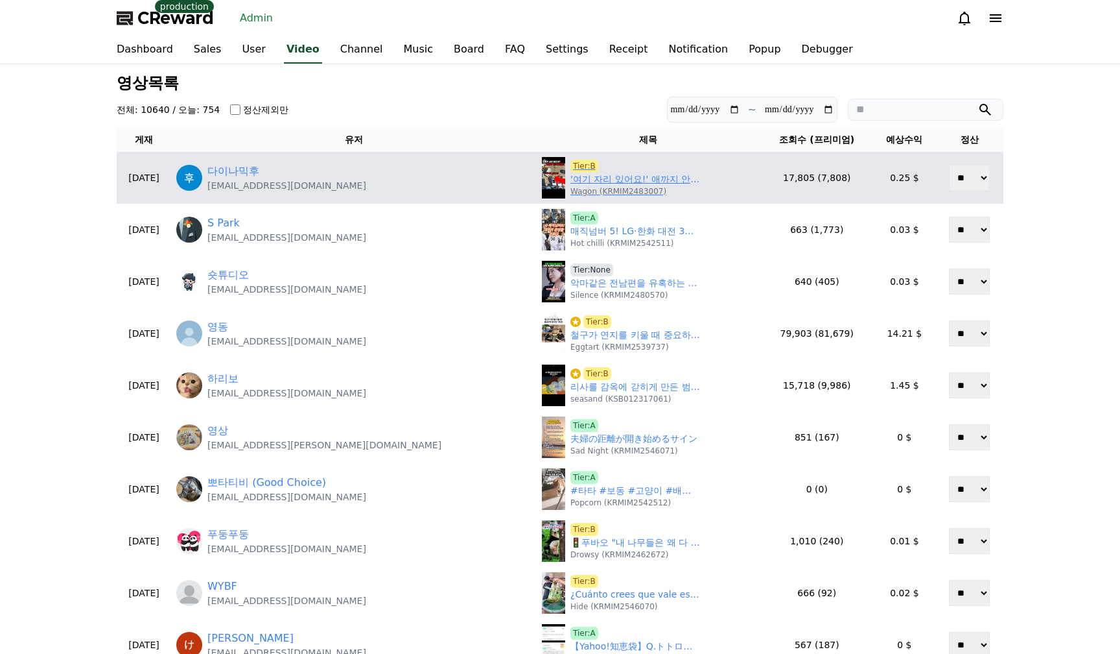
click at [602, 181] on link "'여기 자리 있어요!' 애까지 안고 자리맡던 주차빌런 참교육" at bounding box center [636, 179] width 130 height 14
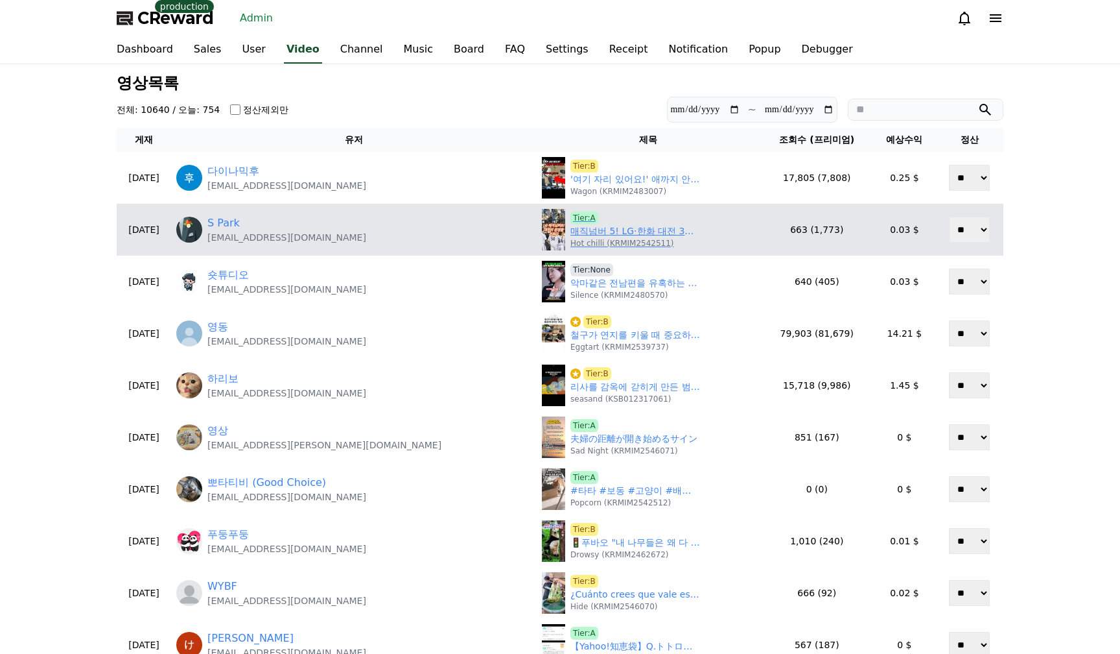
click at [684, 217] on div "Tier:A 매직넘버 5! LG·한화 대전 3연전이 모든 걸 결정한다 Hot chilli (KRMIM2542511)" at bounding box center [648, 229] width 213 height 41
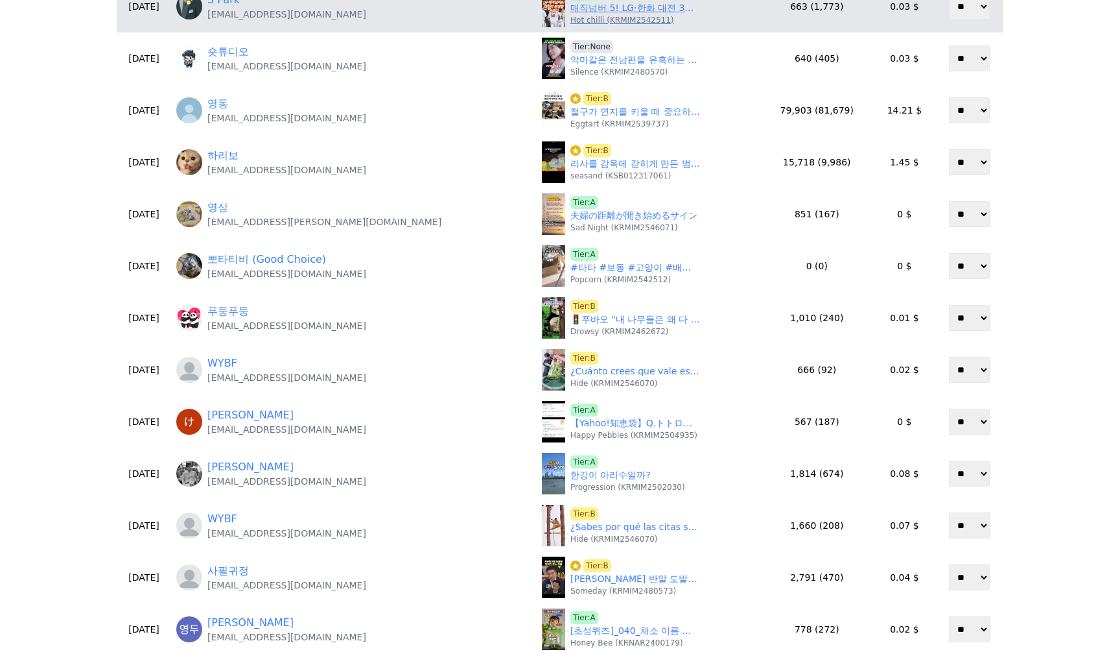
scroll to position [500, 0]
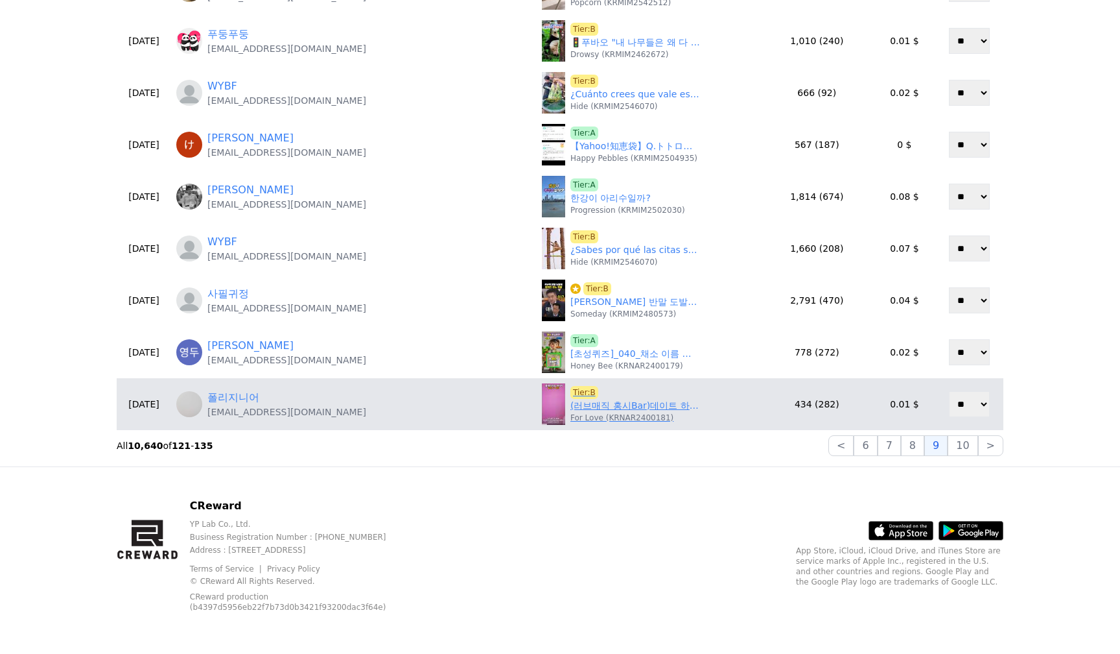
click at [571, 407] on link "(러브매직 홍시Bar)데이트 하다가 걸린 두 사람 #러브매직홍시bar #숏차 #shortcha #드라마 #drama" at bounding box center [636, 406] width 130 height 14
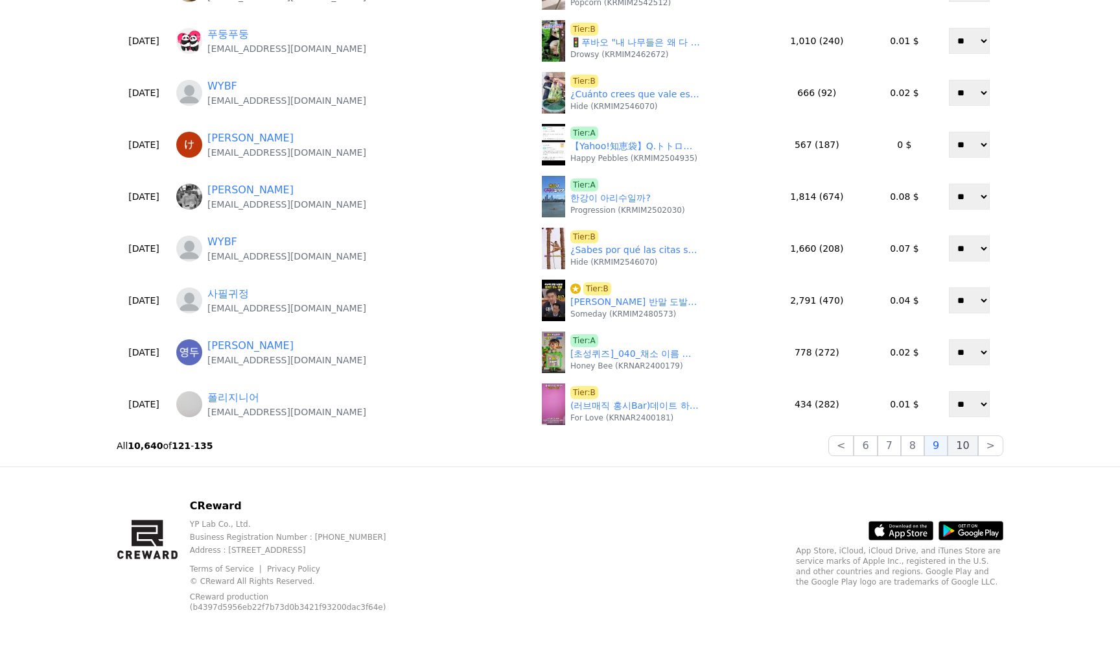
click at [965, 447] on button "10" at bounding box center [963, 445] width 30 height 21
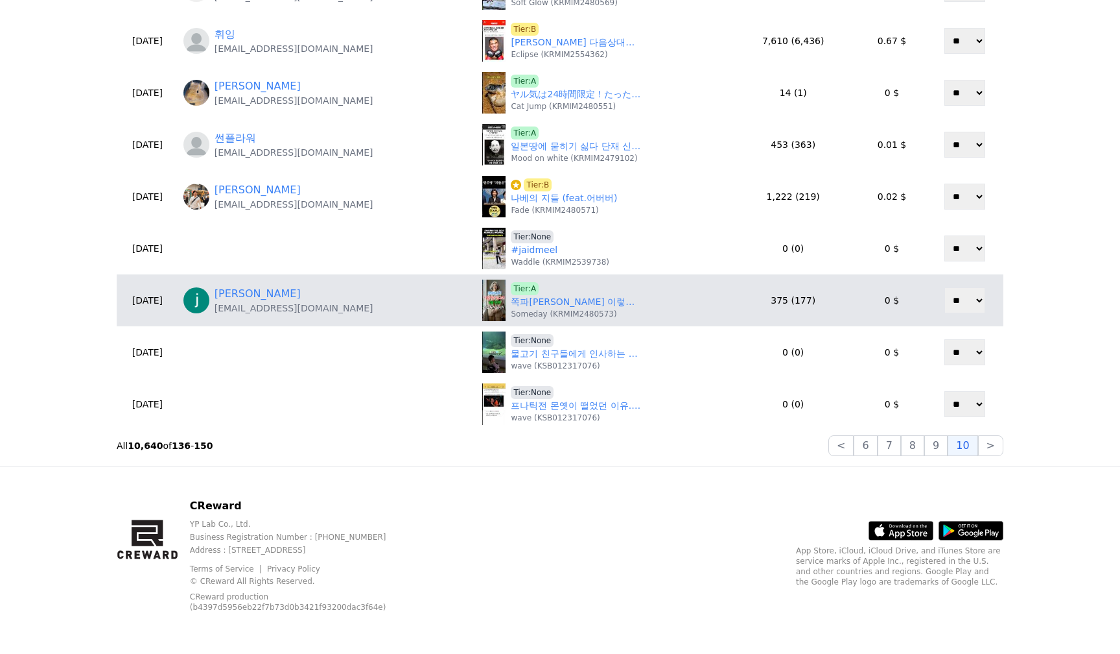
scroll to position [0, 0]
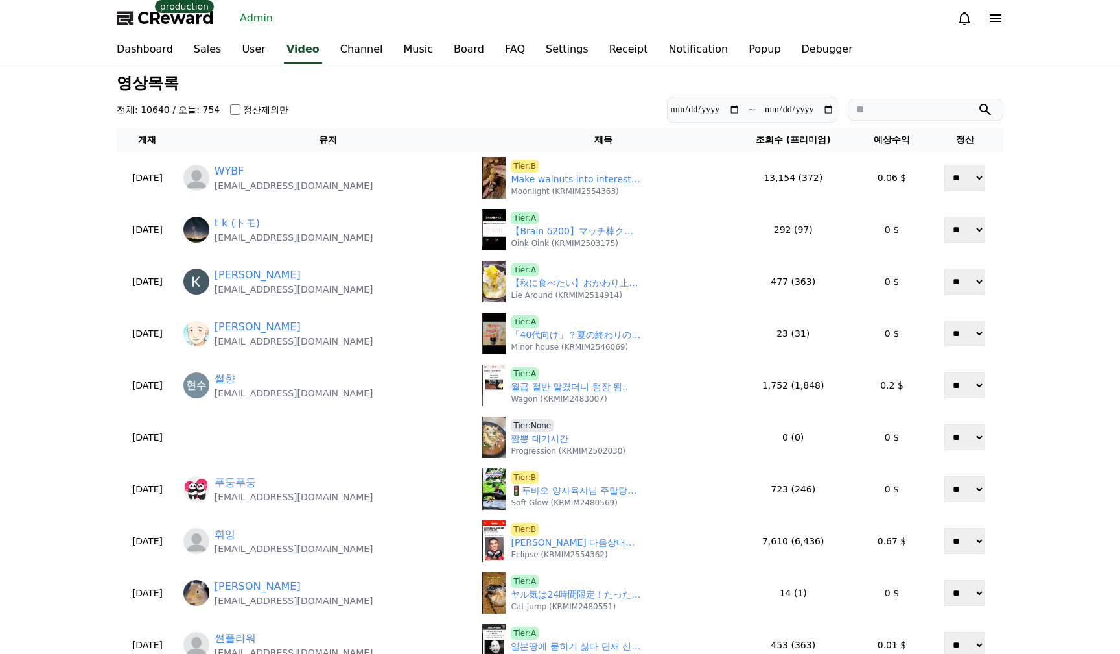
drag, startPoint x: 523, startPoint y: 86, endPoint x: 526, endPoint y: 100, distance: 14.8
click at [523, 85] on h3 "영상목록" at bounding box center [560, 83] width 887 height 17
click at [1077, 287] on div "**********" at bounding box center [560, 515] width 1120 height 902
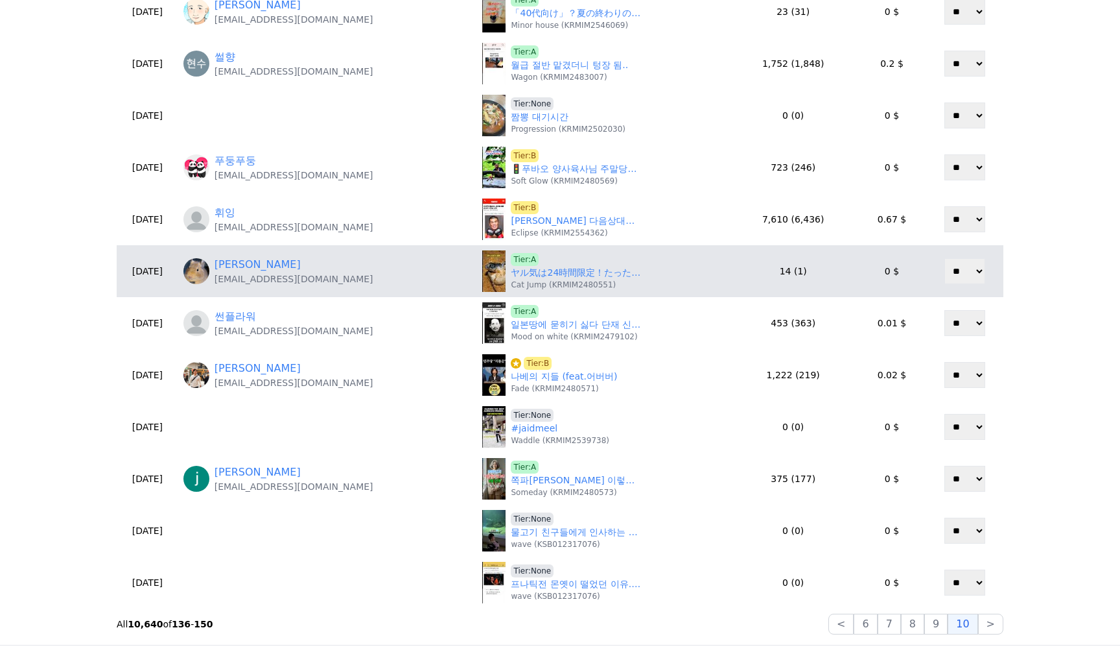
scroll to position [500, 0]
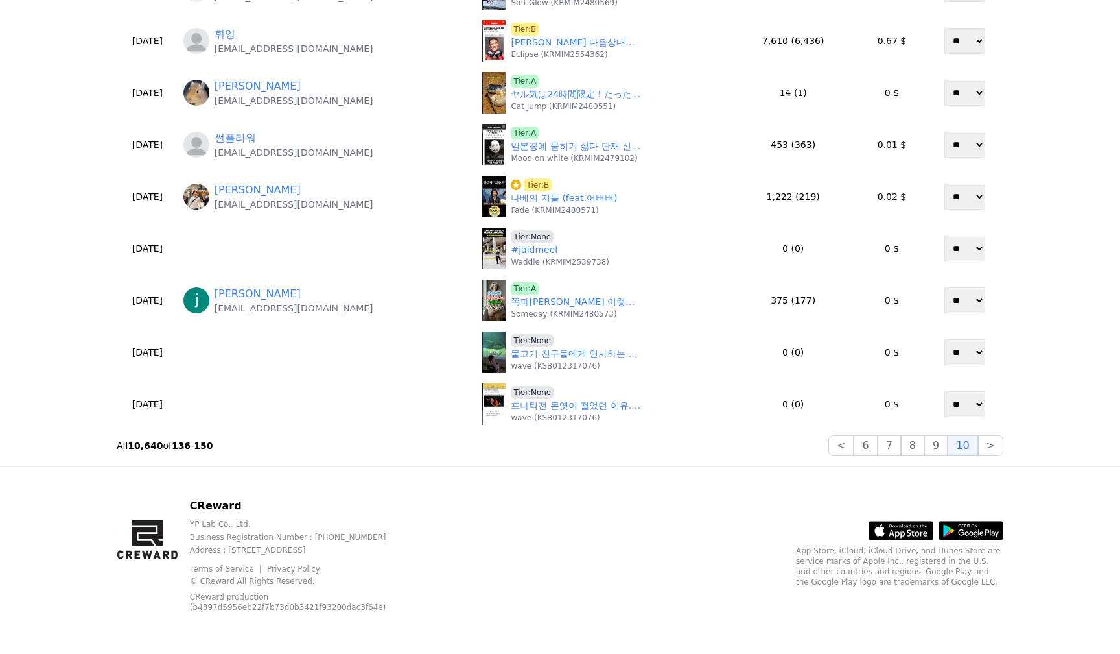
click at [551, 489] on div "CReward YP Lab Co., Ltd. Business Registration Number : 655-81-03655 Address : …" at bounding box center [560, 560] width 908 height 187
click at [819, 521] on div ".st0 { fill: #a6a6a6; } .st1 { stroke: #ffffff; stroke-width: 0.2; stroke-miter…" at bounding box center [899, 519] width 207 height 42
click at [993, 443] on button ">" at bounding box center [990, 445] width 25 height 21
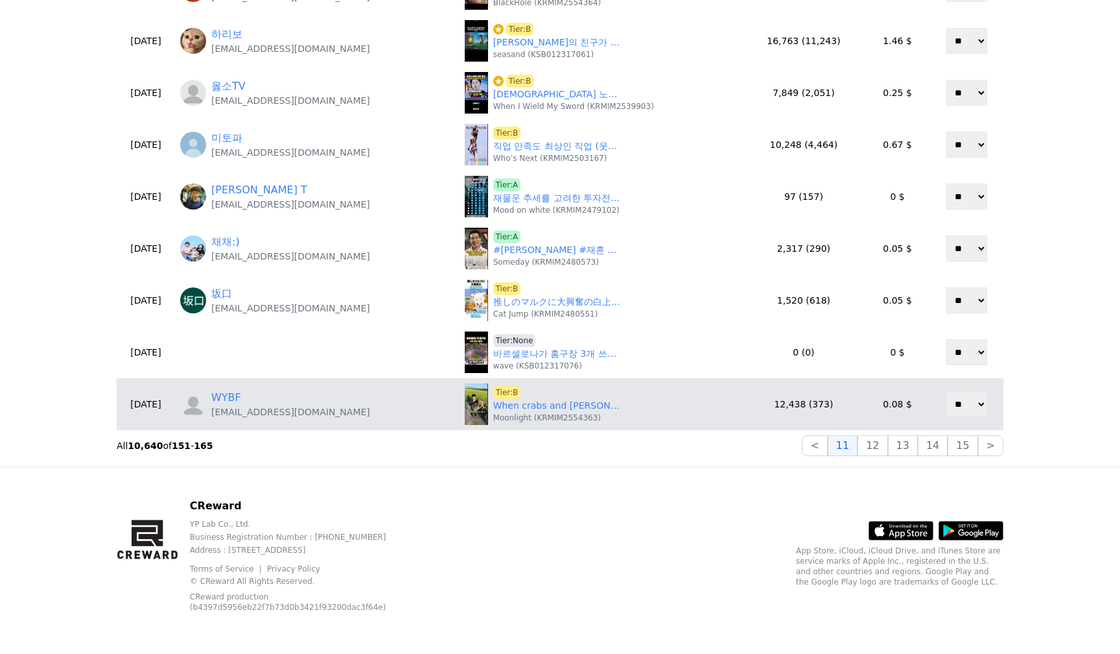
scroll to position [92, 0]
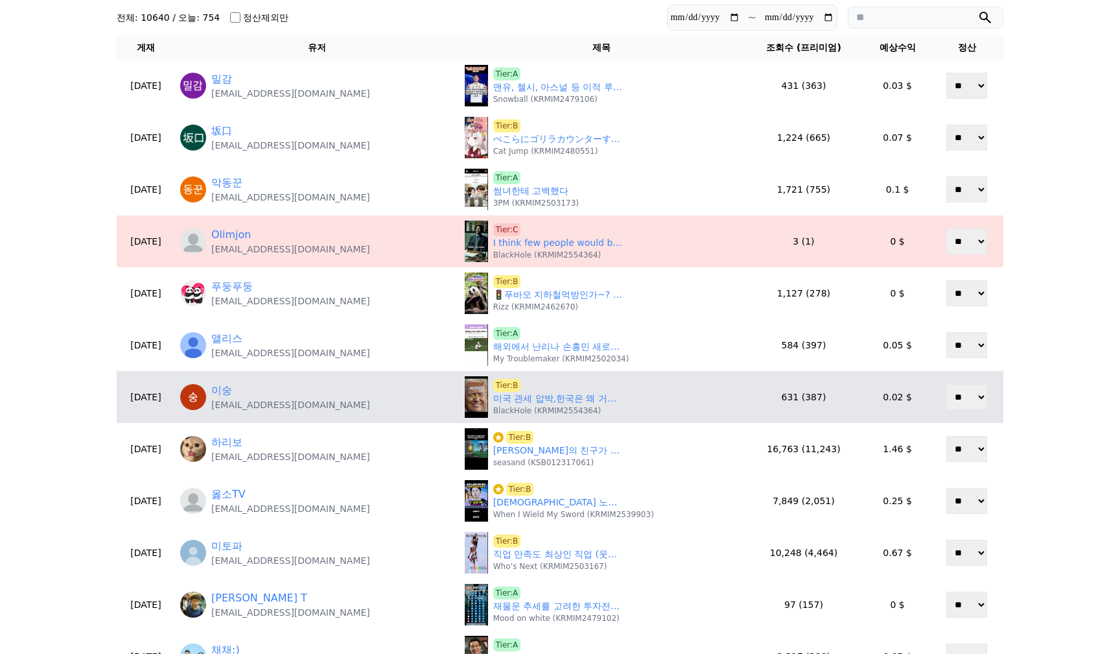
click at [305, 406] on p "si7575695@gmail.com" at bounding box center [290, 404] width 159 height 13
click at [357, 413] on td "이숭 si7575695@gmail.com" at bounding box center [317, 397] width 285 height 52
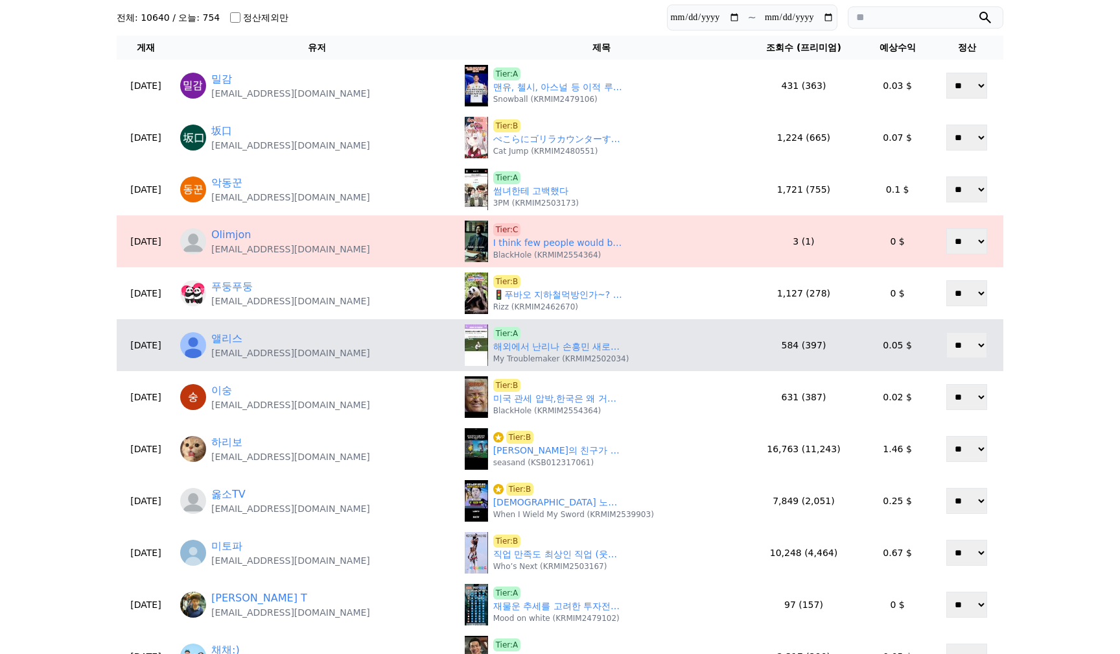
scroll to position [0, 0]
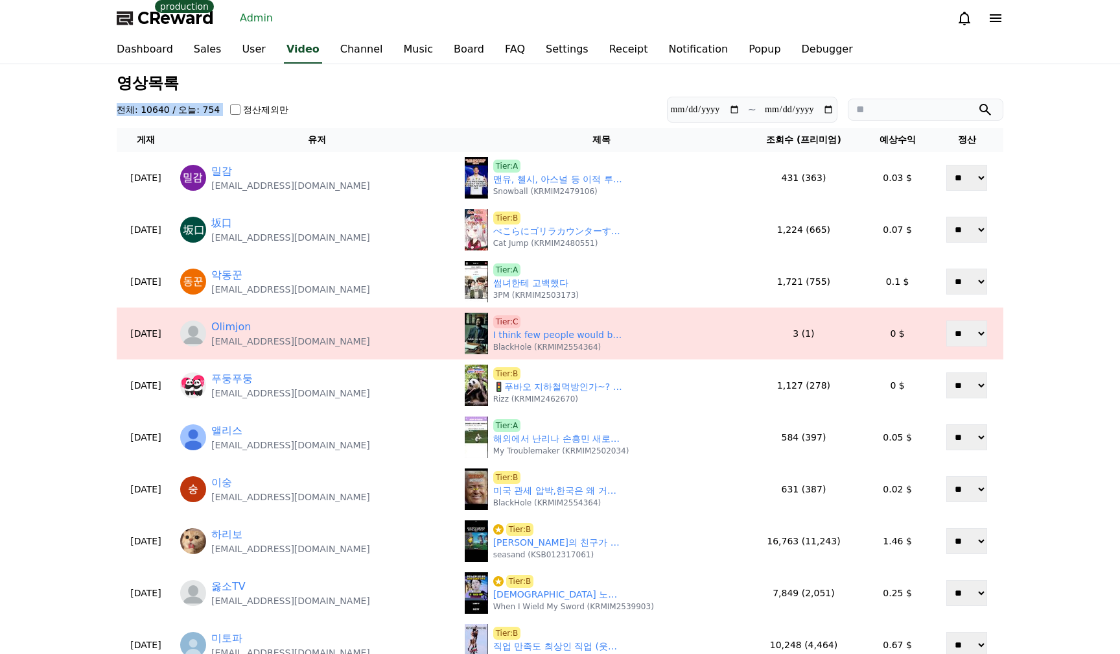
drag, startPoint x: 442, startPoint y: 84, endPoint x: 363, endPoint y: 64, distance: 81.6
click at [442, 83] on div "**********" at bounding box center [560, 514] width 897 height 891
click at [349, 47] on link "Channel" at bounding box center [362, 49] width 64 height 27
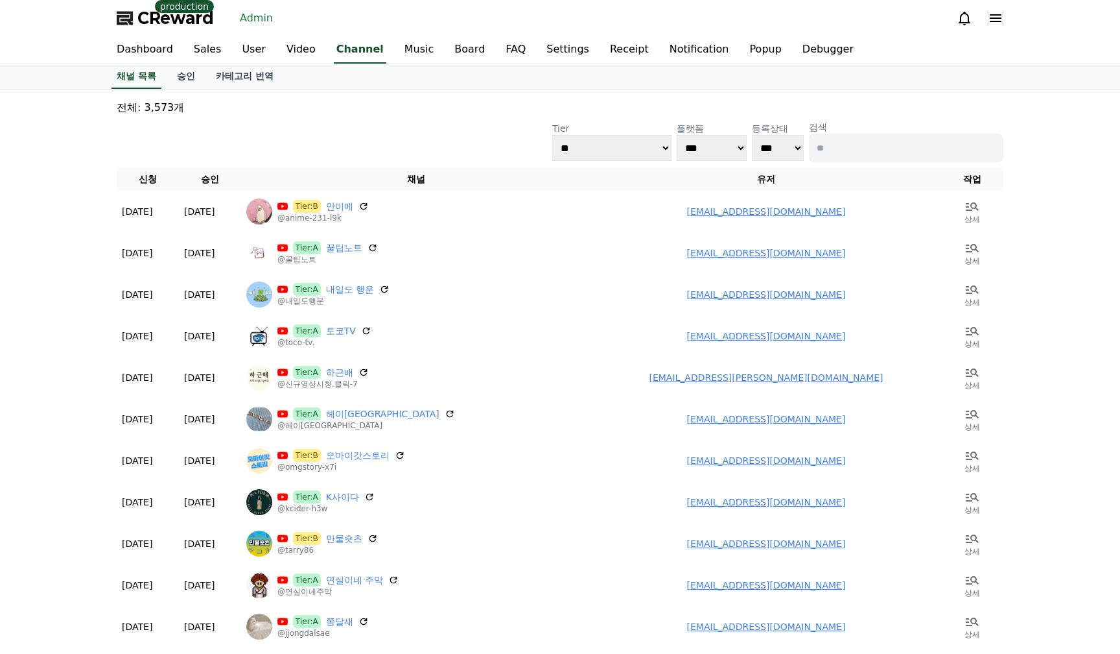
click at [319, 110] on p "전체: 3,573개" at bounding box center [560, 108] width 887 height 16
drag, startPoint x: 316, startPoint y: 110, endPoint x: 300, endPoint y: 93, distance: 23.4
click at [300, 93] on div "**********" at bounding box center [560, 570] width 908 height 962
click at [326, 161] on div "**********" at bounding box center [560, 141] width 887 height 41
click at [357, 141] on div "**********" at bounding box center [560, 141] width 887 height 41
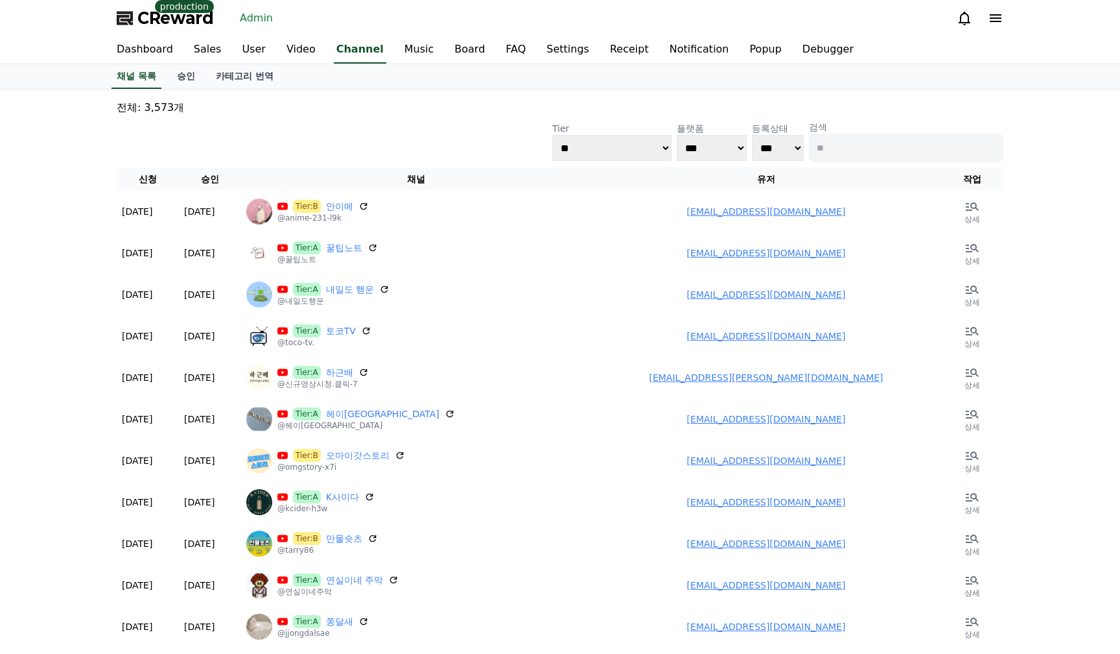
click at [362, 137] on div "**********" at bounding box center [560, 141] width 887 height 41
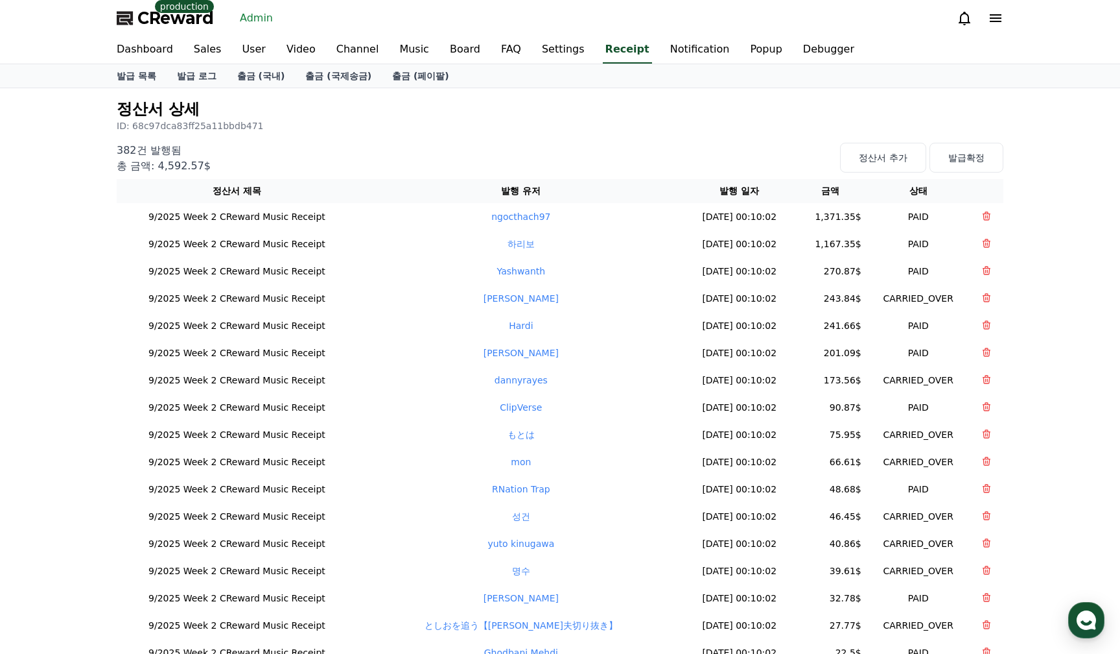
click at [395, 150] on div "382건 발행됨 총 금액: 4,592.57$ 정산서 추가 발급확정" at bounding box center [560, 155] width 887 height 36
click at [697, 149] on div "382건 발행됨 총 금액: 4,592.57$ 정산서 추가 발급확정" at bounding box center [560, 155] width 887 height 36
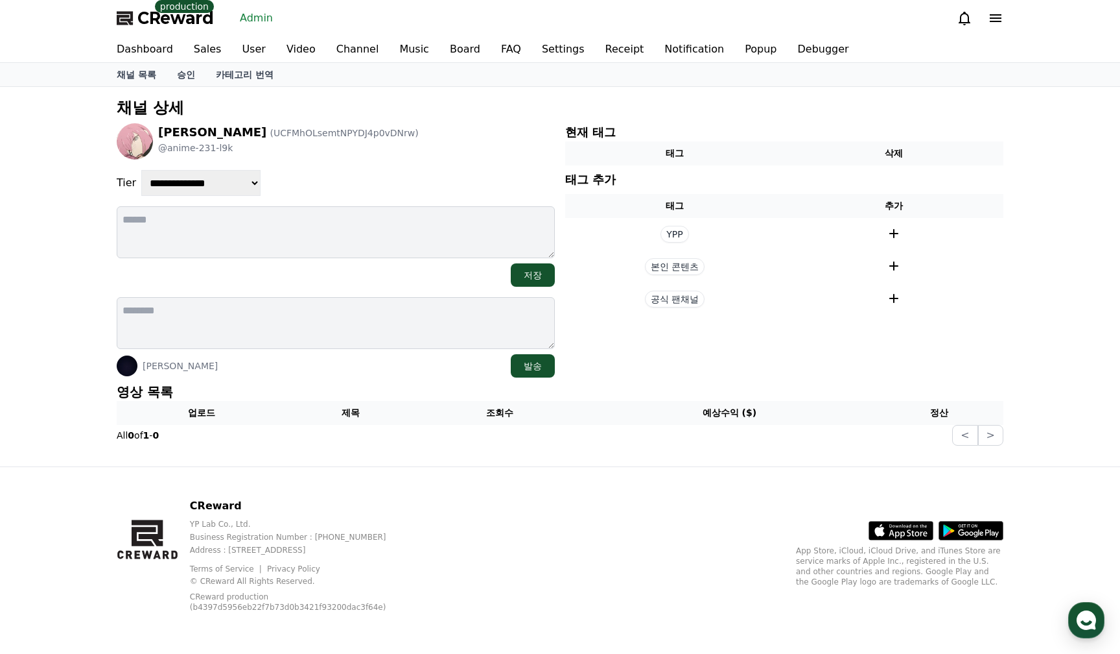
click at [1052, 207] on div "**********" at bounding box center [560, 276] width 1120 height 379
click at [683, 388] on p "영상 목록" at bounding box center [560, 392] width 887 height 18
click at [270, 131] on span "(UCFMhOLsemtNPYDJ4p0vDNrw)" at bounding box center [344, 133] width 148 height 10
copy span "UCFMhOLsemtNPYDJ4p0vDNrw"
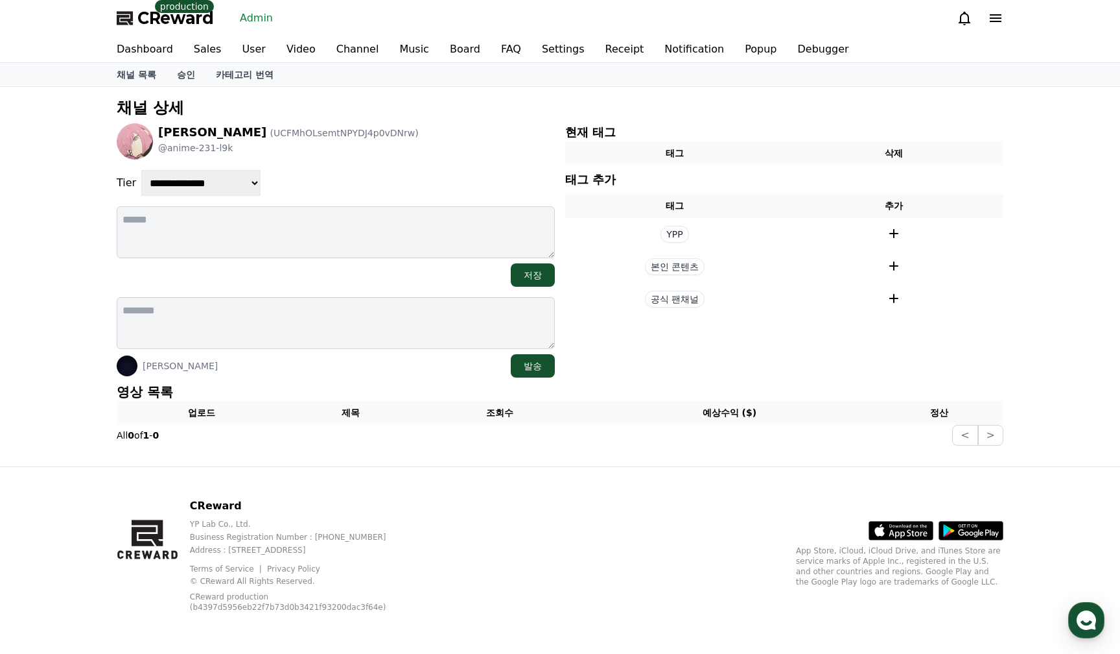
click at [408, 115] on p "채널 상세" at bounding box center [560, 107] width 887 height 21
click at [408, 118] on div "**********" at bounding box center [560, 271] width 897 height 359
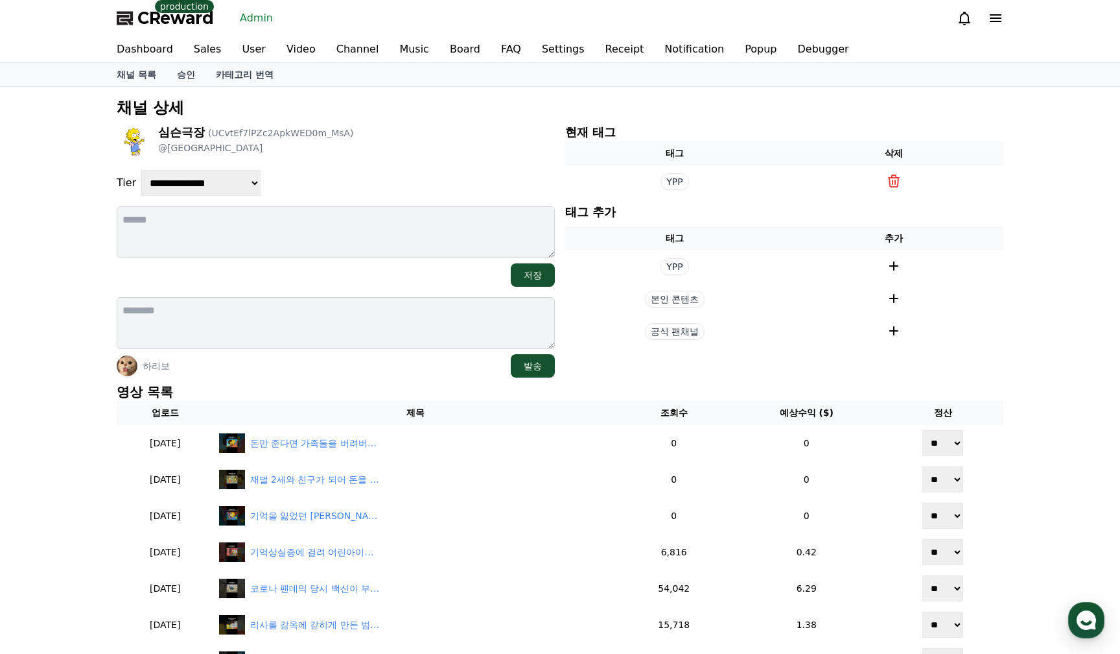
click at [427, 123] on div "심슨극장 (UCvtEf7lPZc2ApkWED0m_MsA) @심슨극장" at bounding box center [336, 141] width 438 height 36
drag, startPoint x: 423, startPoint y: 140, endPoint x: 416, endPoint y: 138, distance: 6.8
click at [418, 138] on div "심슨극장 (UCvtEf7lPZc2ApkWED0m_MsA) @심슨극장" at bounding box center [336, 141] width 438 height 36
click at [416, 138] on div "심슨극장 (UCvtEf7lPZc2ApkWED0m_MsA) @심슨극장" at bounding box center [336, 141] width 438 height 36
